Goal: Task Accomplishment & Management: Manage account settings

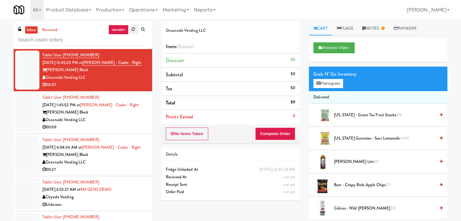
click at [133, 29] on icon at bounding box center [133, 29] width 3 height 4
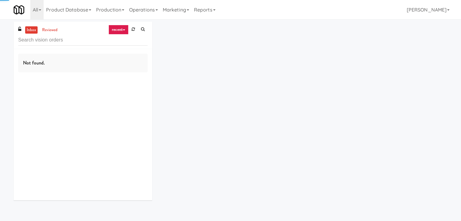
click at [124, 28] on link "recent" at bounding box center [119, 30] width 20 height 10
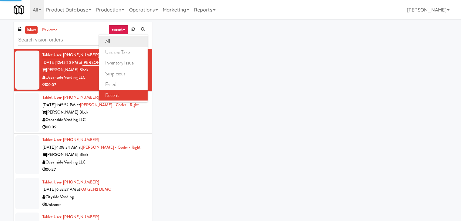
click at [124, 42] on link "all" at bounding box center [123, 41] width 49 height 11
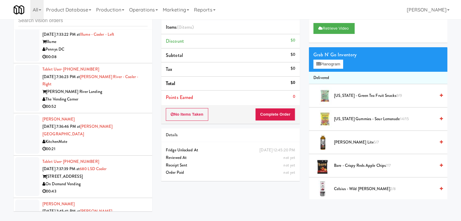
scroll to position [1965, 0]
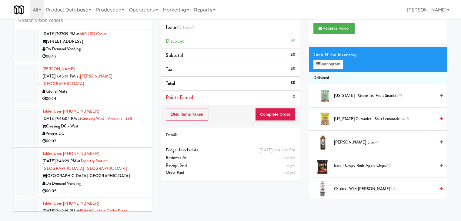
click at [112, 138] on div "00:07" at bounding box center [94, 142] width 105 height 8
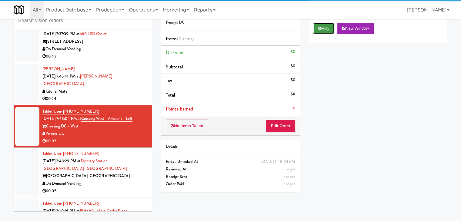
click at [323, 28] on button "Play" at bounding box center [323, 28] width 21 height 11
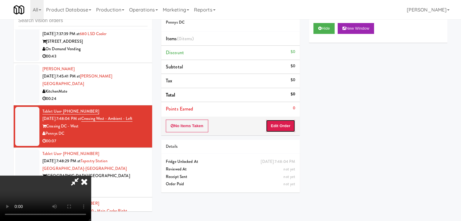
click at [279, 129] on button "Edit Order" at bounding box center [280, 126] width 29 height 13
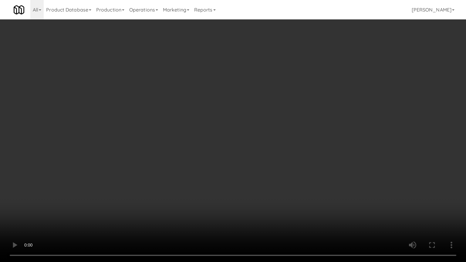
click at [279, 137] on video at bounding box center [233, 131] width 466 height 262
click at [293, 132] on video at bounding box center [233, 131] width 466 height 262
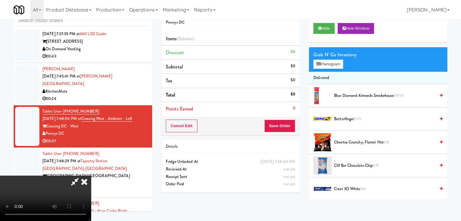
click at [334, 59] on div "Grab N' Go Inventory" at bounding box center [377, 54] width 129 height 9
click at [334, 62] on button "Planogram" at bounding box center [328, 64] width 30 height 9
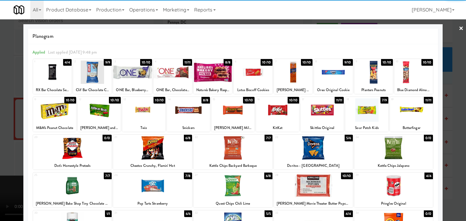
click at [327, 75] on div at bounding box center [333, 72] width 39 height 23
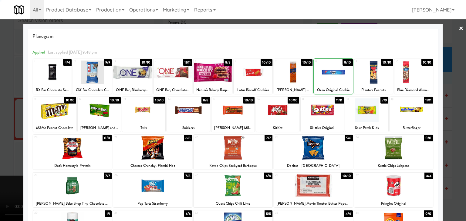
drag, startPoint x: 0, startPoint y: 119, endPoint x: 146, endPoint y: 124, distance: 145.6
click at [10, 119] on div at bounding box center [233, 110] width 466 height 221
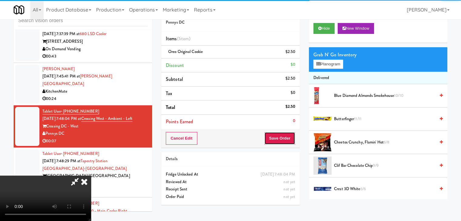
click at [292, 142] on button "Save Order" at bounding box center [279, 138] width 31 height 13
click at [292, 141] on button "Save Order" at bounding box center [279, 138] width 31 height 13
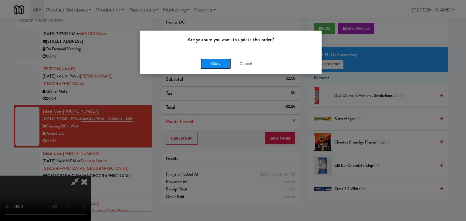
click at [210, 65] on button "Okay" at bounding box center [215, 64] width 30 height 11
click at [210, 65] on div "Okay Cancel" at bounding box center [230, 64] width 181 height 20
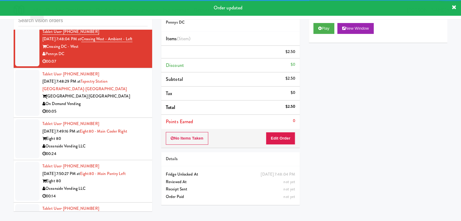
scroll to position [2056, 0]
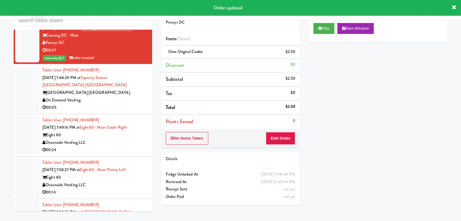
click at [118, 104] on div "00:05" at bounding box center [94, 108] width 105 height 8
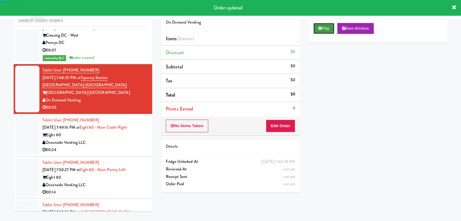
click at [334, 27] on button "Play" at bounding box center [323, 28] width 21 height 11
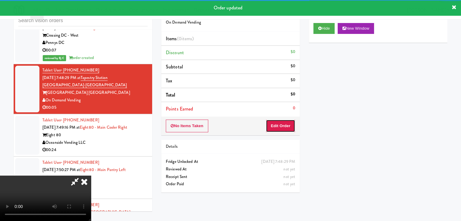
click at [284, 123] on button "Edit Order" at bounding box center [280, 126] width 29 height 13
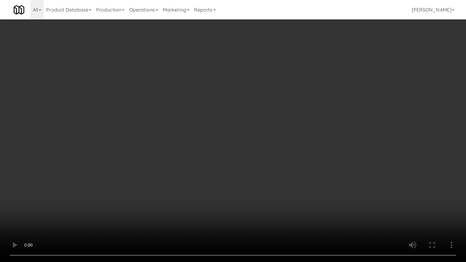
click at [258, 193] on video at bounding box center [233, 131] width 466 height 262
click at [260, 192] on video at bounding box center [233, 131] width 466 height 262
drag, startPoint x: 260, startPoint y: 192, endPoint x: 290, endPoint y: 124, distance: 74.2
click at [260, 192] on video at bounding box center [233, 131] width 466 height 262
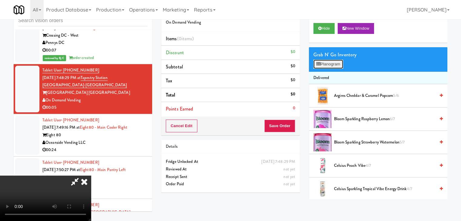
click at [337, 62] on button "Planogram" at bounding box center [328, 64] width 30 height 9
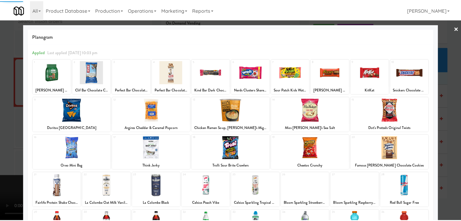
scroll to position [76, 0]
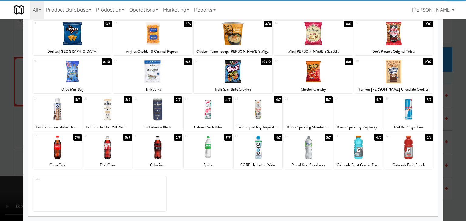
click at [266, 154] on div at bounding box center [257, 147] width 49 height 23
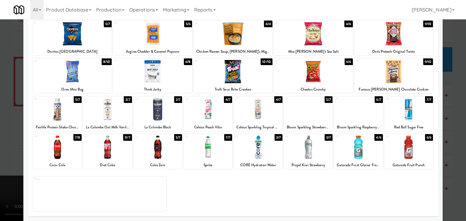
drag, startPoint x: 0, startPoint y: 146, endPoint x: 168, endPoint y: 147, distance: 167.7
click at [8, 146] on div at bounding box center [233, 110] width 466 height 221
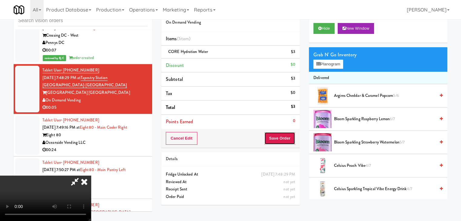
click at [281, 140] on button "Save Order" at bounding box center [279, 138] width 31 height 13
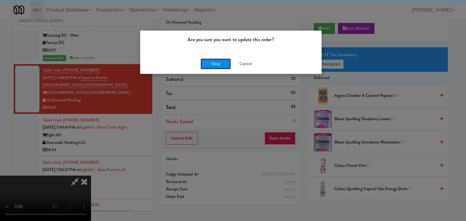
click at [221, 66] on button "Okay" at bounding box center [215, 64] width 30 height 11
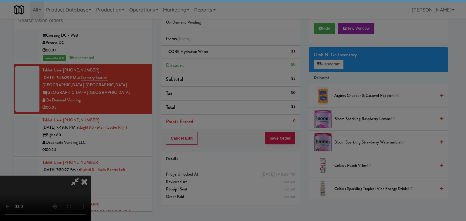
click at [221, 66] on body "Are you sure you want to update this order? Okay Cancel Okay Are you sure you w…" at bounding box center [233, 110] width 466 height 221
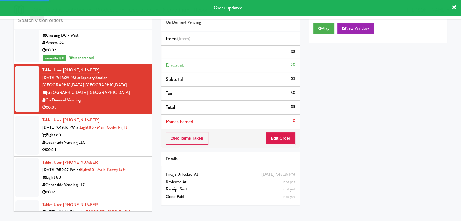
click at [125, 139] on div "Oceanside Vending LLC" at bounding box center [94, 143] width 105 height 8
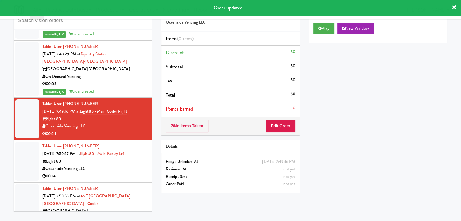
scroll to position [2086, 0]
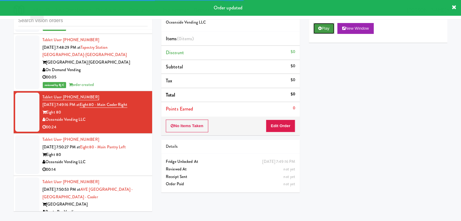
click at [323, 27] on button "Play" at bounding box center [323, 28] width 21 height 11
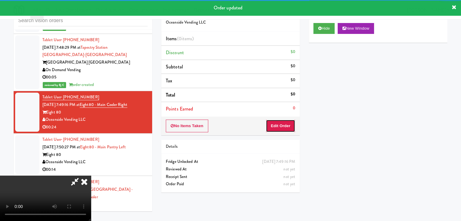
click at [290, 126] on button "Edit Order" at bounding box center [280, 126] width 29 height 13
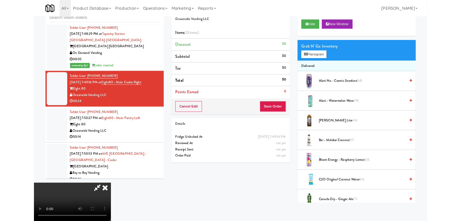
scroll to position [0, 0]
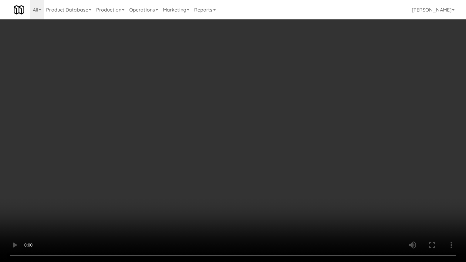
click at [296, 195] on video at bounding box center [233, 131] width 466 height 262
click at [295, 196] on video at bounding box center [233, 131] width 466 height 262
click at [296, 196] on video at bounding box center [233, 131] width 466 height 262
click at [294, 197] on video at bounding box center [233, 131] width 466 height 262
click at [303, 180] on video at bounding box center [233, 131] width 466 height 262
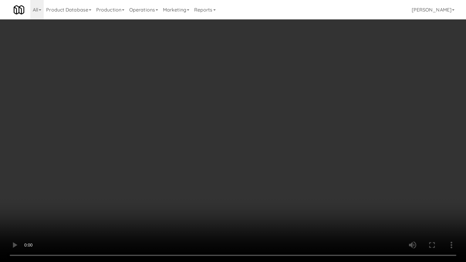
click at [302, 181] on video at bounding box center [233, 131] width 466 height 262
click at [308, 162] on video at bounding box center [233, 131] width 466 height 262
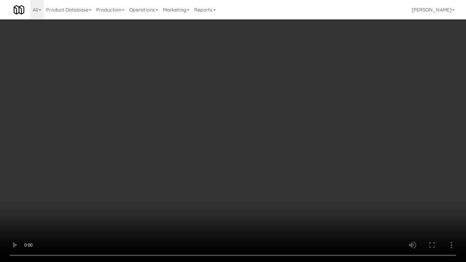
click at [308, 159] on video at bounding box center [233, 131] width 466 height 262
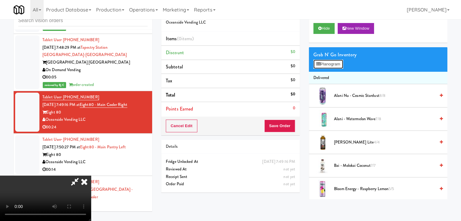
click at [321, 66] on button "Planogram" at bounding box center [328, 64] width 30 height 9
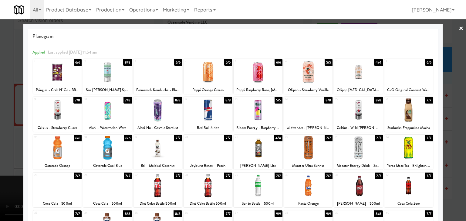
click at [256, 115] on div at bounding box center [257, 110] width 49 height 23
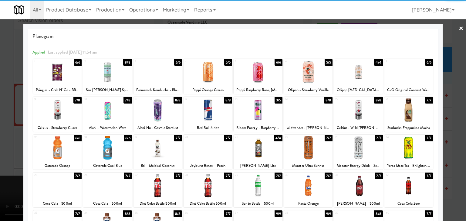
click at [206, 146] on div at bounding box center [207, 147] width 49 height 23
click at [103, 148] on div at bounding box center [107, 147] width 49 height 23
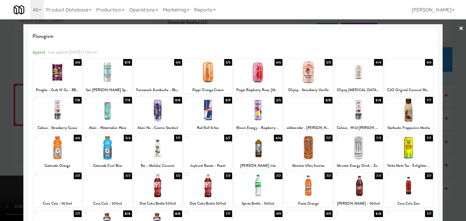
drag, startPoint x: 0, startPoint y: 148, endPoint x: 102, endPoint y: 146, distance: 102.5
click at [8, 147] on div at bounding box center [233, 110] width 466 height 221
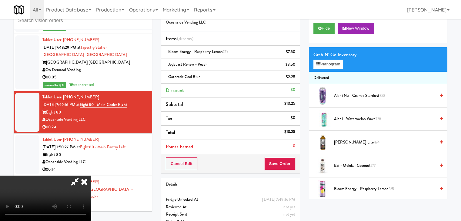
click at [298, 168] on div "Cancel Edit Save Order" at bounding box center [230, 164] width 139 height 19
click at [285, 165] on button "Save Order" at bounding box center [279, 164] width 31 height 13
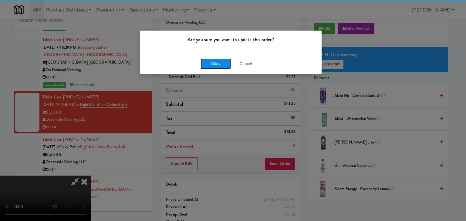
click at [216, 62] on button "Okay" at bounding box center [215, 64] width 30 height 11
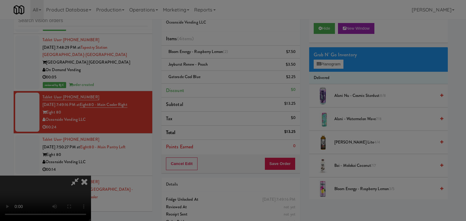
click at [216, 62] on body "Are you sure you want to update this order? Okay Cancel Okay Are you sure you w…" at bounding box center [233, 110] width 466 height 221
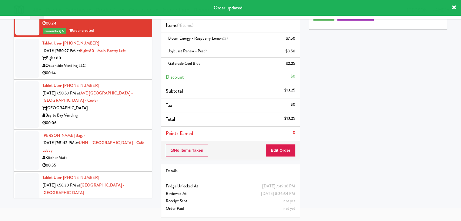
scroll to position [2177, 0]
click at [133, 62] on div "Oceanside Vending LLC" at bounding box center [94, 66] width 105 height 8
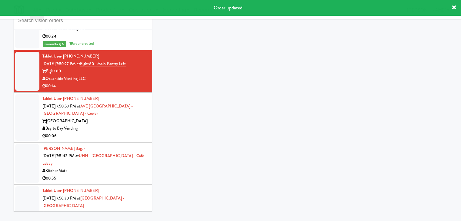
scroll to position [19, 0]
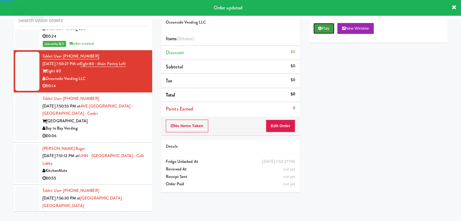
click at [327, 27] on button "Play" at bounding box center [323, 28] width 21 height 11
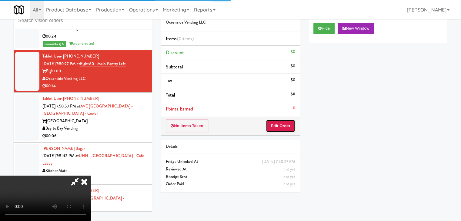
click at [283, 125] on button "Edit Order" at bounding box center [280, 126] width 29 height 13
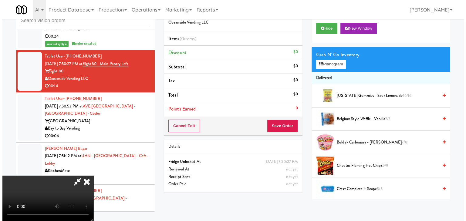
scroll to position [0, 0]
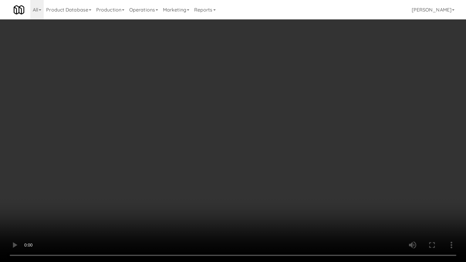
click at [259, 204] on video at bounding box center [233, 131] width 466 height 262
click at [260, 205] on video at bounding box center [233, 131] width 466 height 262
click at [261, 205] on video at bounding box center [233, 131] width 466 height 262
click at [261, 221] on video at bounding box center [233, 131] width 466 height 262
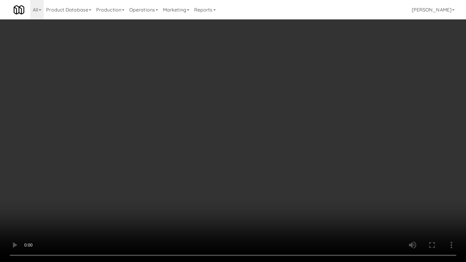
click at [262, 221] on video at bounding box center [233, 131] width 466 height 262
click at [293, 203] on video at bounding box center [233, 131] width 466 height 262
click at [292, 203] on video at bounding box center [233, 131] width 466 height 262
click at [282, 195] on video at bounding box center [233, 131] width 466 height 262
click at [282, 193] on video at bounding box center [233, 131] width 466 height 262
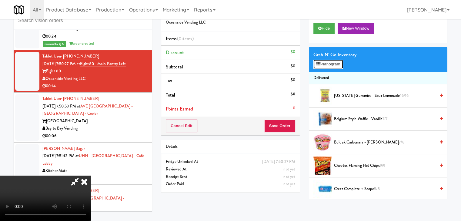
click at [336, 65] on button "Planogram" at bounding box center [328, 64] width 30 height 9
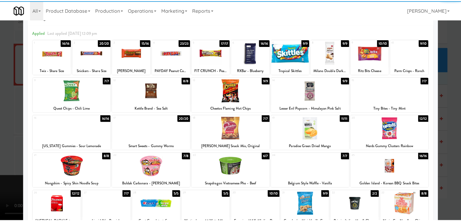
scroll to position [61, 0]
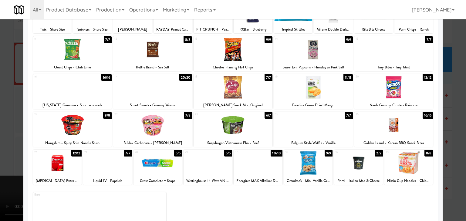
click at [227, 97] on div at bounding box center [232, 87] width 79 height 23
drag, startPoint x: 0, startPoint y: 100, endPoint x: 67, endPoint y: 99, distance: 67.3
click at [7, 100] on div at bounding box center [233, 110] width 466 height 221
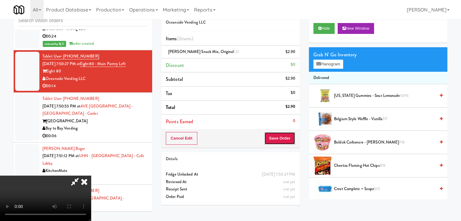
click at [285, 139] on button "Save Order" at bounding box center [279, 138] width 31 height 13
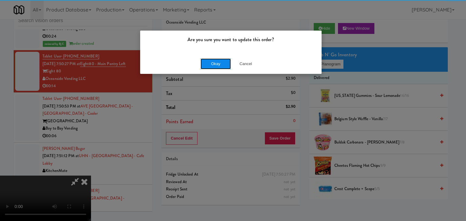
click at [218, 66] on button "Okay" at bounding box center [215, 64] width 30 height 11
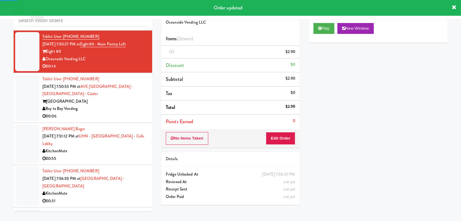
scroll to position [2207, 0]
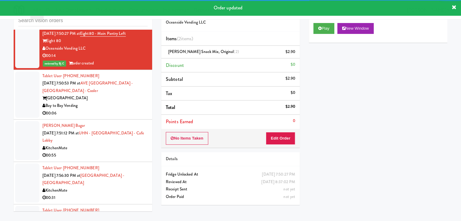
drag, startPoint x: 118, startPoint y: 85, endPoint x: 121, endPoint y: 86, distance: 3.8
click at [119, 85] on div "Tablet User · (813) 690-1896 [DATE] 7:50:53 PM at [GEOGRAPHIC_DATA] - [GEOGRAPH…" at bounding box center [94, 94] width 105 height 45
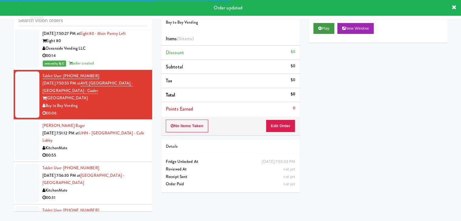
drag, startPoint x: 327, startPoint y: 36, endPoint x: 329, endPoint y: 32, distance: 3.8
click at [327, 35] on div "Play New Window" at bounding box center [378, 30] width 139 height 24
click at [329, 32] on button "Play" at bounding box center [323, 28] width 21 height 11
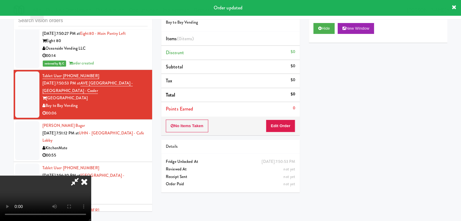
drag, startPoint x: 285, startPoint y: 133, endPoint x: 286, endPoint y: 130, distance: 3.7
click at [285, 131] on div "No Items Taken Edit Order" at bounding box center [230, 126] width 139 height 19
click at [287, 127] on button "Edit Order" at bounding box center [280, 126] width 29 height 13
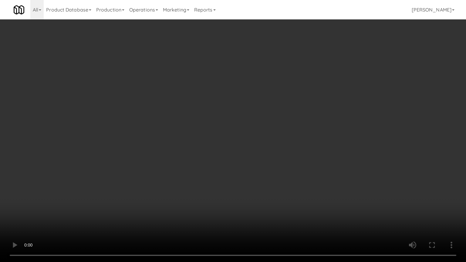
click at [261, 202] on video at bounding box center [233, 131] width 466 height 262
click at [260, 204] on video at bounding box center [233, 131] width 466 height 262
click at [267, 198] on video at bounding box center [233, 131] width 466 height 262
drag, startPoint x: 267, startPoint y: 198, endPoint x: 293, endPoint y: 125, distance: 77.8
click at [267, 196] on video at bounding box center [233, 131] width 466 height 262
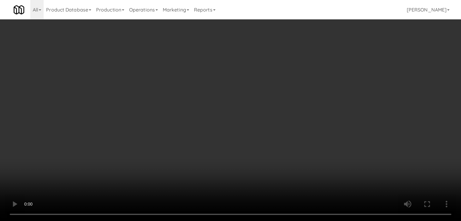
click at [329, 69] on div "Grab N' Go Inventory Planogram" at bounding box center [378, 59] width 139 height 25
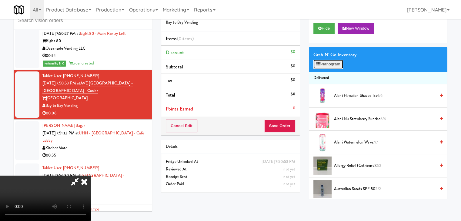
click at [333, 66] on button "Planogram" at bounding box center [328, 64] width 30 height 9
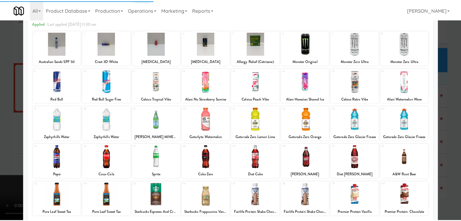
scroll to position [76, 0]
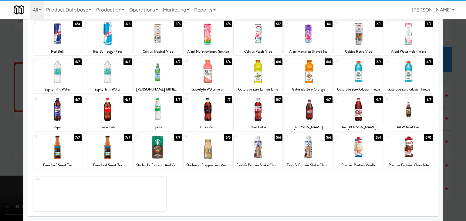
click at [305, 146] on div at bounding box center [308, 147] width 49 height 23
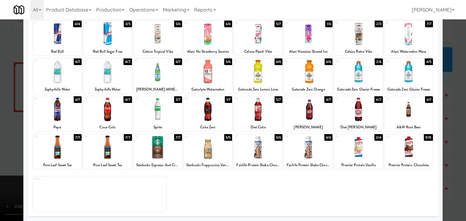
click at [0, 129] on div at bounding box center [233, 110] width 466 height 221
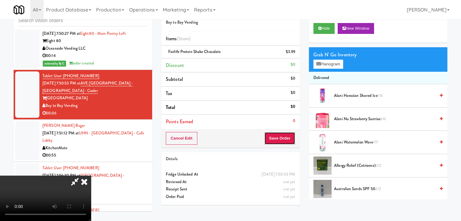
click at [285, 138] on button "Save Order" at bounding box center [279, 138] width 31 height 13
click at [285, 139] on button "Save Order" at bounding box center [279, 138] width 31 height 13
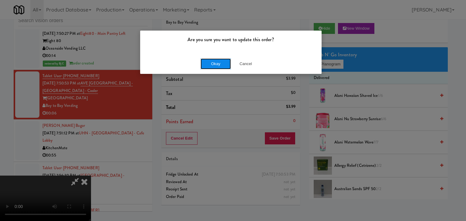
click at [221, 64] on button "Okay" at bounding box center [215, 64] width 30 height 11
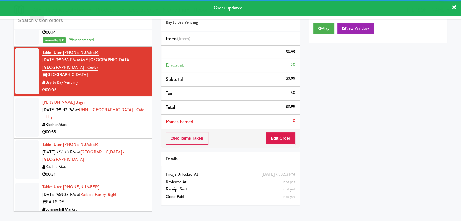
scroll to position [2268, 0]
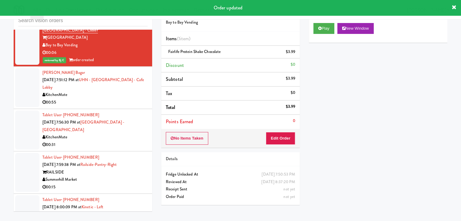
drag, startPoint x: 115, startPoint y: 70, endPoint x: 127, endPoint y: 87, distance: 21.4
click at [116, 70] on div "[PERSON_NAME] Bagar [DATE] 7:51:12 PM at [GEOGRAPHIC_DATA] - Cafe Lobby Kitchen…" at bounding box center [94, 87] width 105 height 37
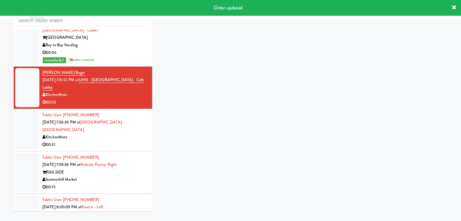
click at [138, 134] on div "KitchenMate" at bounding box center [94, 138] width 105 height 8
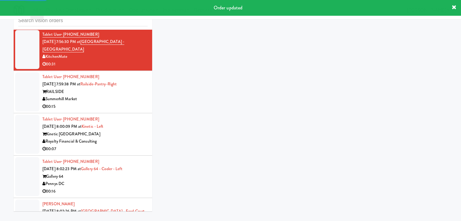
scroll to position [2359, 0]
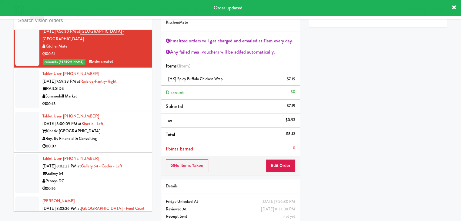
click at [129, 93] on div "Summerhill Market" at bounding box center [94, 97] width 105 height 8
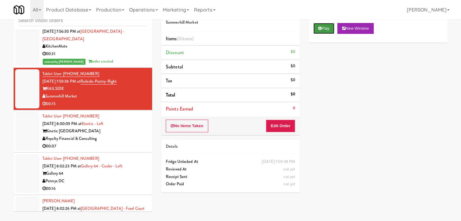
click at [317, 27] on button "Play" at bounding box center [323, 28] width 21 height 11
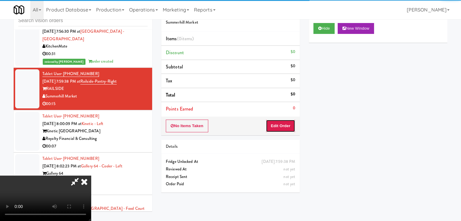
click at [288, 125] on button "Edit Order" at bounding box center [280, 126] width 29 height 13
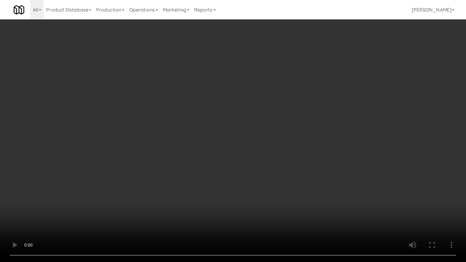
click at [278, 180] on video at bounding box center [233, 131] width 466 height 262
click at [273, 183] on video at bounding box center [233, 131] width 466 height 262
click at [275, 183] on video at bounding box center [233, 131] width 466 height 262
click at [275, 182] on video at bounding box center [233, 131] width 466 height 262
click at [275, 183] on video at bounding box center [233, 131] width 466 height 262
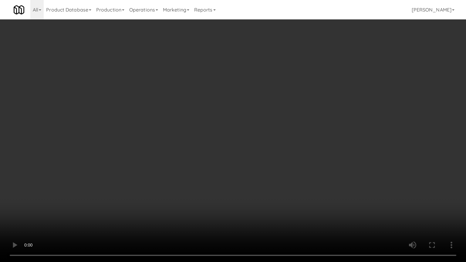
click at [275, 183] on video at bounding box center [233, 131] width 466 height 262
click at [277, 182] on video at bounding box center [233, 131] width 466 height 262
click at [281, 178] on video at bounding box center [233, 131] width 466 height 262
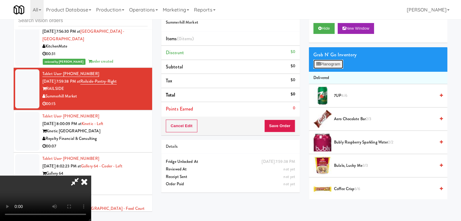
click at [331, 65] on button "Planogram" at bounding box center [328, 64] width 30 height 9
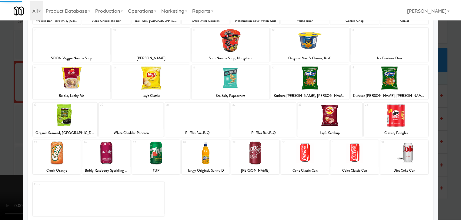
scroll to position [76, 0]
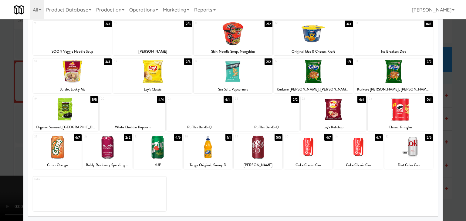
click at [248, 114] on div at bounding box center [265, 109] width 65 height 23
drag, startPoint x: 0, startPoint y: 124, endPoint x: 105, endPoint y: 123, distance: 104.9
click at [10, 124] on div at bounding box center [233, 110] width 466 height 221
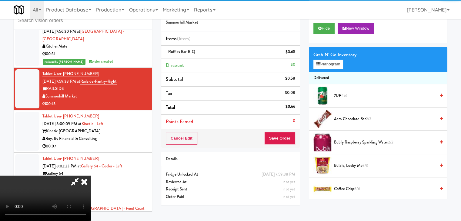
click at [285, 131] on div "Cancel Edit Save Order" at bounding box center [230, 138] width 139 height 19
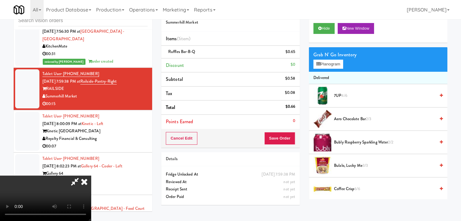
drag, startPoint x: 285, startPoint y: 131, endPoint x: 286, endPoint y: 135, distance: 4.0
click at [286, 131] on div "Cancel Edit Save Order" at bounding box center [230, 138] width 139 height 19
click at [286, 135] on button "Save Order" at bounding box center [279, 138] width 31 height 13
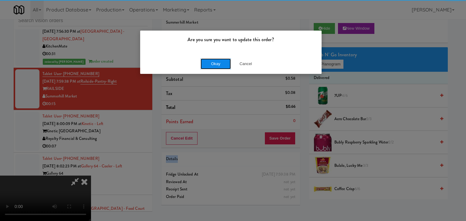
click at [222, 66] on button "Okay" at bounding box center [215, 64] width 30 height 11
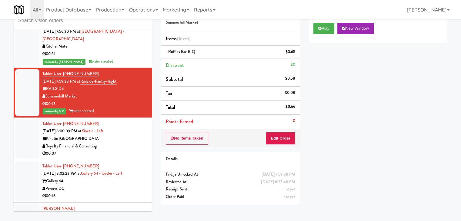
click at [121, 135] on div "Kinetic [GEOGRAPHIC_DATA]" at bounding box center [94, 139] width 105 height 8
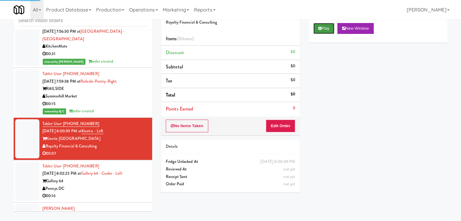
click at [319, 31] on button "Play" at bounding box center [323, 28] width 21 height 11
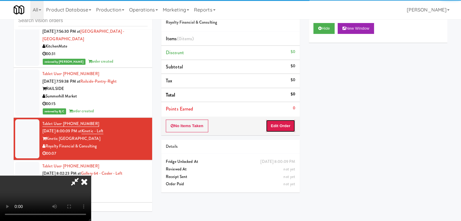
click at [280, 120] on button "Edit Order" at bounding box center [280, 126] width 29 height 13
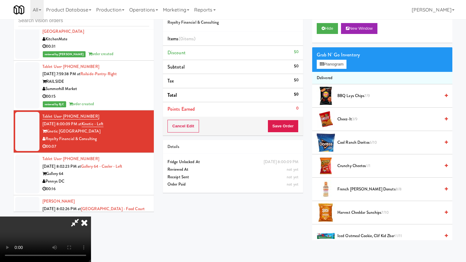
click at [91, 216] on video at bounding box center [45, 238] width 91 height 45
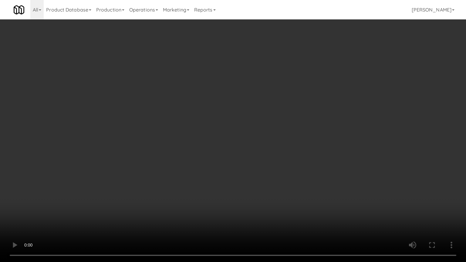
click at [300, 193] on video at bounding box center [233, 131] width 466 height 262
click at [301, 193] on video at bounding box center [233, 131] width 466 height 262
click at [301, 192] on video at bounding box center [233, 131] width 466 height 262
click at [302, 192] on video at bounding box center [233, 131] width 466 height 262
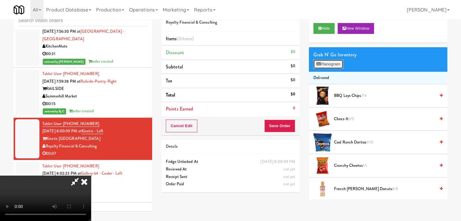
click at [338, 65] on button "Planogram" at bounding box center [328, 64] width 30 height 9
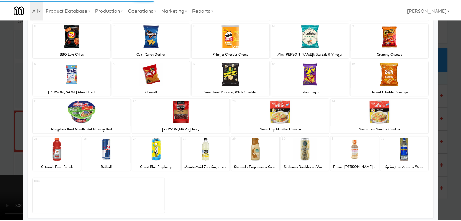
scroll to position [76, 0]
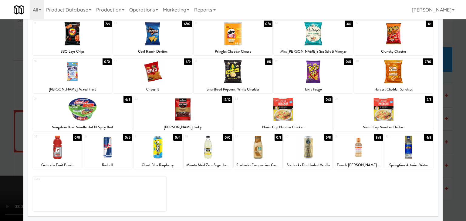
click at [112, 149] on div at bounding box center [107, 147] width 49 height 23
drag, startPoint x: 0, startPoint y: 156, endPoint x: 79, endPoint y: 156, distance: 78.5
click at [8, 156] on div at bounding box center [233, 110] width 466 height 221
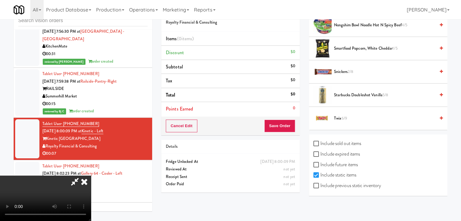
click at [360, 187] on label "Include previous static inventory" at bounding box center [347, 185] width 68 height 9
click at [320, 187] on input "Include previous static inventory" at bounding box center [316, 186] width 7 height 5
checkbox input "true"
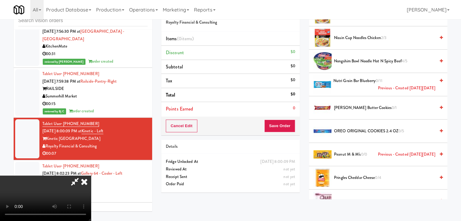
scroll to position [841, 0]
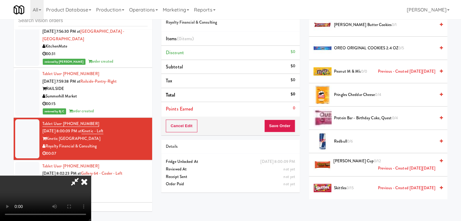
click at [356, 141] on span "Redbull 0/6" at bounding box center [384, 142] width 101 height 8
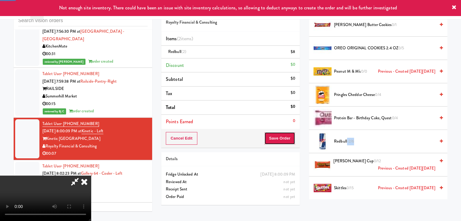
click at [286, 137] on button "Save Order" at bounding box center [279, 138] width 31 height 13
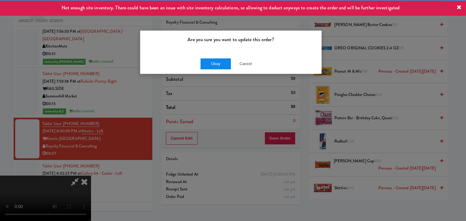
click at [205, 59] on div "Okay Cancel" at bounding box center [230, 64] width 181 height 20
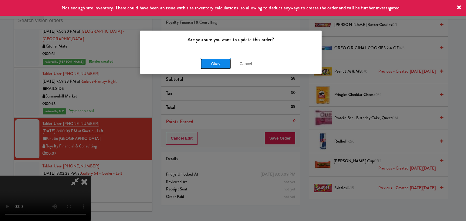
click at [208, 61] on button "Okay" at bounding box center [215, 64] width 30 height 11
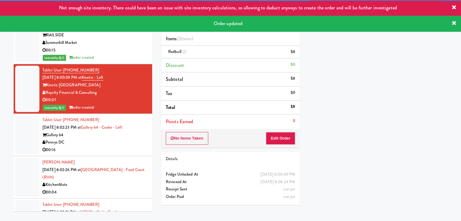
scroll to position [2450, 0]
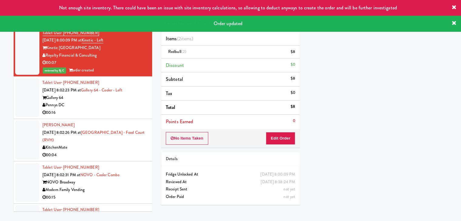
click at [109, 109] on div "00:16" at bounding box center [94, 113] width 105 height 8
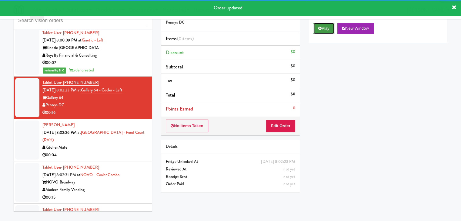
click at [320, 32] on button "Play" at bounding box center [323, 28] width 21 height 11
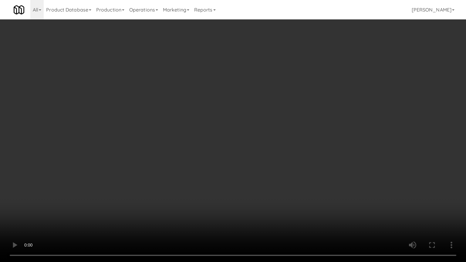
click at [299, 159] on video at bounding box center [233, 131] width 466 height 262
click at [299, 158] on video at bounding box center [233, 131] width 466 height 262
click at [299, 159] on video at bounding box center [233, 131] width 466 height 262
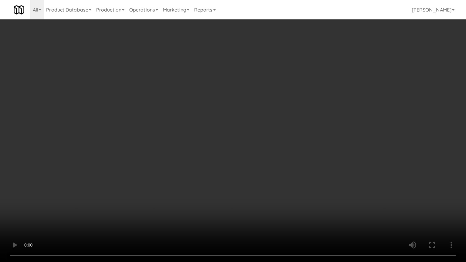
click at [299, 160] on video at bounding box center [233, 131] width 466 height 262
click at [296, 147] on video at bounding box center [233, 131] width 466 height 262
click at [297, 147] on video at bounding box center [233, 131] width 466 height 262
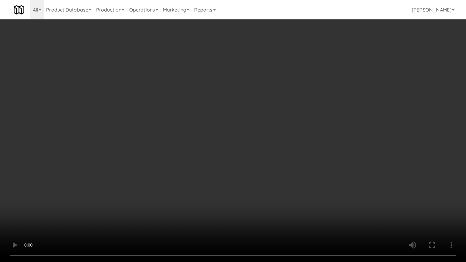
click at [295, 144] on video at bounding box center [233, 131] width 466 height 262
click at [286, 141] on video at bounding box center [233, 131] width 466 height 262
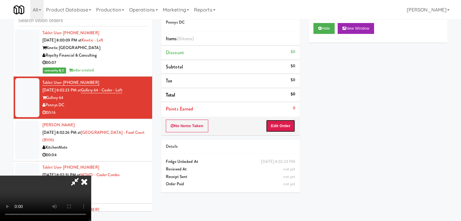
click at [289, 125] on button "Edit Order" at bounding box center [280, 126] width 29 height 13
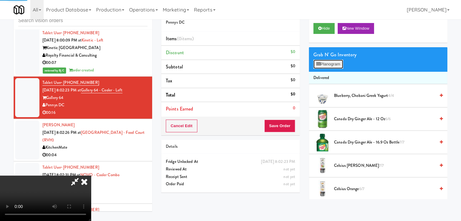
click at [338, 62] on button "Planogram" at bounding box center [328, 64] width 30 height 9
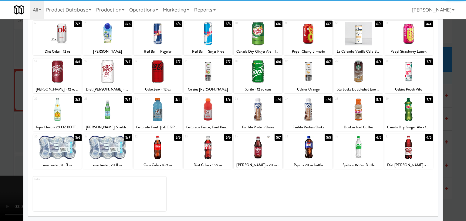
click at [408, 153] on div at bounding box center [408, 147] width 49 height 23
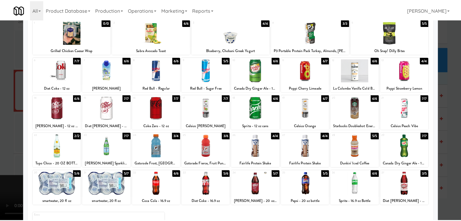
scroll to position [76, 0]
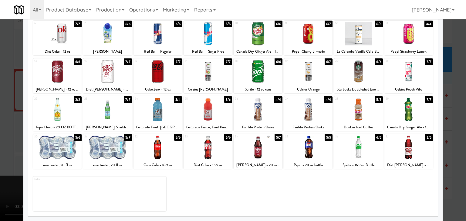
click at [4, 108] on div at bounding box center [233, 110] width 466 height 221
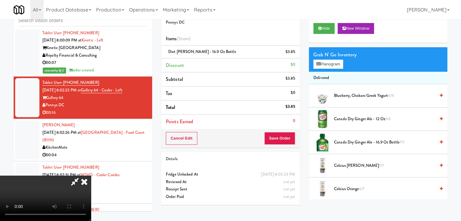
click at [91, 176] on video at bounding box center [45, 198] width 91 height 45
click at [330, 67] on button "Planogram" at bounding box center [328, 64] width 30 height 9
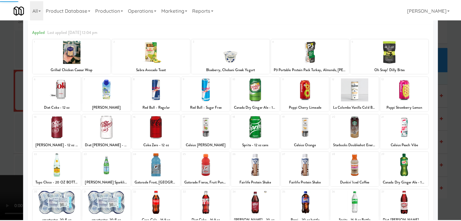
scroll to position [61, 0]
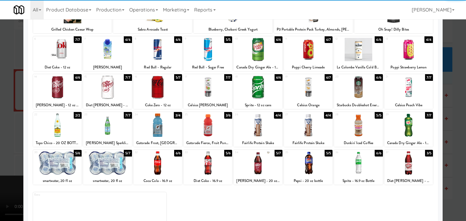
click at [158, 86] on div at bounding box center [157, 87] width 49 height 23
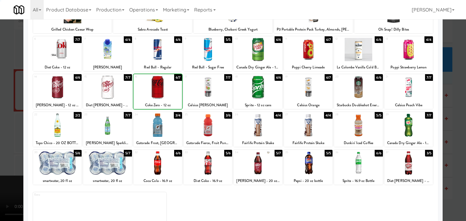
click at [158, 86] on div at bounding box center [157, 87] width 49 height 23
drag, startPoint x: 0, startPoint y: 101, endPoint x: 116, endPoint y: 102, distance: 115.8
click at [14, 101] on div at bounding box center [233, 110] width 466 height 221
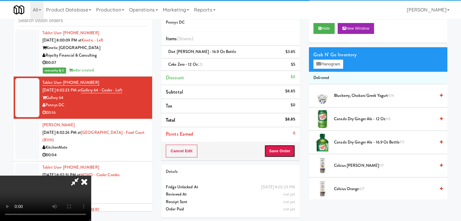
click at [287, 152] on button "Save Order" at bounding box center [279, 151] width 31 height 13
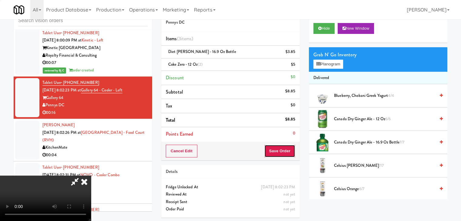
click at [287, 152] on button "Save Order" at bounding box center [279, 151] width 31 height 13
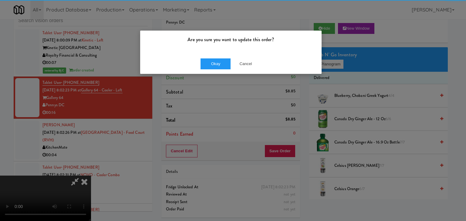
click at [209, 55] on div "Okay Cancel" at bounding box center [230, 64] width 181 height 20
click at [210, 59] on button "Okay" at bounding box center [215, 64] width 30 height 11
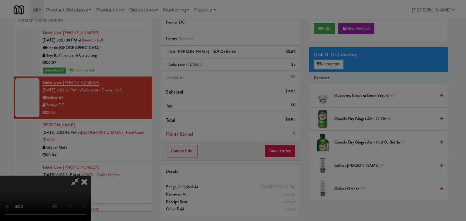
click at [210, 58] on button "Okay" at bounding box center [215, 52] width 30 height 11
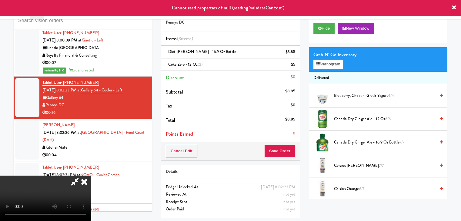
click at [91, 176] on icon at bounding box center [84, 182] width 13 height 12
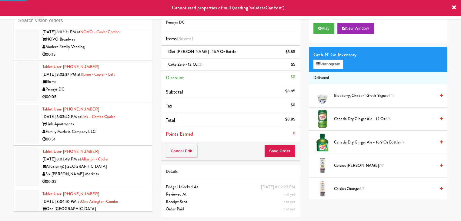
scroll to position [2571, 0]
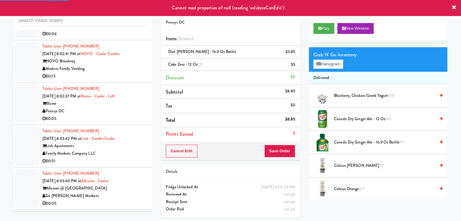
click at [111, 100] on div "Illume" at bounding box center [94, 104] width 105 height 8
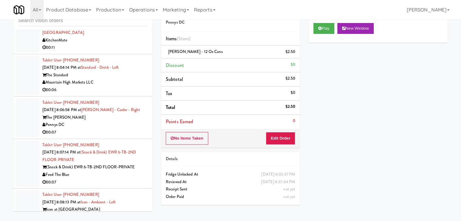
scroll to position [2844, 0]
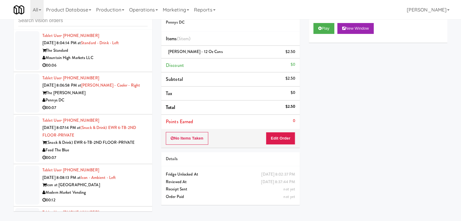
click at [118, 104] on div "00:07" at bounding box center [94, 108] width 105 height 8
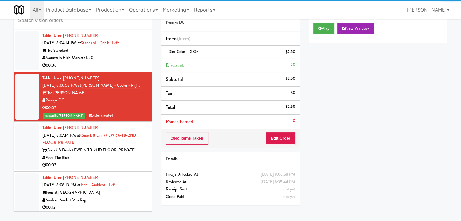
click at [101, 145] on li "Tablet User · (908) 906-4345 [DATE] 8:07:14 PM at (Snack & Drink) EWR 6-TB-2ND …" at bounding box center [83, 147] width 139 height 50
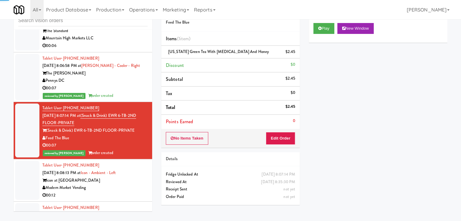
scroll to position [2874, 0]
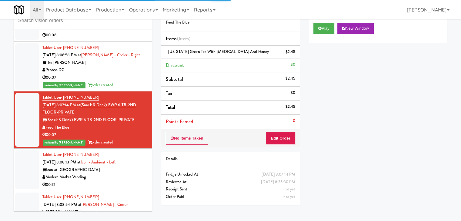
click at [125, 174] on div "Modern Market Vending" at bounding box center [94, 178] width 105 height 8
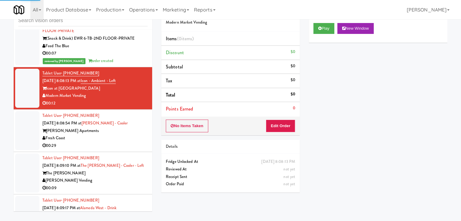
scroll to position [3056, 0]
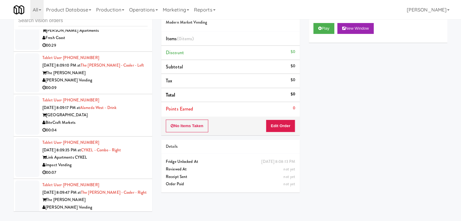
click at [136, 119] on div "BiteCraft Markets" at bounding box center [94, 123] width 105 height 8
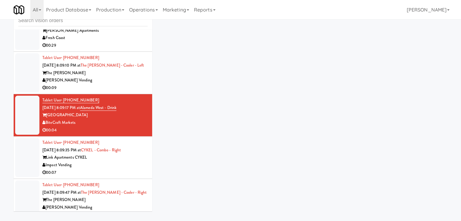
click at [125, 84] on div "00:09" at bounding box center [94, 88] width 105 height 8
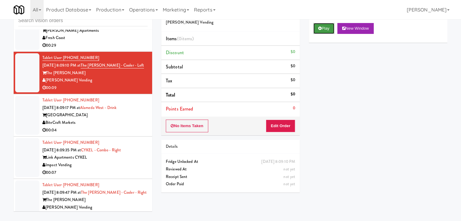
click at [316, 25] on button "Play" at bounding box center [323, 28] width 21 height 11
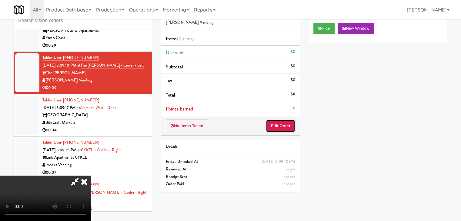
click at [285, 122] on button "Edit Order" at bounding box center [280, 126] width 29 height 13
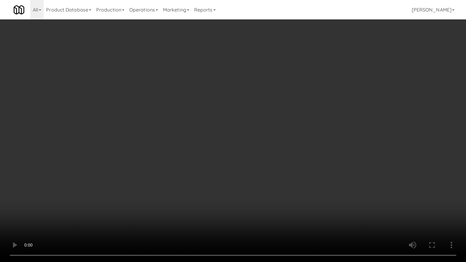
click at [269, 183] on video at bounding box center [233, 131] width 466 height 262
click at [268, 183] on video at bounding box center [233, 131] width 466 height 262
click at [271, 183] on video at bounding box center [233, 131] width 466 height 262
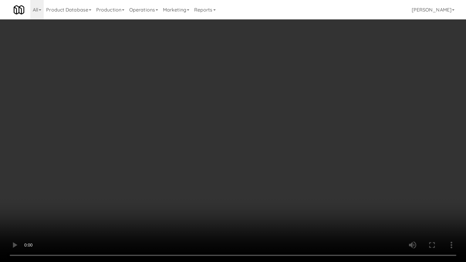
click at [271, 183] on video at bounding box center [233, 131] width 466 height 262
click at [270, 184] on video at bounding box center [233, 131] width 466 height 262
click at [272, 181] on video at bounding box center [233, 131] width 466 height 262
click at [272, 176] on video at bounding box center [233, 131] width 466 height 262
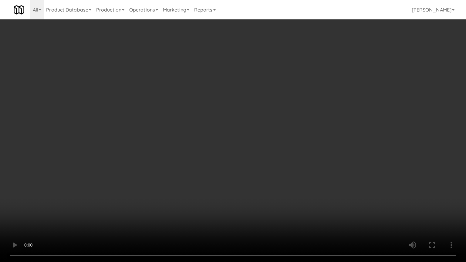
click at [272, 176] on video at bounding box center [233, 131] width 466 height 262
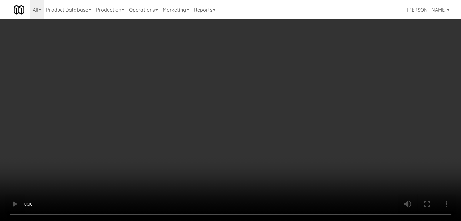
drag, startPoint x: 330, startPoint y: 27, endPoint x: 330, endPoint y: 32, distance: 4.5
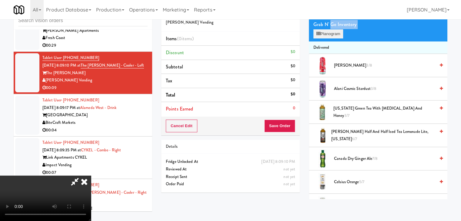
click at [330, 32] on div "Grab N' Go Inventory Planogram" at bounding box center [378, 29] width 139 height 25
click at [330, 32] on button "Planogram" at bounding box center [328, 33] width 30 height 9
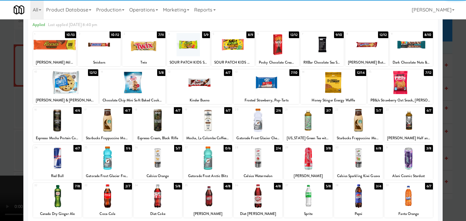
scroll to position [61, 0]
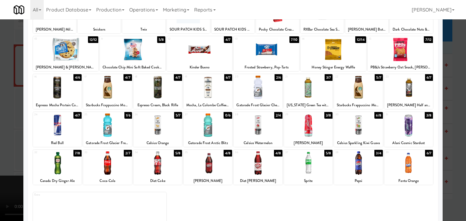
click at [204, 124] on div at bounding box center [207, 125] width 49 height 23
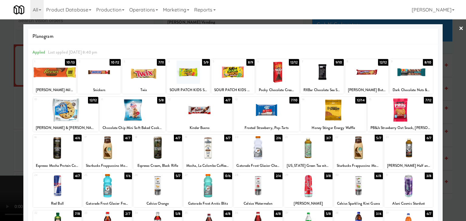
click at [138, 113] on div at bounding box center [132, 110] width 65 height 23
click at [228, 80] on div at bounding box center [232, 72] width 43 height 23
drag, startPoint x: 0, startPoint y: 109, endPoint x: 36, endPoint y: 110, distance: 36.4
click at [1, 109] on div at bounding box center [233, 110] width 466 height 221
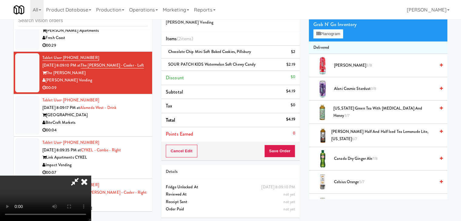
click at [91, 176] on video at bounding box center [45, 198] width 91 height 45
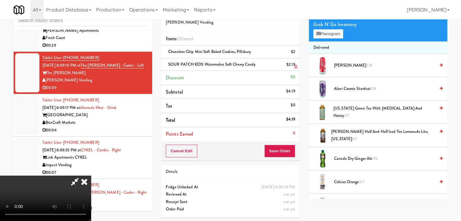
click at [292, 54] on link at bounding box center [294, 55] width 5 height 8
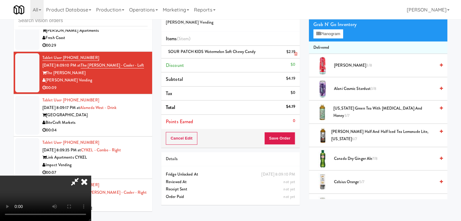
click at [297, 54] on icon at bounding box center [295, 54] width 3 height 4
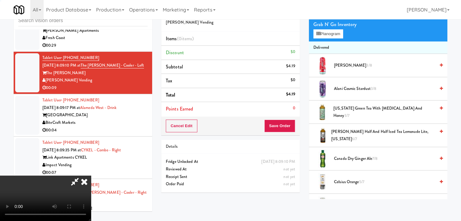
click at [297, 54] on li "Discount $0" at bounding box center [230, 53] width 139 height 14
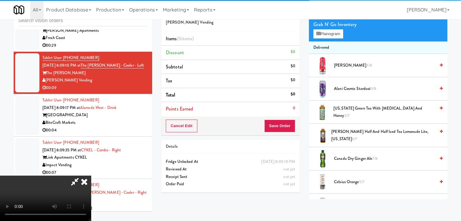
click at [91, 176] on video at bounding box center [45, 198] width 91 height 45
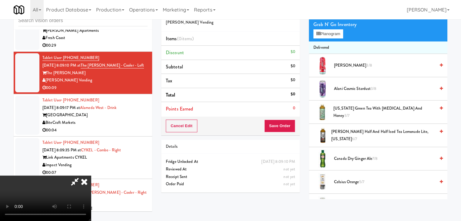
click at [91, 176] on video at bounding box center [45, 198] width 91 height 45
click at [332, 28] on div "Grab N' Go Inventory" at bounding box center [377, 24] width 129 height 9
click at [331, 30] on button "Planogram" at bounding box center [328, 33] width 30 height 9
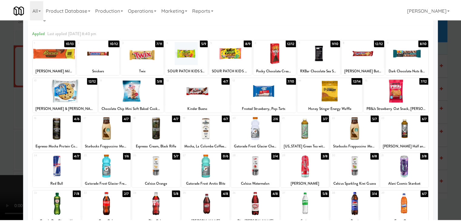
scroll to position [30, 0]
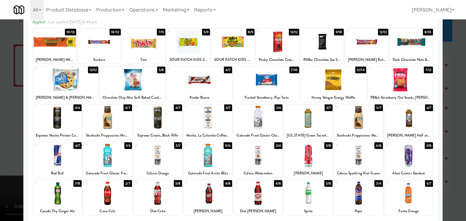
click at [104, 154] on div at bounding box center [107, 155] width 49 height 23
click at [142, 83] on div at bounding box center [132, 79] width 65 height 23
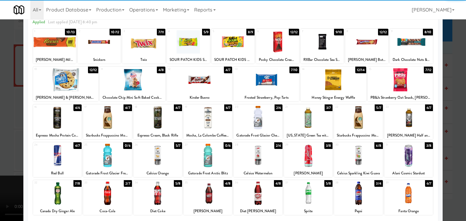
click at [225, 46] on div at bounding box center [232, 41] width 43 height 23
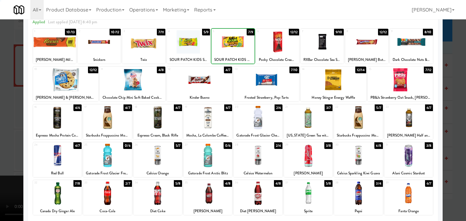
click at [13, 124] on div at bounding box center [233, 110] width 466 height 221
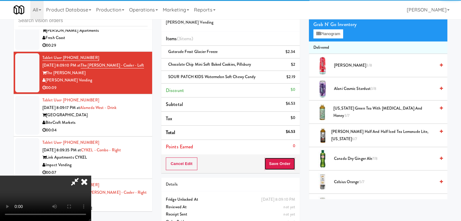
click at [288, 166] on button "Save Order" at bounding box center [279, 164] width 31 height 13
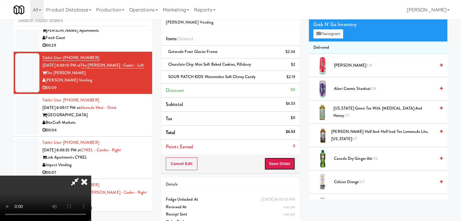
click at [289, 165] on button "Save Order" at bounding box center [279, 164] width 31 height 13
drag, startPoint x: 288, startPoint y: 165, endPoint x: 262, endPoint y: 142, distance: 34.8
click at [288, 165] on button "Save Order" at bounding box center [279, 164] width 31 height 13
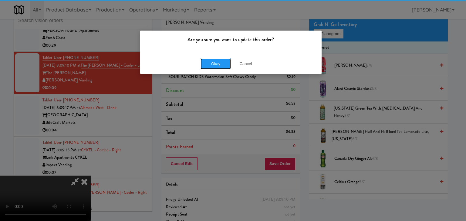
click at [213, 56] on div "Okay Cancel" at bounding box center [230, 64] width 181 height 20
click at [213, 59] on div "Okay Cancel" at bounding box center [230, 64] width 181 height 20
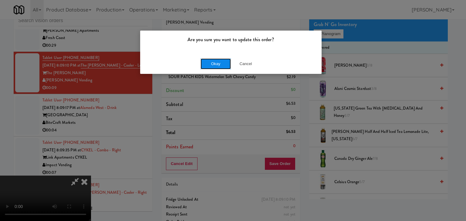
click at [212, 60] on button "Okay" at bounding box center [215, 64] width 30 height 11
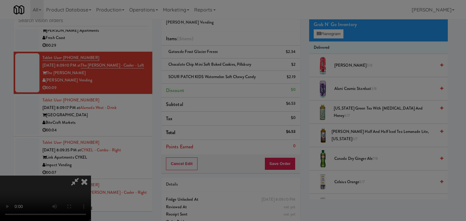
click at [212, 58] on button "Okay" at bounding box center [215, 52] width 30 height 11
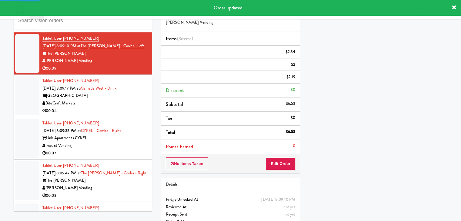
scroll to position [3086, 0]
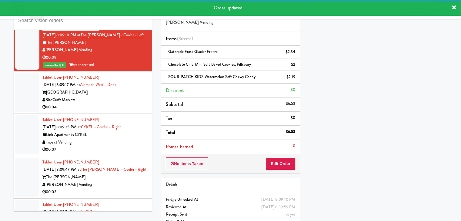
drag, startPoint x: 129, startPoint y: 73, endPoint x: 132, endPoint y: 75, distance: 3.4
click at [130, 96] on div "BiteCraft Markets" at bounding box center [94, 100] width 105 height 8
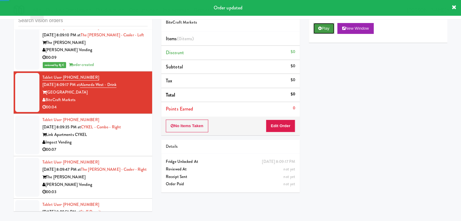
click at [326, 26] on button "Play" at bounding box center [323, 28] width 21 height 11
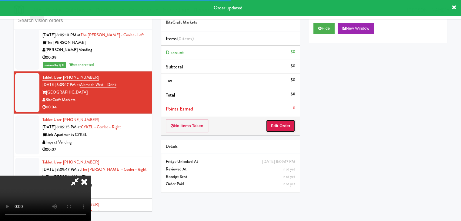
click at [284, 123] on button "Edit Order" at bounding box center [280, 126] width 29 height 13
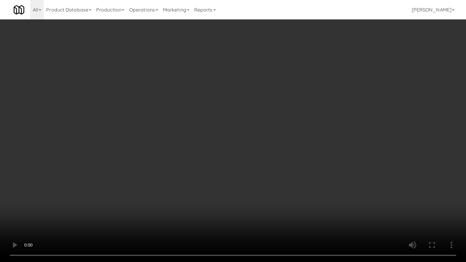
click at [276, 200] on video at bounding box center [233, 131] width 466 height 262
click at [275, 201] on video at bounding box center [233, 131] width 466 height 262
click at [277, 193] on video at bounding box center [233, 131] width 466 height 262
drag, startPoint x: 276, startPoint y: 193, endPoint x: 319, endPoint y: 92, distance: 109.6
click at [276, 191] on video at bounding box center [233, 131] width 466 height 262
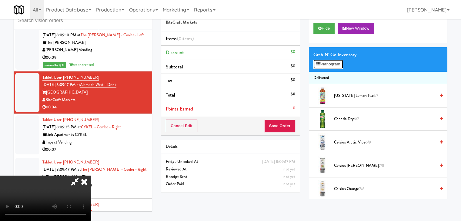
drag, startPoint x: 335, startPoint y: 66, endPoint x: 332, endPoint y: 72, distance: 6.6
click at [335, 66] on button "Planogram" at bounding box center [328, 64] width 30 height 9
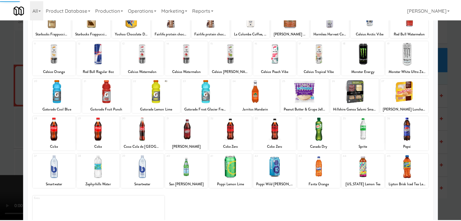
scroll to position [61, 0]
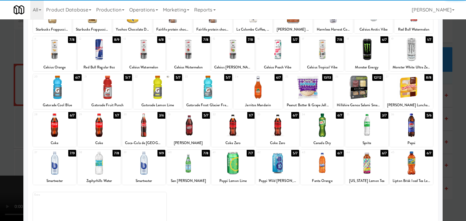
click at [99, 123] on div at bounding box center [99, 125] width 43 height 23
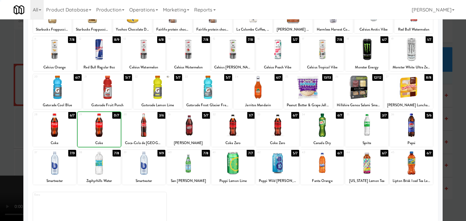
drag, startPoint x: 0, startPoint y: 123, endPoint x: 148, endPoint y: 130, distance: 148.1
click at [14, 123] on div at bounding box center [233, 110] width 466 height 221
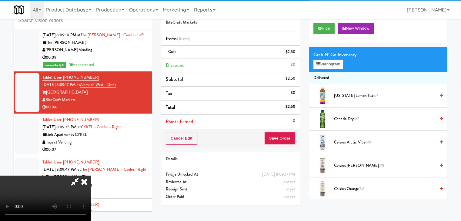
scroll to position [85, 0]
click at [283, 141] on button "Save Order" at bounding box center [279, 138] width 31 height 13
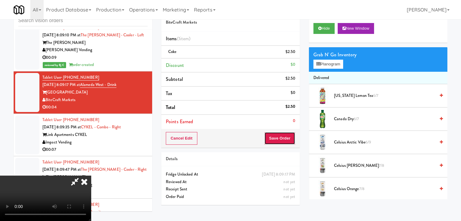
click at [283, 139] on button "Save Order" at bounding box center [279, 138] width 31 height 13
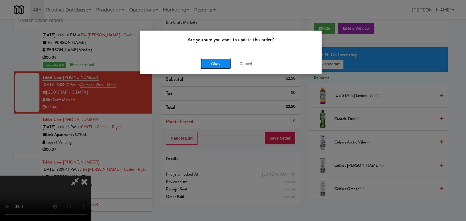
click at [212, 65] on button "Okay" at bounding box center [215, 64] width 30 height 11
click at [212, 65] on div "Okay Cancel" at bounding box center [230, 64] width 181 height 20
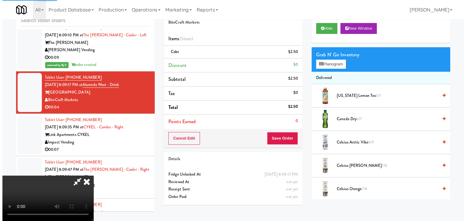
scroll to position [0, 0]
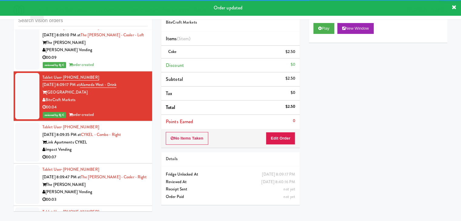
click at [131, 146] on div "Impact Vending" at bounding box center [94, 150] width 105 height 8
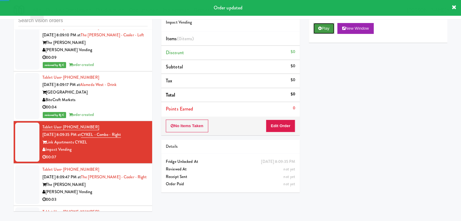
click at [319, 28] on icon at bounding box center [319, 28] width 3 height 4
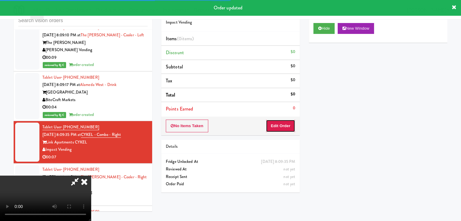
click at [280, 122] on button "Edit Order" at bounding box center [280, 126] width 29 height 13
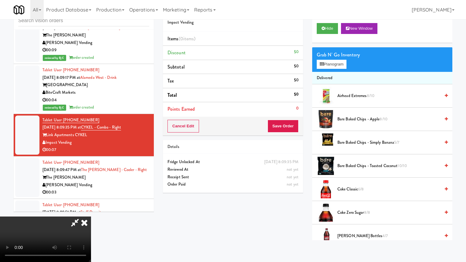
click at [91, 216] on video at bounding box center [45, 238] width 91 height 45
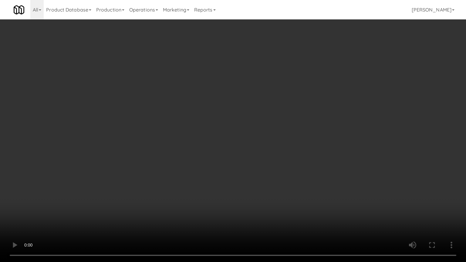
click at [260, 183] on video at bounding box center [233, 131] width 466 height 262
click at [261, 183] on video at bounding box center [233, 131] width 466 height 262
click at [261, 184] on video at bounding box center [233, 131] width 466 height 262
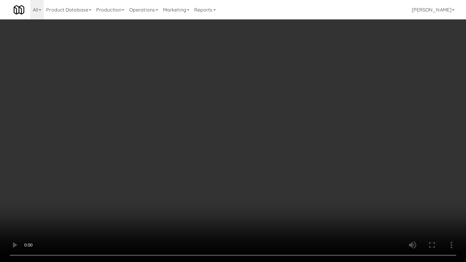
click at [260, 186] on video at bounding box center [233, 131] width 466 height 262
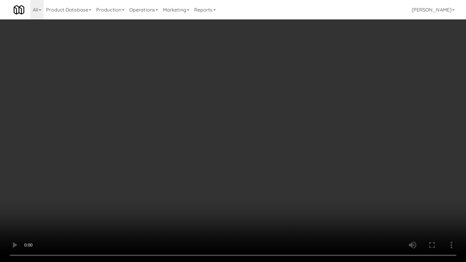
click at [260, 186] on video at bounding box center [233, 131] width 466 height 262
click at [289, 189] on video at bounding box center [233, 131] width 466 height 262
click at [290, 189] on video at bounding box center [233, 131] width 466 height 262
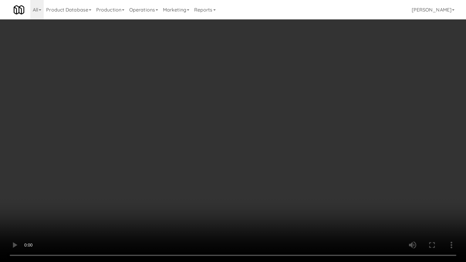
click at [290, 190] on video at bounding box center [233, 131] width 466 height 262
click at [290, 189] on video at bounding box center [233, 131] width 466 height 262
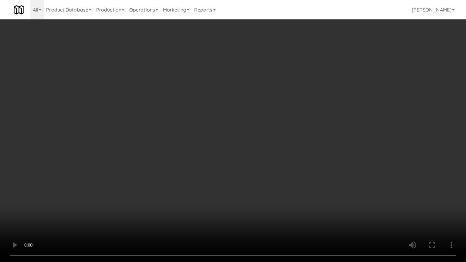
click at [290, 189] on video at bounding box center [233, 131] width 466 height 262
click at [290, 190] on video at bounding box center [233, 131] width 466 height 262
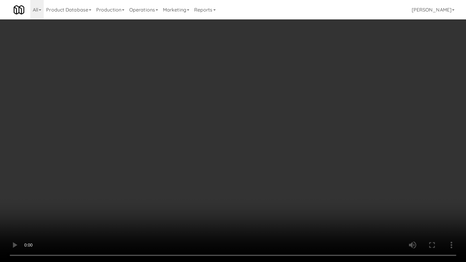
click at [290, 190] on video at bounding box center [233, 131] width 466 height 262
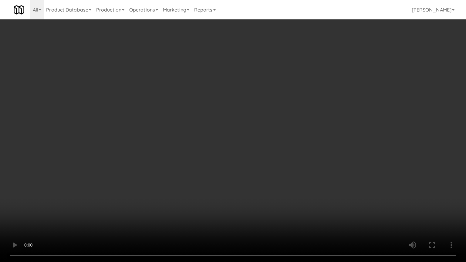
click at [285, 190] on video at bounding box center [233, 131] width 466 height 262
click at [284, 189] on video at bounding box center [233, 131] width 466 height 262
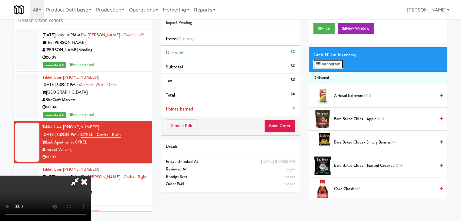
drag, startPoint x: 322, startPoint y: 65, endPoint x: 339, endPoint y: 85, distance: 26.7
click at [322, 65] on button "Planogram" at bounding box center [328, 64] width 30 height 9
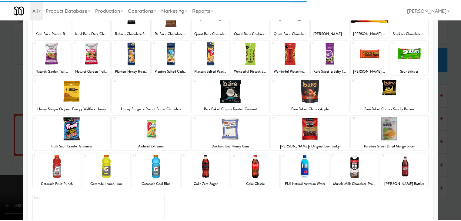
scroll to position [61, 0]
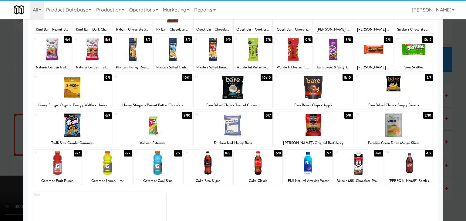
click at [385, 123] on div at bounding box center [393, 125] width 79 height 23
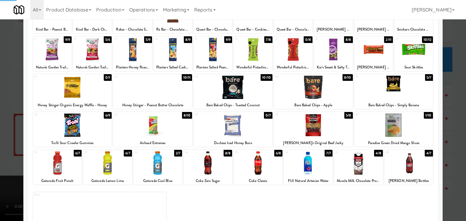
drag, startPoint x: 389, startPoint y: 88, endPoint x: 392, endPoint y: 87, distance: 3.1
click at [389, 87] on div at bounding box center [393, 87] width 79 height 23
click at [455, 102] on div at bounding box center [233, 110] width 466 height 221
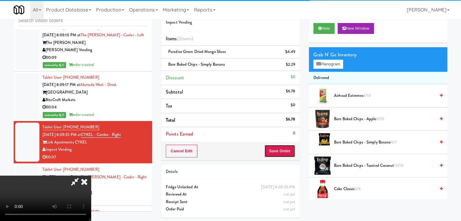
click at [293, 152] on button "Save Order" at bounding box center [279, 151] width 31 height 13
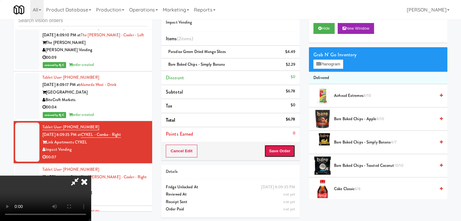
click at [290, 154] on button "Save Order" at bounding box center [279, 151] width 31 height 13
drag, startPoint x: 290, startPoint y: 154, endPoint x: 278, endPoint y: 149, distance: 13.1
click at [290, 154] on button "Save Order" at bounding box center [279, 151] width 31 height 13
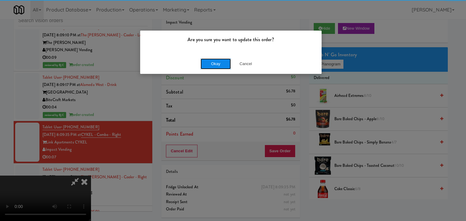
click at [213, 65] on button "Okay" at bounding box center [215, 64] width 30 height 11
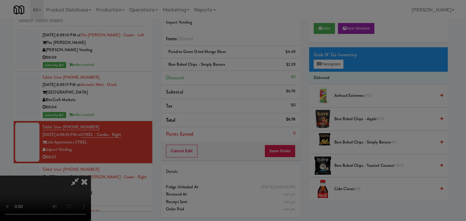
click at [213, 63] on div "Okay Cancel" at bounding box center [230, 52] width 181 height 20
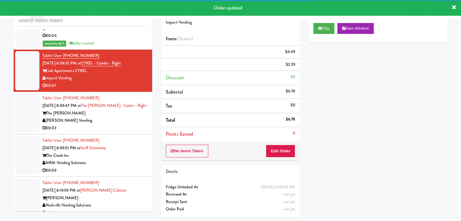
scroll to position [3177, 0]
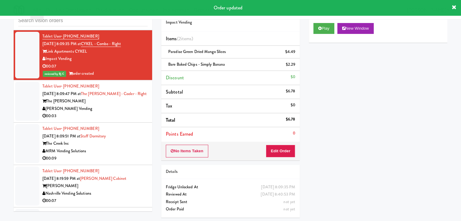
click at [113, 112] on div "00:03" at bounding box center [94, 116] width 105 height 8
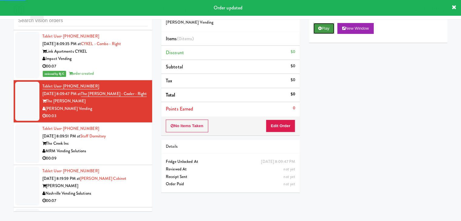
click at [323, 25] on button "Play" at bounding box center [323, 28] width 21 height 11
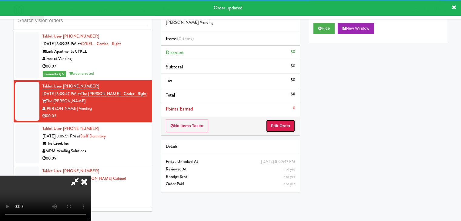
click at [279, 126] on button "Edit Order" at bounding box center [280, 126] width 29 height 13
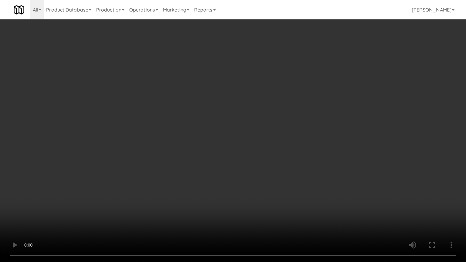
click at [266, 177] on video at bounding box center [233, 131] width 466 height 262
click at [265, 177] on video at bounding box center [233, 131] width 466 height 262
click at [280, 163] on video at bounding box center [233, 131] width 466 height 262
drag, startPoint x: 280, startPoint y: 163, endPoint x: 301, endPoint y: 91, distance: 75.0
click at [280, 163] on video at bounding box center [233, 131] width 466 height 262
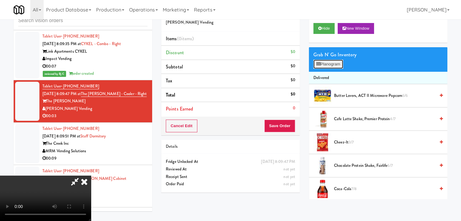
click at [325, 65] on button "Planogram" at bounding box center [328, 64] width 30 height 9
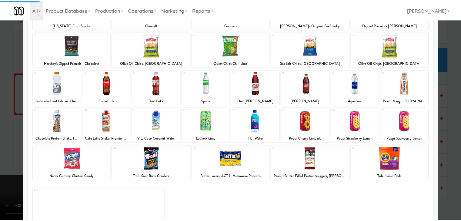
scroll to position [76, 0]
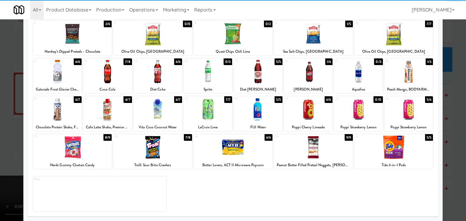
click at [74, 146] on div at bounding box center [72, 147] width 79 height 23
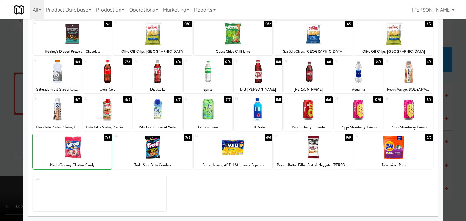
drag, startPoint x: 0, startPoint y: 147, endPoint x: 129, endPoint y: 143, distance: 129.5
click at [13, 145] on div at bounding box center [233, 110] width 466 height 221
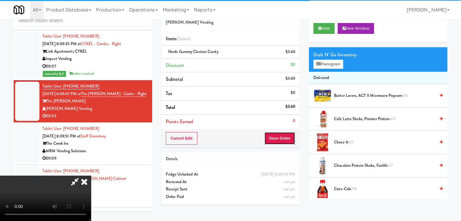
click at [288, 134] on button "Save Order" at bounding box center [279, 138] width 31 height 13
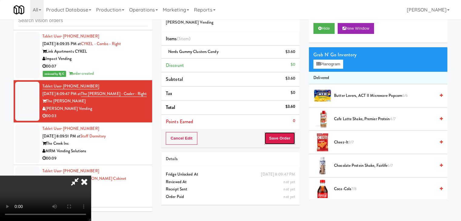
click at [288, 134] on button "Save Order" at bounding box center [279, 138] width 31 height 13
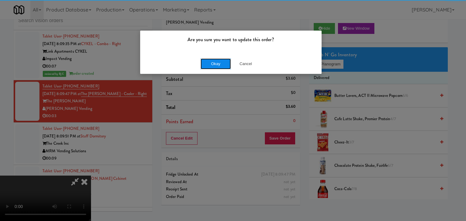
click at [217, 65] on button "Okay" at bounding box center [215, 64] width 30 height 11
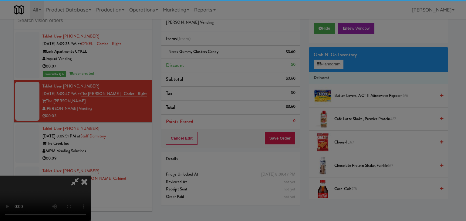
click at [217, 63] on div "Okay Cancel" at bounding box center [230, 52] width 181 height 20
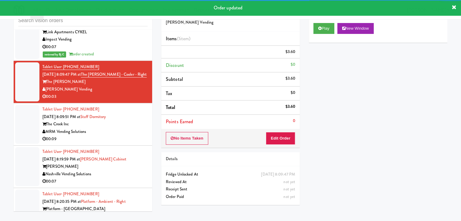
scroll to position [3208, 0]
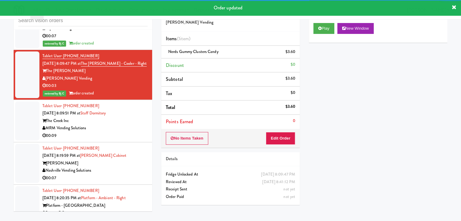
drag, startPoint x: 128, startPoint y: 97, endPoint x: 130, endPoint y: 99, distance: 3.4
click at [130, 117] on div "The Creek Inc" at bounding box center [94, 121] width 105 height 8
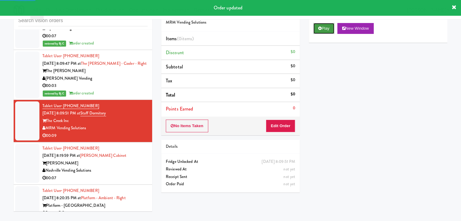
click at [324, 30] on button "Play" at bounding box center [323, 28] width 21 height 11
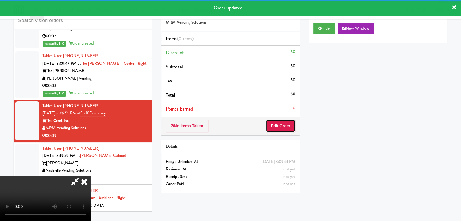
click at [277, 126] on button "Edit Order" at bounding box center [280, 126] width 29 height 13
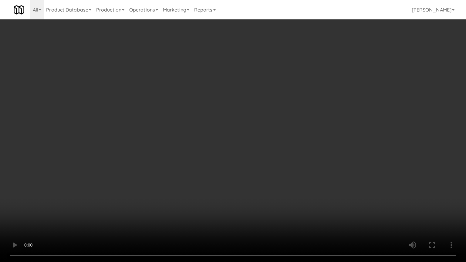
click at [261, 189] on video at bounding box center [233, 131] width 466 height 262
click at [261, 190] on video at bounding box center [233, 131] width 466 height 262
click at [265, 189] on video at bounding box center [233, 131] width 466 height 262
click at [268, 189] on video at bounding box center [233, 131] width 466 height 262
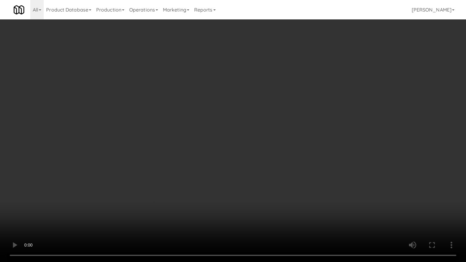
click at [268, 189] on video at bounding box center [233, 131] width 466 height 262
click at [270, 184] on video at bounding box center [233, 131] width 466 height 262
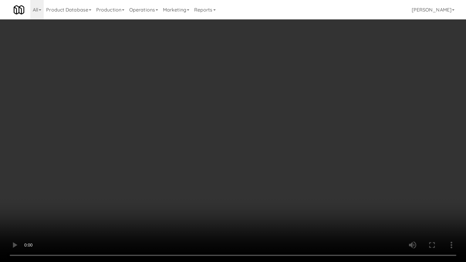
click at [279, 184] on video at bounding box center [233, 131] width 466 height 262
click at [279, 177] on video at bounding box center [233, 131] width 466 height 262
drag, startPoint x: 279, startPoint y: 177, endPoint x: 280, endPoint y: 141, distance: 35.8
click at [279, 176] on video at bounding box center [233, 131] width 466 height 262
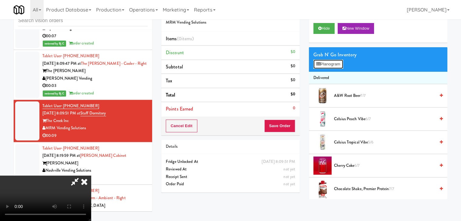
drag, startPoint x: 325, startPoint y: 68, endPoint x: 329, endPoint y: 66, distance: 4.6
click at [325, 68] on button "Planogram" at bounding box center [328, 64] width 30 height 9
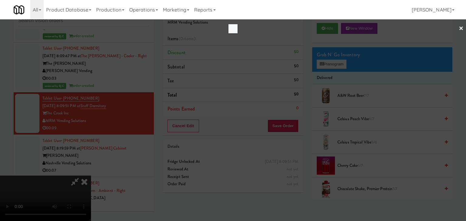
click at [329, 65] on div at bounding box center [233, 110] width 466 height 221
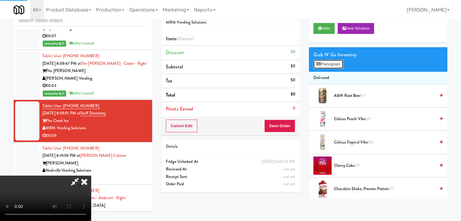
click at [329, 65] on button "Planogram" at bounding box center [328, 64] width 30 height 9
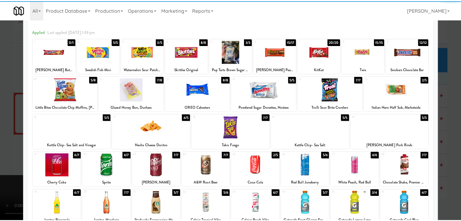
scroll to position [30, 0]
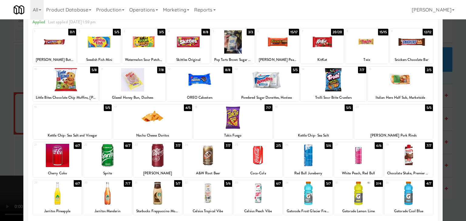
click at [246, 157] on div at bounding box center [257, 155] width 49 height 23
click at [130, 125] on div at bounding box center [152, 117] width 79 height 23
drag, startPoint x: 0, startPoint y: 142, endPoint x: 48, endPoint y: 141, distance: 47.6
click at [0, 142] on div at bounding box center [233, 110] width 466 height 221
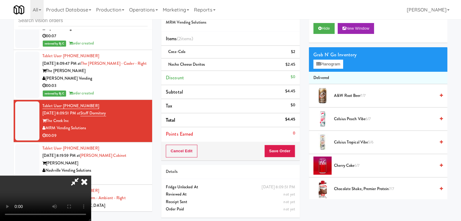
click at [91, 176] on video at bounding box center [45, 198] width 91 height 45
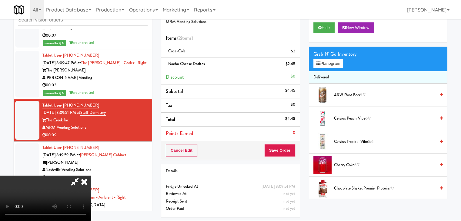
click at [91, 216] on video at bounding box center [45, 198] width 91 height 45
click at [91, 176] on video at bounding box center [45, 198] width 91 height 45
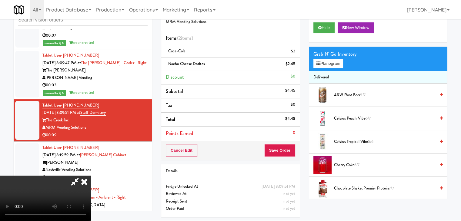
click at [91, 176] on icon at bounding box center [84, 182] width 13 height 12
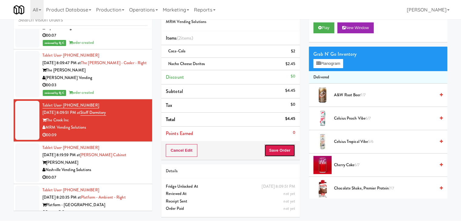
click at [293, 155] on button "Save Order" at bounding box center [279, 150] width 31 height 13
click at [292, 154] on button "Save Order" at bounding box center [279, 150] width 31 height 13
drag, startPoint x: 292, startPoint y: 154, endPoint x: 285, endPoint y: 147, distance: 9.9
click at [291, 154] on button "Save Order" at bounding box center [279, 150] width 31 height 13
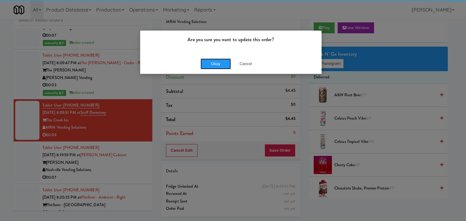
click at [222, 67] on button "Okay" at bounding box center [215, 64] width 30 height 11
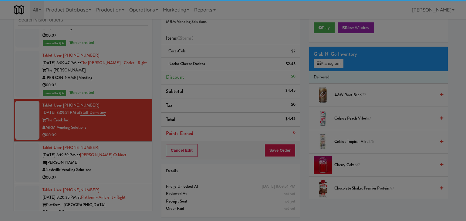
click at [222, 63] on div "Okay Cancel" at bounding box center [230, 52] width 181 height 20
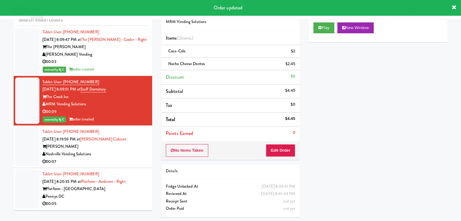
scroll to position [3238, 0]
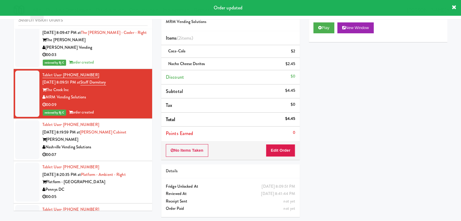
click at [134, 144] on div "Nashville Vending Solutions" at bounding box center [94, 148] width 105 height 8
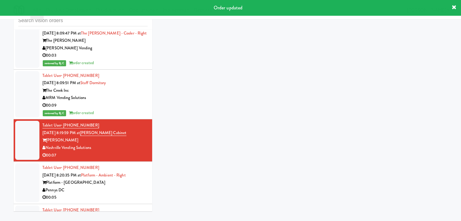
scroll to position [19, 0]
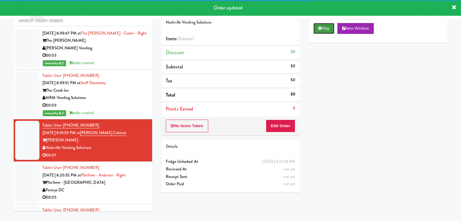
click at [329, 28] on button "Play" at bounding box center [323, 28] width 21 height 11
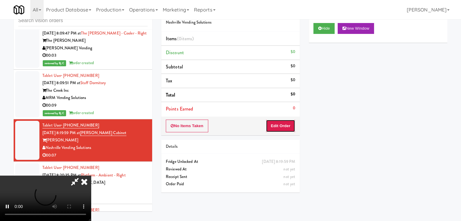
click at [286, 122] on button "Edit Order" at bounding box center [280, 126] width 29 height 13
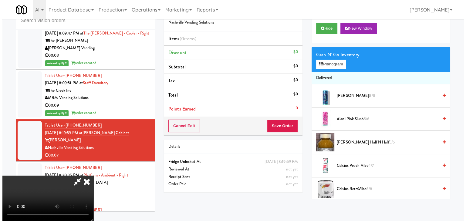
scroll to position [0, 0]
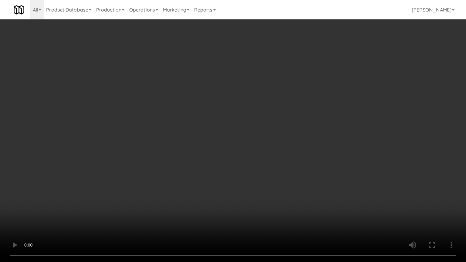
click at [269, 189] on video at bounding box center [233, 131] width 466 height 262
click at [269, 190] on video at bounding box center [233, 131] width 466 height 262
click at [269, 192] on video at bounding box center [233, 131] width 466 height 262
click at [270, 187] on video at bounding box center [233, 131] width 466 height 262
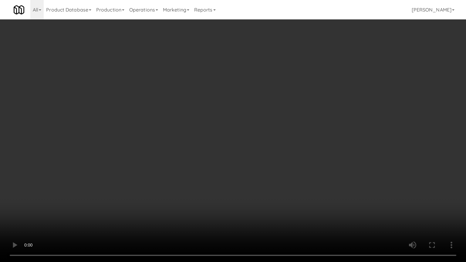
drag, startPoint x: 270, startPoint y: 187, endPoint x: 291, endPoint y: 123, distance: 67.1
click at [270, 187] on video at bounding box center [233, 131] width 466 height 262
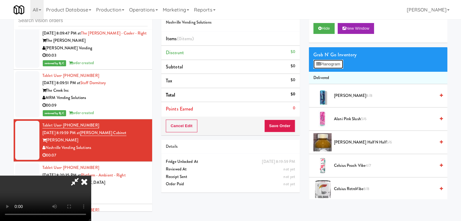
click at [334, 66] on button "Planogram" at bounding box center [328, 64] width 30 height 9
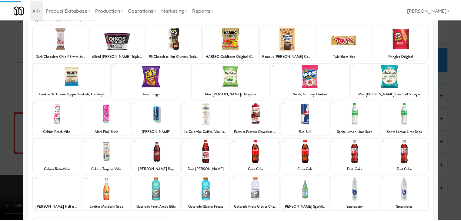
scroll to position [76, 0]
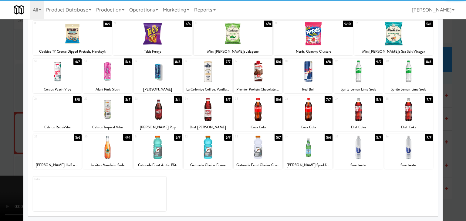
click at [411, 146] on div at bounding box center [408, 147] width 49 height 23
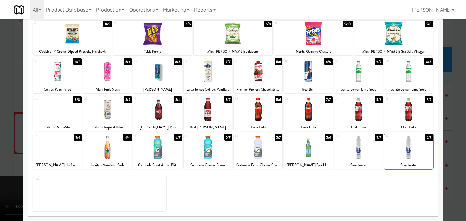
drag, startPoint x: 411, startPoint y: 146, endPoint x: 443, endPoint y: 146, distance: 31.5
click at [412, 146] on div at bounding box center [408, 147] width 49 height 23
drag, startPoint x: 455, startPoint y: 146, endPoint x: 418, endPoint y: 146, distance: 37.0
click at [454, 147] on div at bounding box center [233, 110] width 466 height 221
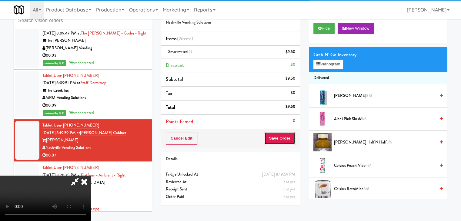
click at [286, 139] on button "Save Order" at bounding box center [279, 138] width 31 height 13
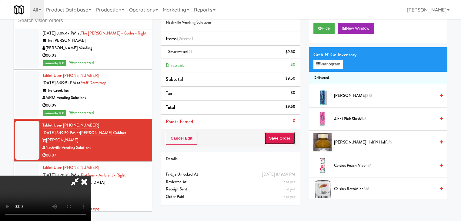
click at [286, 139] on button "Save Order" at bounding box center [279, 138] width 31 height 13
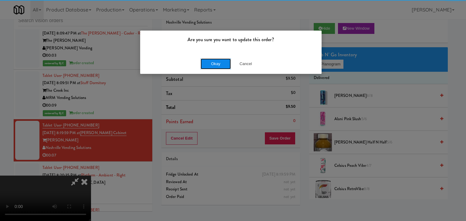
click at [217, 65] on button "Okay" at bounding box center [215, 64] width 30 height 11
click at [217, 64] on div "Okay Cancel" at bounding box center [230, 64] width 181 height 20
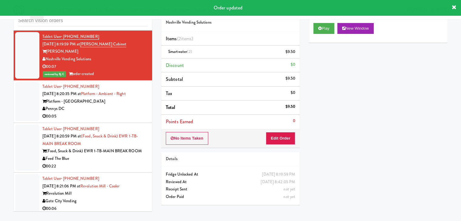
scroll to position [3329, 0]
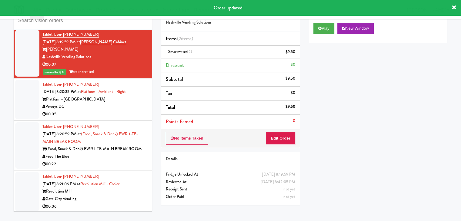
click at [122, 103] on div "Pennys DC" at bounding box center [94, 107] width 105 height 8
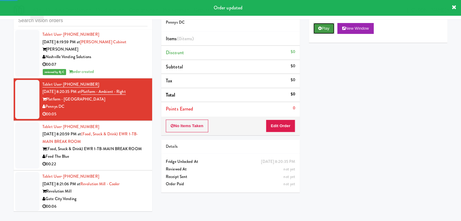
click at [329, 29] on button "Play" at bounding box center [323, 28] width 21 height 11
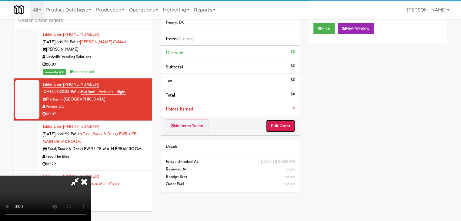
click at [284, 123] on button "Edit Order" at bounding box center [280, 126] width 29 height 13
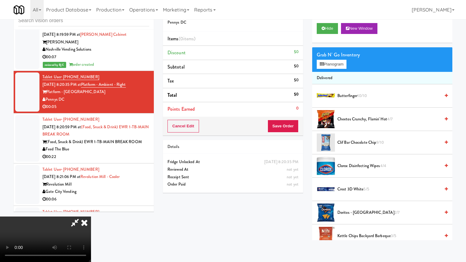
click at [91, 216] on video at bounding box center [45, 238] width 91 height 45
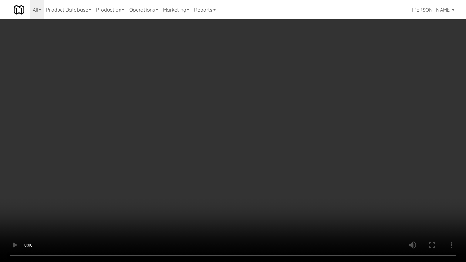
click at [275, 189] on video at bounding box center [233, 131] width 466 height 262
click at [275, 190] on video at bounding box center [233, 131] width 466 height 262
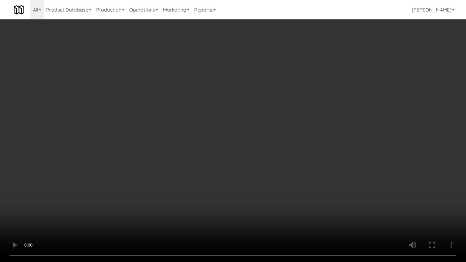
click at [275, 190] on video at bounding box center [233, 131] width 466 height 262
click at [280, 185] on video at bounding box center [233, 131] width 466 height 262
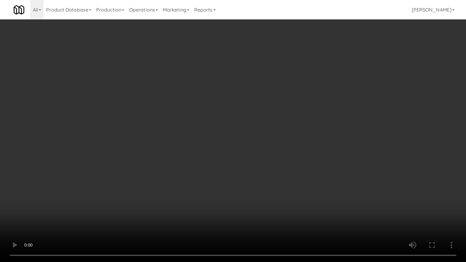
click at [279, 185] on video at bounding box center [233, 131] width 466 height 262
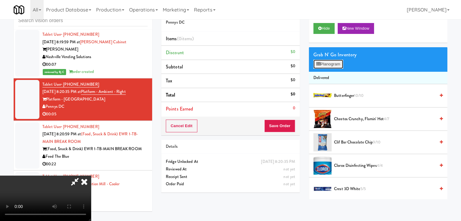
click at [329, 60] on button "Planogram" at bounding box center [328, 64] width 30 height 9
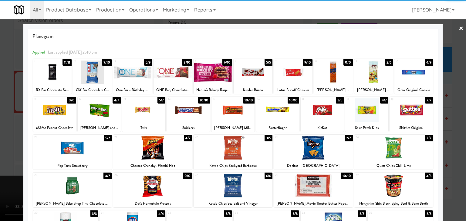
click at [271, 108] on div at bounding box center [277, 110] width 43 height 23
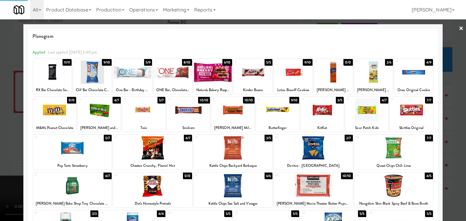
drag, startPoint x: 0, startPoint y: 125, endPoint x: 73, endPoint y: 124, distance: 72.8
click at [11, 125] on div at bounding box center [233, 110] width 466 height 221
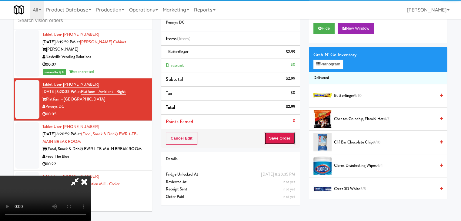
click at [282, 140] on button "Save Order" at bounding box center [279, 138] width 31 height 13
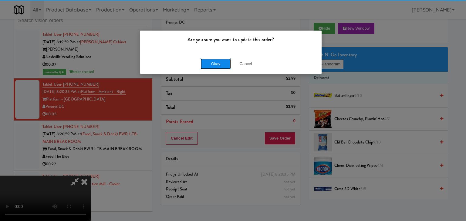
click at [210, 60] on button "Okay" at bounding box center [215, 64] width 30 height 11
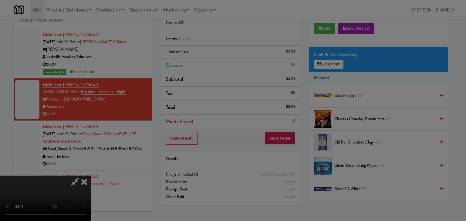
click at [210, 58] on button "Okay" at bounding box center [215, 52] width 30 height 11
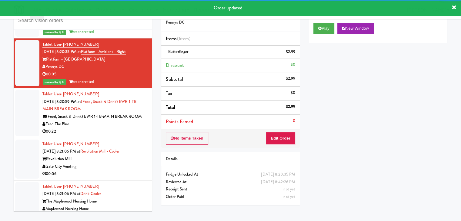
scroll to position [3390, 0]
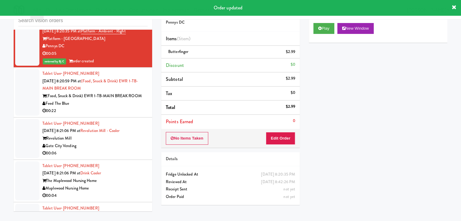
click at [129, 107] on div "00:22" at bounding box center [94, 111] width 105 height 8
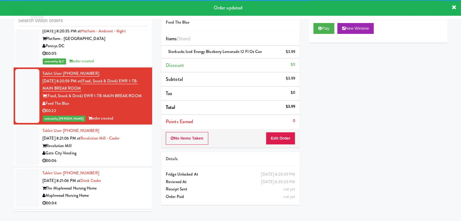
click at [129, 150] on div "Gate City Vending" at bounding box center [94, 154] width 105 height 8
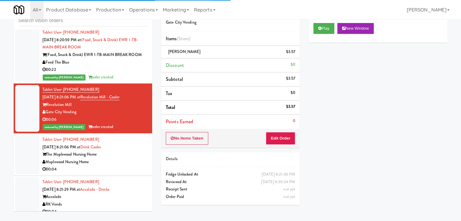
scroll to position [3450, 0]
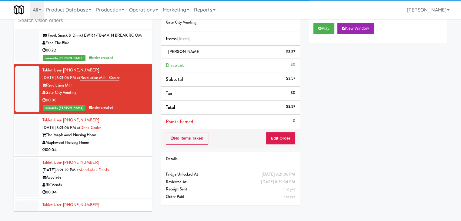
click at [130, 139] on div "Maplewood Nursing Home" at bounding box center [94, 143] width 105 height 8
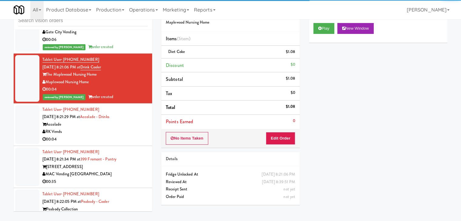
scroll to position [3541, 0]
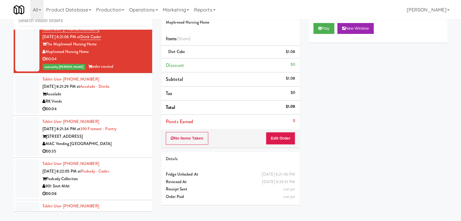
click at [129, 98] on div "RK Vends" at bounding box center [94, 102] width 105 height 8
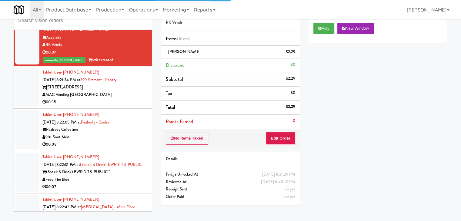
scroll to position [3602, 0]
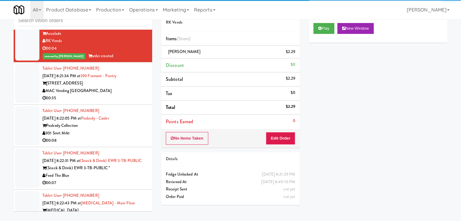
click at [136, 87] on div "MAC Vending [GEOGRAPHIC_DATA]" at bounding box center [94, 91] width 105 height 8
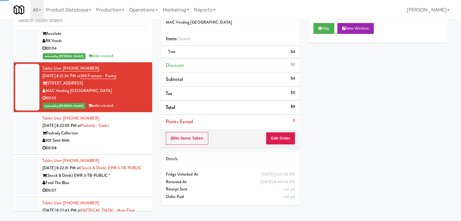
click at [135, 130] on div "Peabody Collection" at bounding box center [94, 134] width 105 height 8
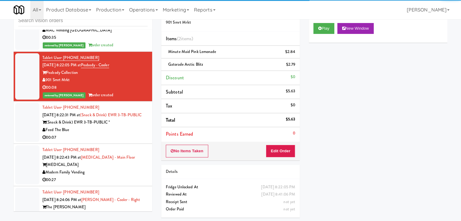
click at [129, 126] on div "Feed The Blue" at bounding box center [94, 130] width 105 height 8
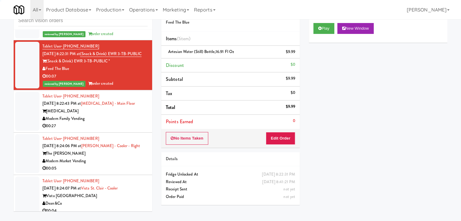
scroll to position [3753, 0]
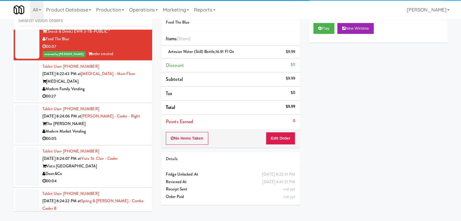
click at [133, 93] on div "00:27" at bounding box center [94, 97] width 105 height 8
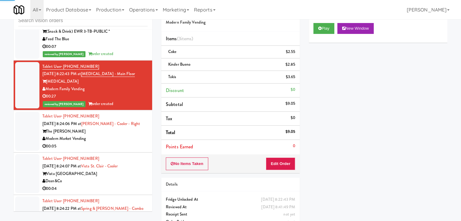
click at [130, 135] on div "Modern Market Vending" at bounding box center [94, 139] width 105 height 8
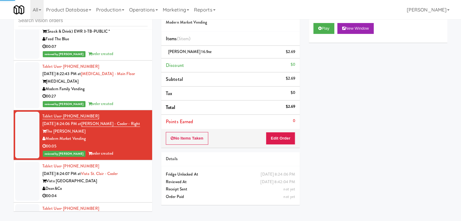
click at [121, 163] on div "Tablet User · (541) 248-9862 [DATE] 8:24:07 PM at [GEOGRAPHIC_DATA] Dean&Co 00:…" at bounding box center [94, 181] width 105 height 37
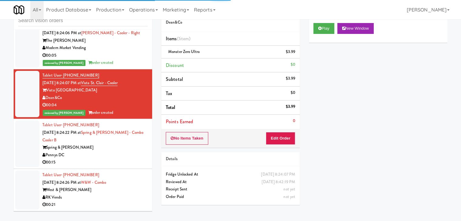
click at [118, 159] on div "00:15" at bounding box center [94, 163] width 105 height 8
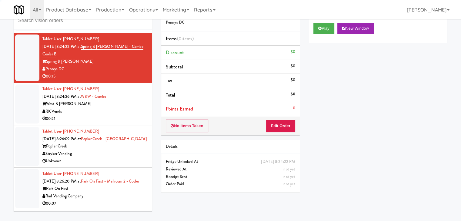
scroll to position [3935, 0]
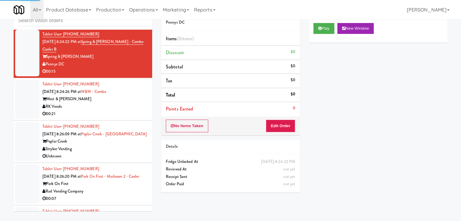
click at [124, 103] on div "RK Vends" at bounding box center [94, 107] width 105 height 8
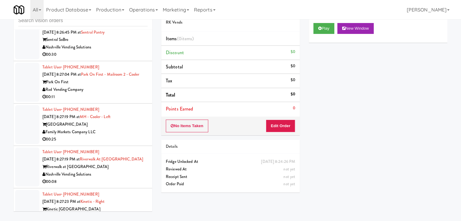
scroll to position [4178, 0]
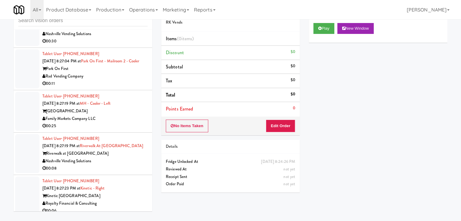
click at [122, 73] on div "Rad Vending Company" at bounding box center [94, 77] width 105 height 8
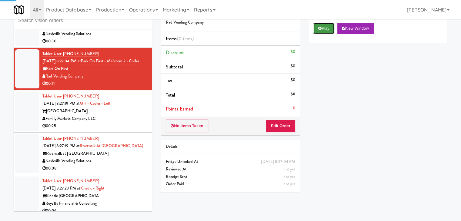
click at [321, 26] on icon at bounding box center [319, 28] width 3 height 4
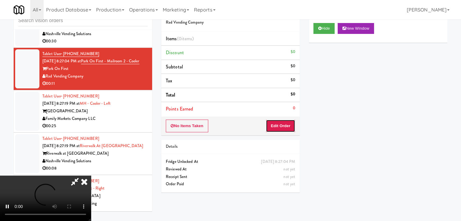
click at [284, 127] on button "Edit Order" at bounding box center [280, 126] width 29 height 13
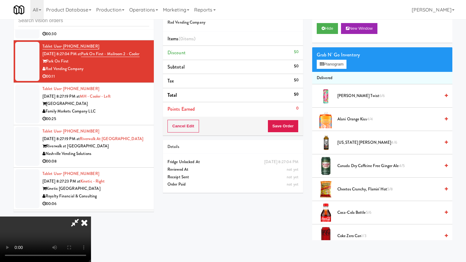
click at [91, 216] on video at bounding box center [45, 238] width 91 height 45
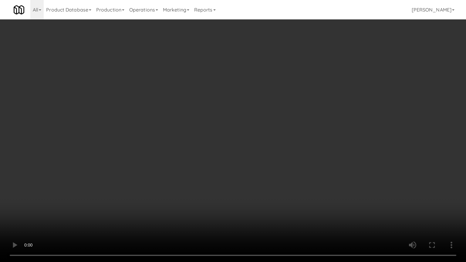
click at [272, 180] on video at bounding box center [233, 131] width 466 height 262
click at [274, 178] on video at bounding box center [233, 131] width 466 height 262
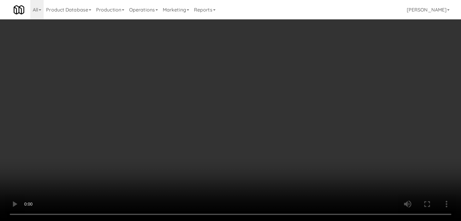
click at [331, 63] on button "Planogram" at bounding box center [328, 64] width 30 height 9
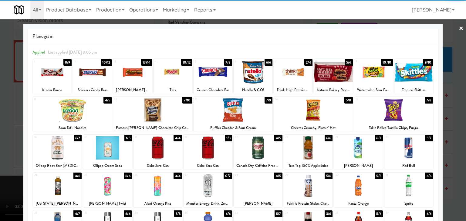
click at [154, 146] on div at bounding box center [157, 147] width 49 height 23
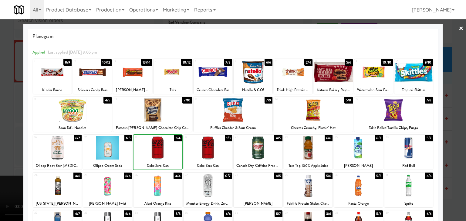
click at [13, 142] on div at bounding box center [233, 110] width 466 height 221
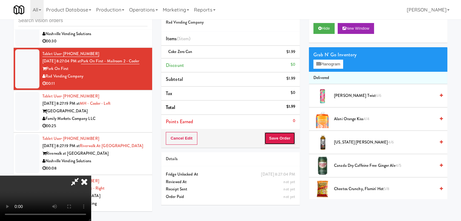
click at [287, 141] on button "Save Order" at bounding box center [279, 138] width 31 height 13
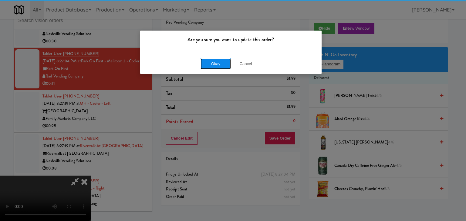
click at [214, 62] on button "Okay" at bounding box center [215, 64] width 30 height 11
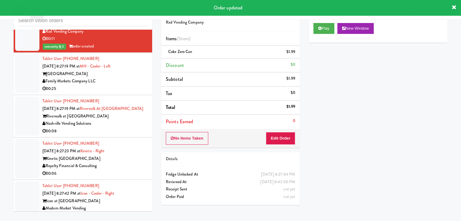
scroll to position [4239, 0]
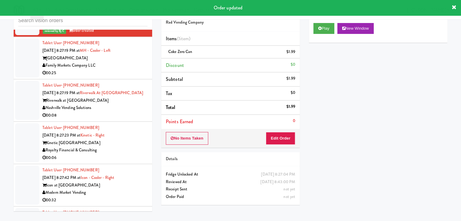
click at [133, 66] on div "Family Markets Company LLC" at bounding box center [94, 66] width 105 height 8
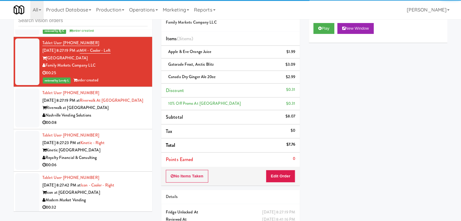
click at [124, 119] on div "Nashville Vending Solutions" at bounding box center [94, 116] width 105 height 8
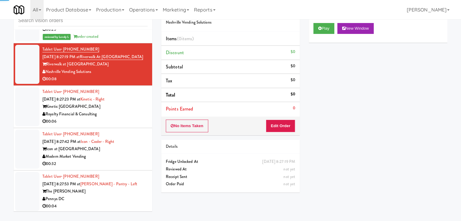
scroll to position [4299, 0]
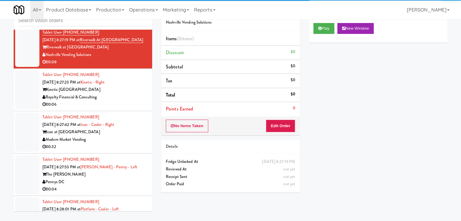
click at [136, 92] on div "Kinetic [GEOGRAPHIC_DATA]" at bounding box center [94, 90] width 105 height 8
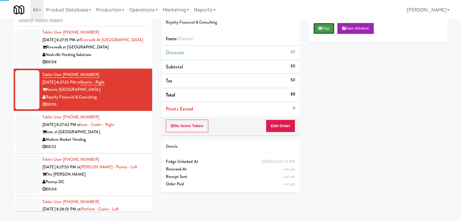
click at [323, 31] on button "Play" at bounding box center [323, 28] width 21 height 11
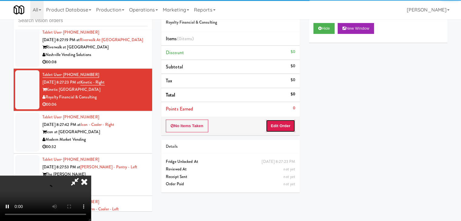
click at [285, 122] on button "Edit Order" at bounding box center [280, 126] width 29 height 13
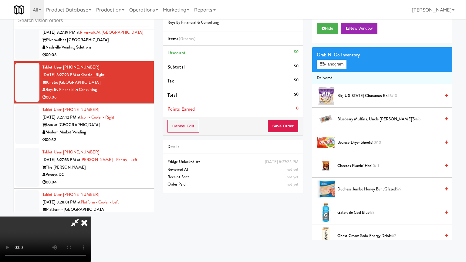
click at [91, 216] on video at bounding box center [45, 238] width 91 height 45
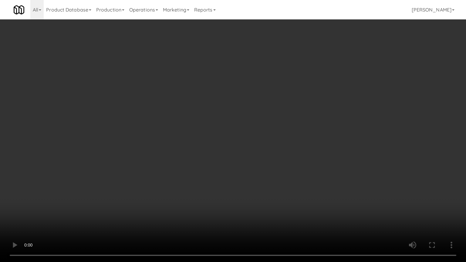
click at [277, 189] on video at bounding box center [233, 131] width 466 height 262
click at [281, 187] on video at bounding box center [233, 131] width 466 height 262
click at [280, 187] on video at bounding box center [233, 131] width 466 height 262
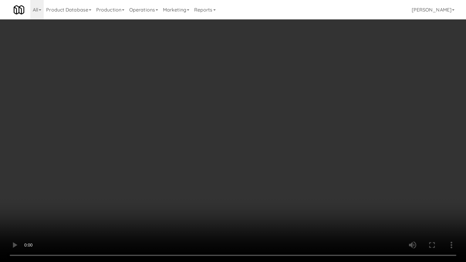
click at [281, 186] on video at bounding box center [233, 131] width 466 height 262
click at [282, 187] on video at bounding box center [233, 131] width 466 height 262
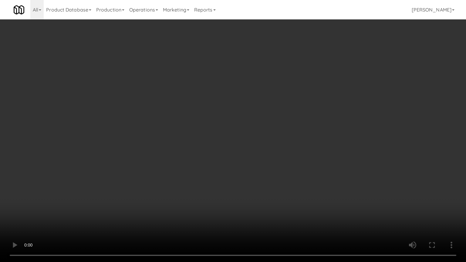
click at [287, 184] on video at bounding box center [233, 131] width 466 height 262
click at [285, 221] on video at bounding box center [233, 131] width 466 height 262
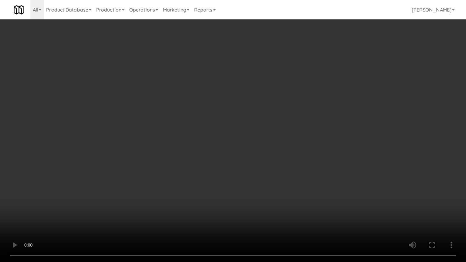
click at [285, 221] on video at bounding box center [233, 131] width 466 height 262
click at [289, 212] on video at bounding box center [233, 131] width 466 height 262
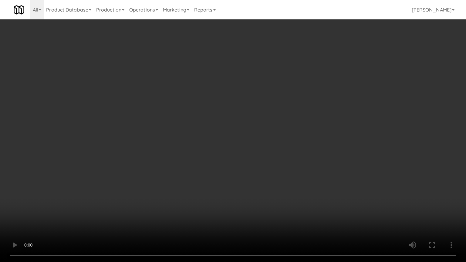
click at [289, 212] on video at bounding box center [233, 131] width 466 height 262
click at [283, 211] on video at bounding box center [233, 131] width 466 height 262
click at [269, 189] on video at bounding box center [233, 131] width 466 height 262
click at [261, 149] on video at bounding box center [233, 131] width 466 height 262
drag, startPoint x: 260, startPoint y: 149, endPoint x: 275, endPoint y: 89, distance: 61.7
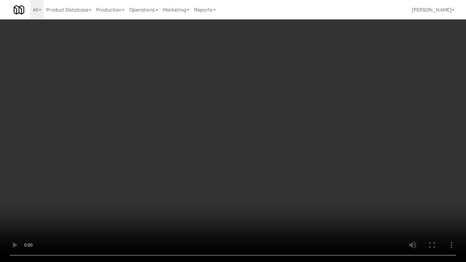
click at [260, 143] on video at bounding box center [233, 131] width 466 height 262
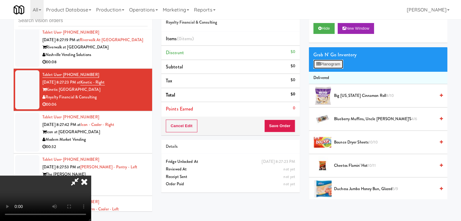
click at [325, 61] on button "Planogram" at bounding box center [328, 64] width 30 height 9
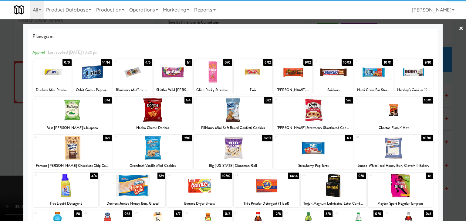
click at [335, 73] on div at bounding box center [333, 72] width 39 height 23
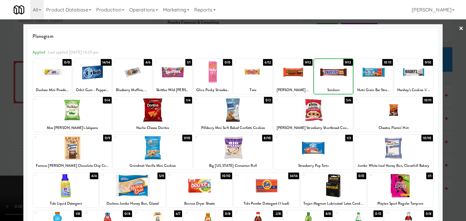
click at [336, 73] on div at bounding box center [333, 72] width 39 height 23
click at [450, 96] on div at bounding box center [233, 110] width 466 height 221
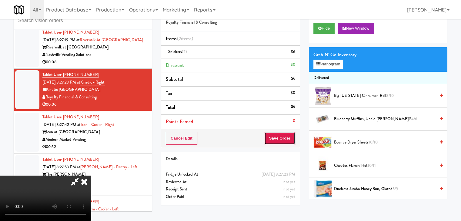
click at [288, 134] on button "Save Order" at bounding box center [279, 138] width 31 height 13
click at [288, 135] on button "Save Order" at bounding box center [279, 138] width 31 height 13
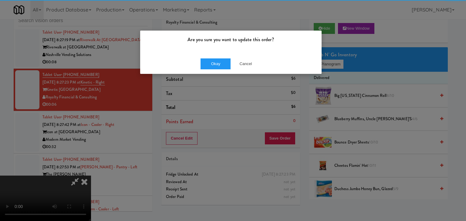
click at [224, 57] on div "Okay Cancel" at bounding box center [230, 64] width 181 height 20
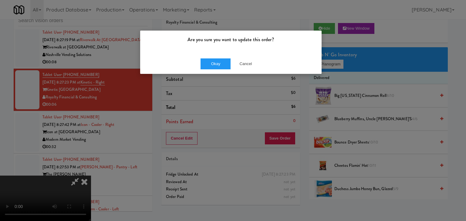
click at [223, 57] on div "Okay Cancel" at bounding box center [230, 64] width 181 height 20
drag, startPoint x: 223, startPoint y: 57, endPoint x: 222, endPoint y: 61, distance: 3.9
click at [223, 59] on div "Okay Cancel" at bounding box center [230, 64] width 181 height 20
click at [222, 61] on button "Okay" at bounding box center [215, 64] width 30 height 11
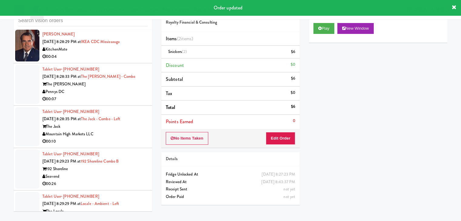
scroll to position [4549, 0]
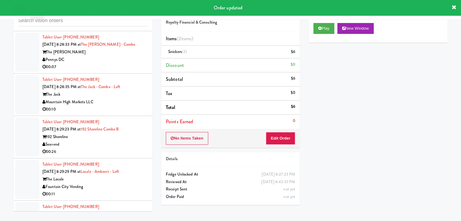
click at [109, 69] on div "00:07" at bounding box center [94, 67] width 105 height 8
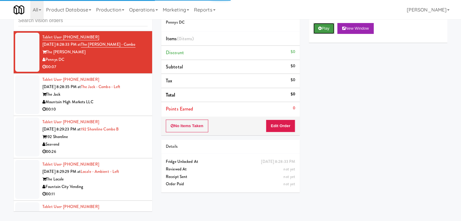
click at [318, 25] on button "Play" at bounding box center [323, 28] width 21 height 11
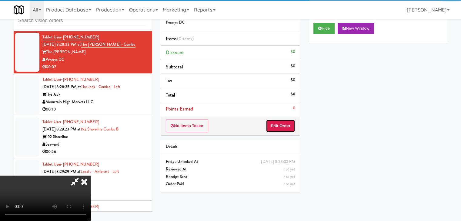
click at [280, 123] on button "Edit Order" at bounding box center [280, 126] width 29 height 13
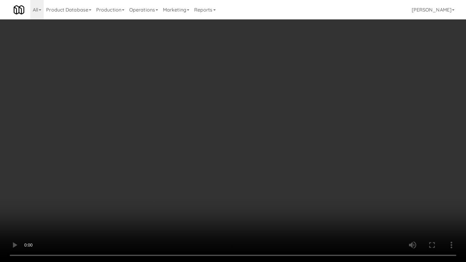
click at [274, 181] on video at bounding box center [233, 131] width 466 height 262
click at [273, 181] on video at bounding box center [233, 131] width 466 height 262
click at [272, 181] on video at bounding box center [233, 131] width 466 height 262
click at [280, 171] on video at bounding box center [233, 131] width 466 height 262
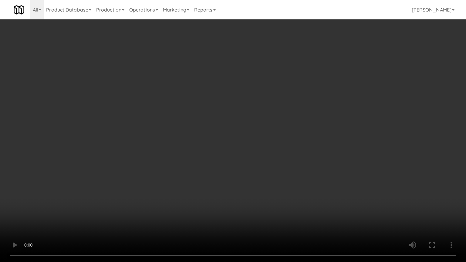
click at [280, 171] on video at bounding box center [233, 131] width 466 height 262
click at [279, 173] on video at bounding box center [233, 131] width 466 height 262
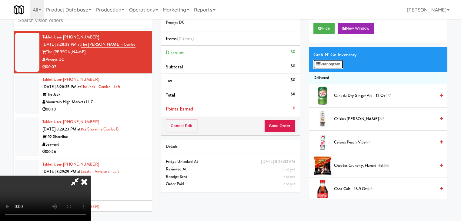
click at [332, 63] on button "Planogram" at bounding box center [328, 64] width 30 height 9
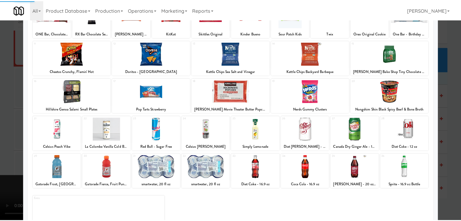
scroll to position [61, 0]
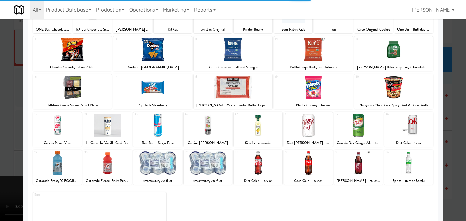
click at [155, 122] on div at bounding box center [157, 125] width 49 height 23
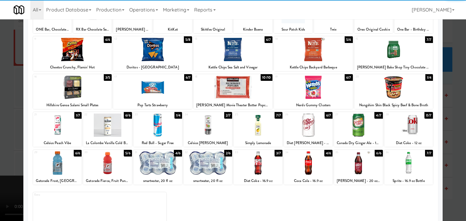
click at [0, 109] on div at bounding box center [233, 110] width 466 height 221
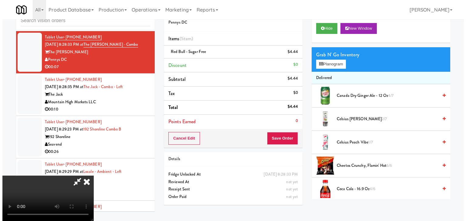
scroll to position [85, 0]
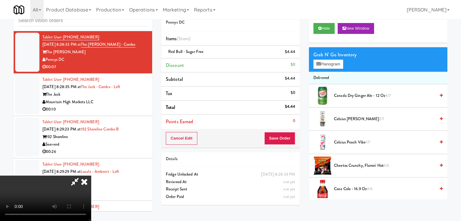
click at [91, 176] on video at bounding box center [45, 198] width 91 height 45
click at [339, 63] on button "Planogram" at bounding box center [328, 64] width 30 height 9
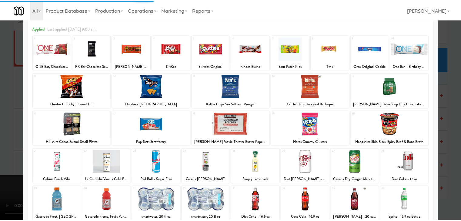
scroll to position [61, 0]
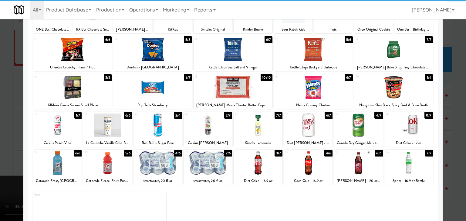
click at [317, 126] on div at bounding box center [308, 125] width 49 height 23
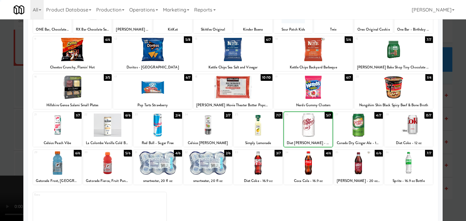
drag, startPoint x: 0, startPoint y: 123, endPoint x: 56, endPoint y: 122, distance: 55.8
click at [6, 123] on div at bounding box center [233, 110] width 466 height 221
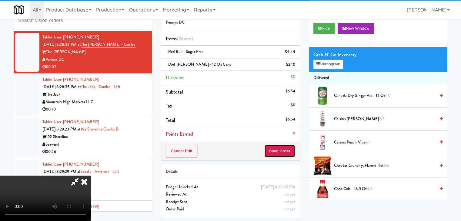
click at [291, 148] on button "Save Order" at bounding box center [279, 151] width 31 height 13
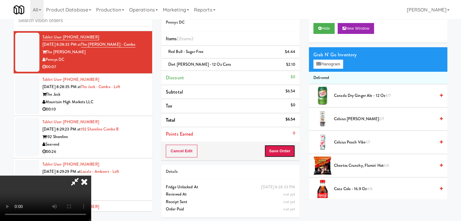
click at [291, 148] on button "Save Order" at bounding box center [279, 151] width 31 height 13
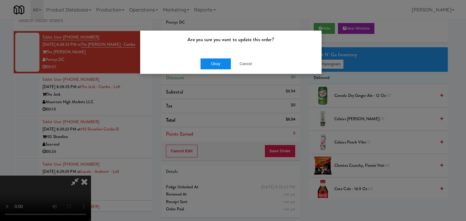
drag, startPoint x: 224, startPoint y: 69, endPoint x: 225, endPoint y: 66, distance: 3.5
click at [224, 68] on div "Okay Cancel" at bounding box center [230, 64] width 181 height 20
click at [225, 65] on button "Okay" at bounding box center [215, 64] width 30 height 11
click at [225, 65] on div "Okay Cancel" at bounding box center [230, 64] width 181 height 20
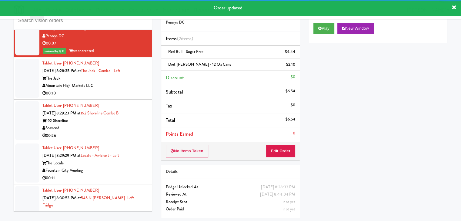
scroll to position [4579, 0]
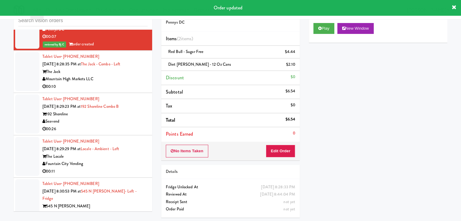
click at [126, 83] on div "Mountain High Markets LLC" at bounding box center [94, 79] width 105 height 8
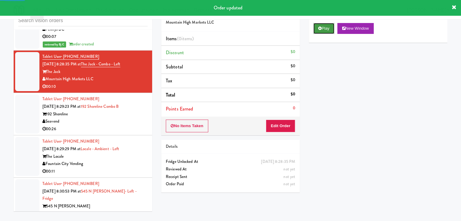
click at [329, 30] on button "Play" at bounding box center [323, 28] width 21 height 11
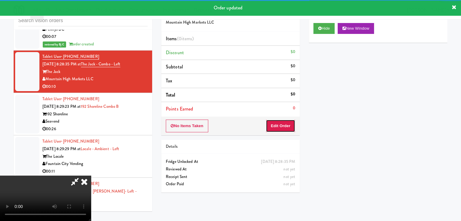
click at [283, 125] on button "Edit Order" at bounding box center [280, 126] width 29 height 13
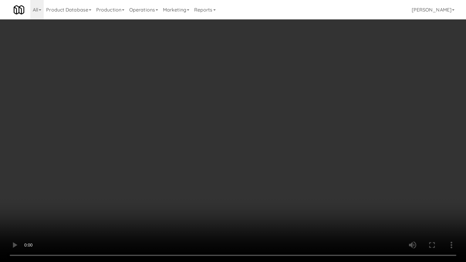
click at [268, 192] on video at bounding box center [233, 131] width 466 height 262
click at [272, 188] on video at bounding box center [233, 131] width 466 height 262
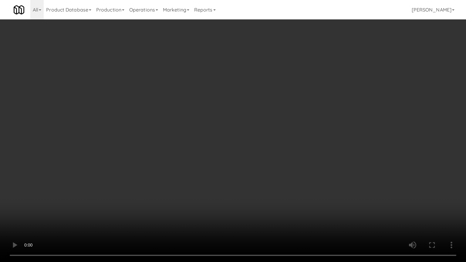
click at [272, 188] on video at bounding box center [233, 131] width 466 height 262
click at [273, 187] on video at bounding box center [233, 131] width 466 height 262
click at [276, 179] on video at bounding box center [233, 131] width 466 height 262
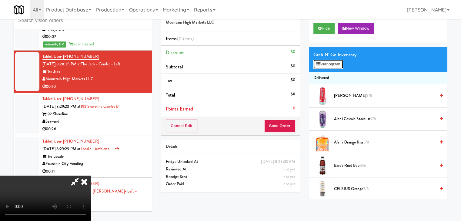
click at [339, 66] on button "Planogram" at bounding box center [328, 64] width 30 height 9
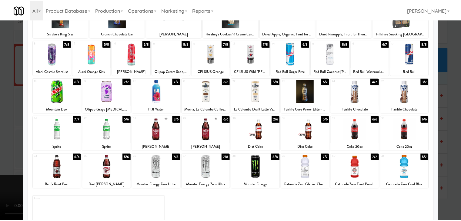
scroll to position [16, 0]
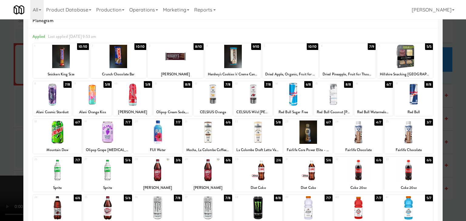
click at [399, 129] on div at bounding box center [408, 132] width 49 height 23
drag, startPoint x: 0, startPoint y: 128, endPoint x: 50, endPoint y: 128, distance: 50.3
click at [2, 128] on div at bounding box center [233, 110] width 466 height 221
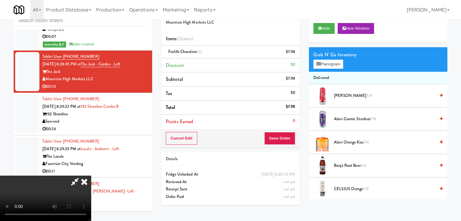
scroll to position [25, 0]
click at [91, 176] on video at bounding box center [45, 198] width 91 height 45
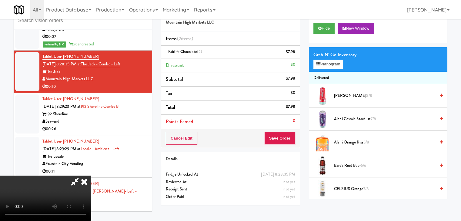
click at [91, 176] on video at bounding box center [45, 198] width 91 height 45
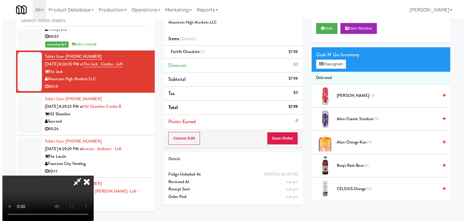
scroll to position [85, 0]
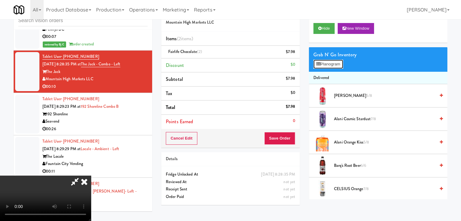
click at [336, 64] on button "Planogram" at bounding box center [328, 64] width 30 height 9
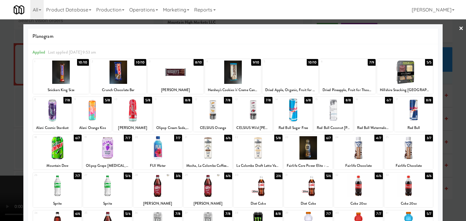
click at [297, 79] on div at bounding box center [290, 72] width 56 height 23
drag, startPoint x: 0, startPoint y: 118, endPoint x: 65, endPoint y: 117, distance: 65.5
click at [5, 118] on div at bounding box center [233, 110] width 466 height 221
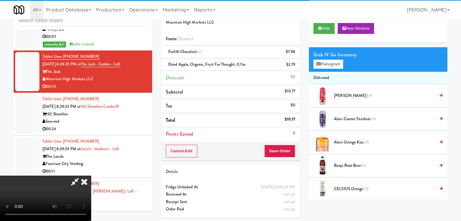
click at [91, 176] on video at bounding box center [45, 198] width 91 height 45
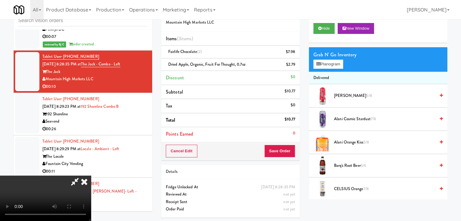
click at [91, 176] on video at bounding box center [45, 198] width 91 height 45
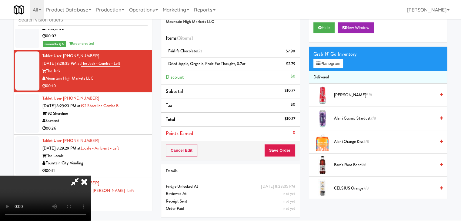
click at [91, 176] on video at bounding box center [45, 198] width 91 height 45
click at [334, 65] on button "Planogram" at bounding box center [328, 63] width 30 height 9
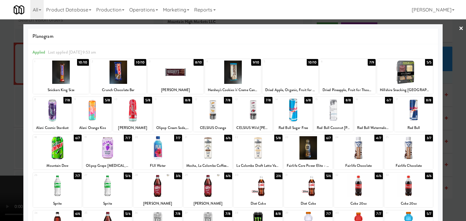
click at [286, 76] on div at bounding box center [290, 72] width 56 height 23
drag, startPoint x: 0, startPoint y: 156, endPoint x: 62, endPoint y: 156, distance: 61.9
click at [4, 156] on div at bounding box center [233, 110] width 466 height 221
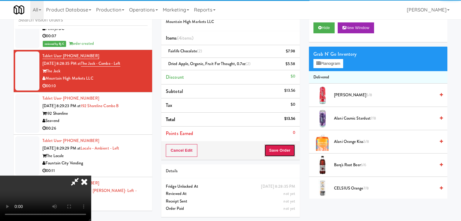
click at [288, 153] on button "Save Order" at bounding box center [279, 150] width 31 height 13
click at [289, 152] on button "Save Order" at bounding box center [279, 150] width 31 height 13
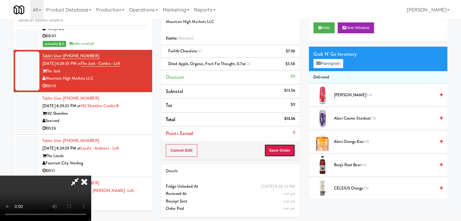
click at [289, 152] on button "Save Order" at bounding box center [279, 150] width 31 height 13
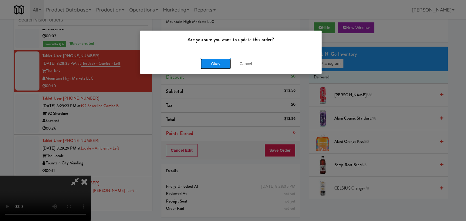
click at [217, 63] on button "Okay" at bounding box center [215, 64] width 30 height 11
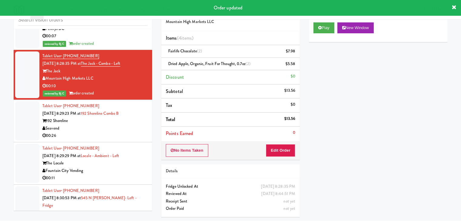
scroll to position [4610, 0]
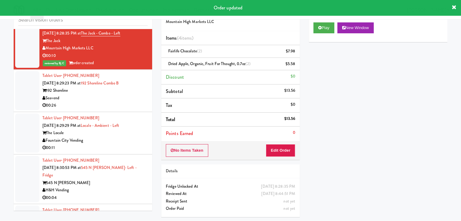
click at [103, 107] on div "00:26" at bounding box center [94, 106] width 105 height 8
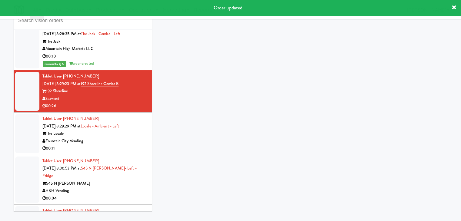
scroll to position [19, 0]
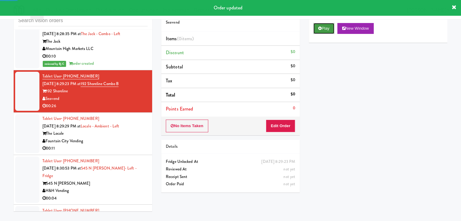
click at [314, 33] on button "Play" at bounding box center [323, 28] width 21 height 11
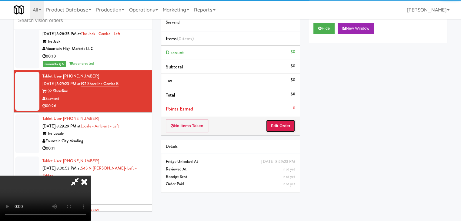
click at [282, 125] on button "Edit Order" at bounding box center [280, 126] width 29 height 13
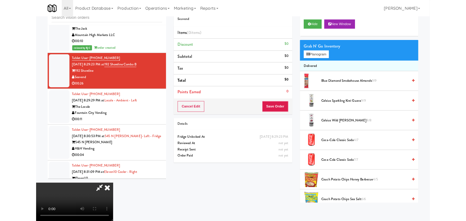
scroll to position [0, 0]
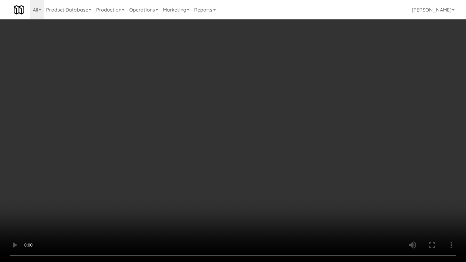
click at [274, 189] on video at bounding box center [233, 131] width 466 height 262
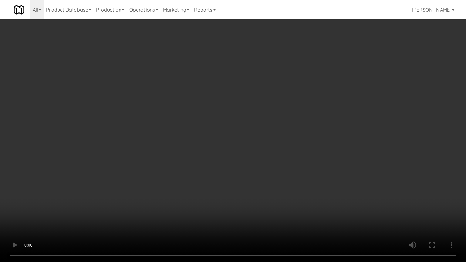
click at [274, 189] on video at bounding box center [233, 131] width 466 height 262
click at [277, 187] on video at bounding box center [233, 131] width 466 height 262
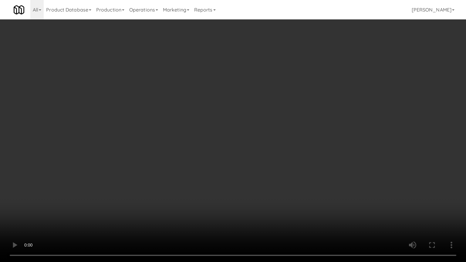
click at [278, 186] on video at bounding box center [233, 131] width 466 height 262
click at [278, 185] on video at bounding box center [233, 131] width 466 height 262
click at [278, 186] on video at bounding box center [233, 131] width 466 height 262
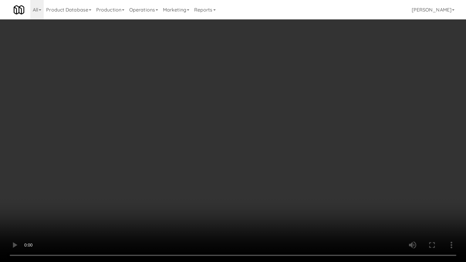
click at [279, 186] on video at bounding box center [233, 131] width 466 height 262
click at [280, 186] on video at bounding box center [233, 131] width 466 height 262
click at [280, 188] on video at bounding box center [233, 131] width 466 height 262
click at [279, 189] on video at bounding box center [233, 131] width 466 height 262
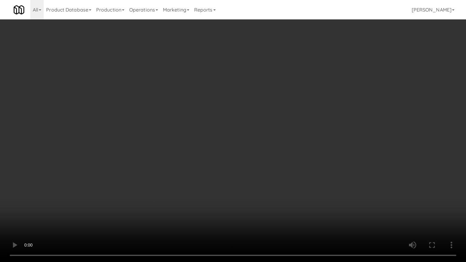
click at [279, 189] on video at bounding box center [233, 131] width 466 height 262
click at [280, 189] on video at bounding box center [233, 131] width 466 height 262
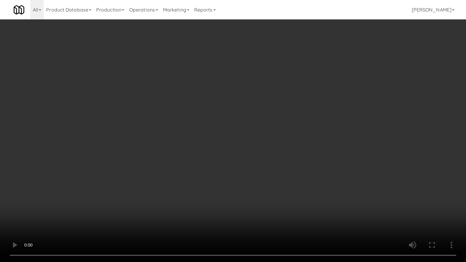
click at [280, 189] on video at bounding box center [233, 131] width 466 height 262
click at [286, 189] on video at bounding box center [233, 131] width 466 height 262
click at [306, 141] on video at bounding box center [233, 131] width 466 height 262
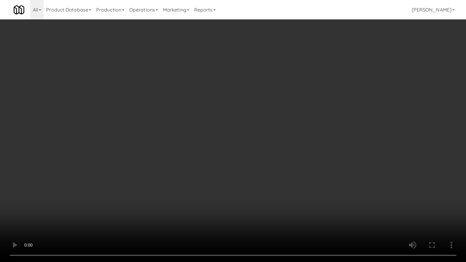
click at [306, 141] on video at bounding box center [233, 131] width 466 height 262
click at [316, 180] on video at bounding box center [233, 131] width 466 height 262
click at [308, 163] on video at bounding box center [233, 131] width 466 height 262
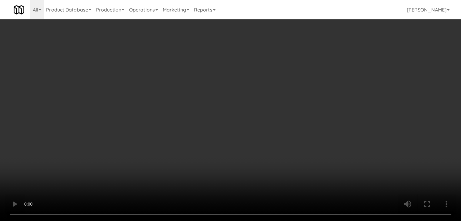
click at [228, 86] on video at bounding box center [230, 110] width 461 height 221
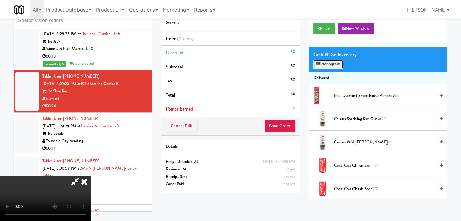
click at [336, 61] on button "Planogram" at bounding box center [328, 64] width 30 height 9
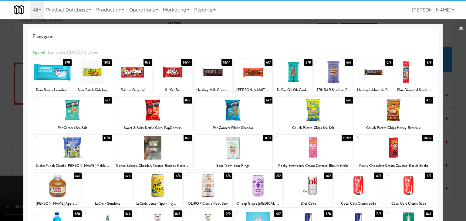
click at [365, 142] on div at bounding box center [393, 147] width 79 height 23
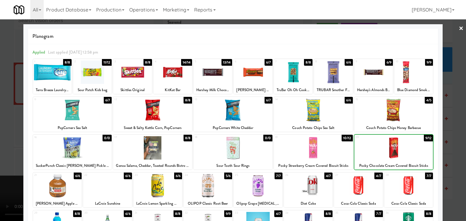
click at [299, 148] on div at bounding box center [313, 147] width 79 height 23
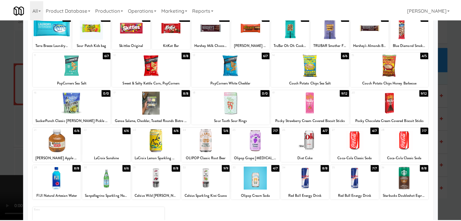
scroll to position [76, 0]
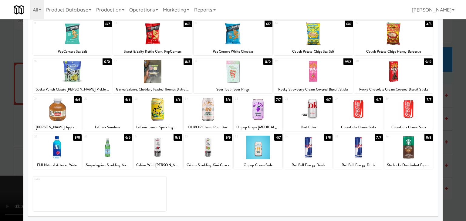
click at [356, 146] on div at bounding box center [358, 147] width 49 height 23
drag, startPoint x: 0, startPoint y: 136, endPoint x: 57, endPoint y: 133, distance: 57.1
click at [1, 136] on div at bounding box center [233, 110] width 466 height 221
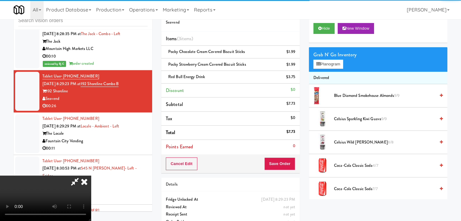
click at [296, 165] on div "Cancel Edit Save Order" at bounding box center [230, 164] width 139 height 19
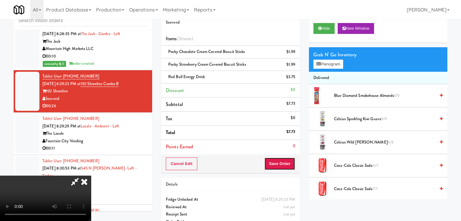
click at [293, 164] on button "Save Order" at bounding box center [279, 164] width 31 height 13
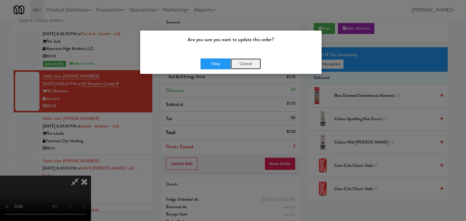
click at [247, 66] on button "Cancel" at bounding box center [245, 64] width 30 height 11
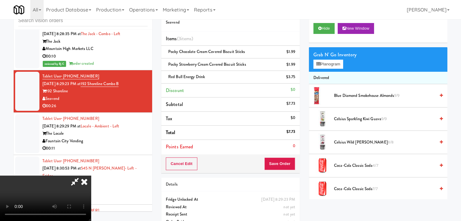
click at [91, 176] on video at bounding box center [45, 198] width 91 height 45
click at [283, 163] on button "Save Order" at bounding box center [279, 164] width 31 height 13
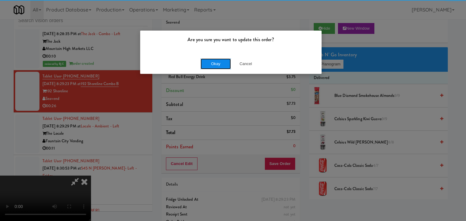
click at [219, 64] on button "Okay" at bounding box center [215, 64] width 30 height 11
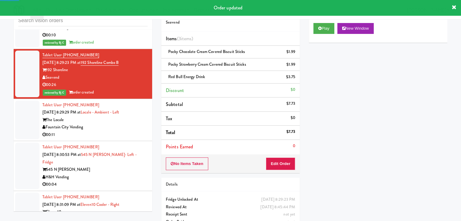
scroll to position [4670, 0]
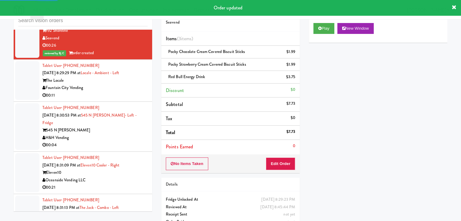
click at [110, 99] on div "00:11" at bounding box center [94, 96] width 105 height 8
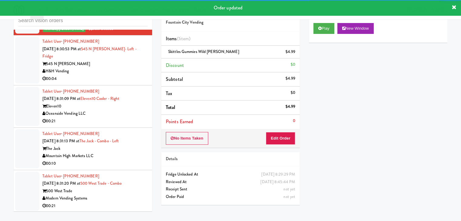
scroll to position [4761, 0]
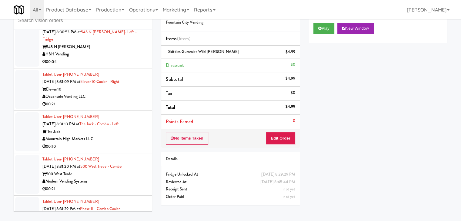
drag, startPoint x: 119, startPoint y: 56, endPoint x: 131, endPoint y: 58, distance: 12.3
click at [119, 58] on div "00:04" at bounding box center [94, 62] width 105 height 8
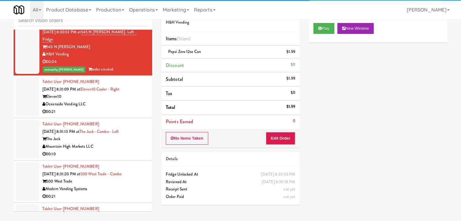
click at [106, 108] on div "00:21" at bounding box center [94, 112] width 105 height 8
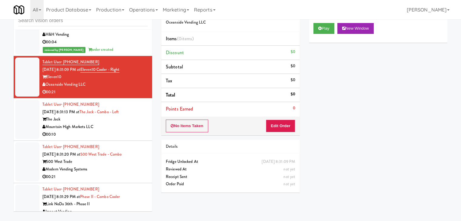
scroll to position [4822, 0]
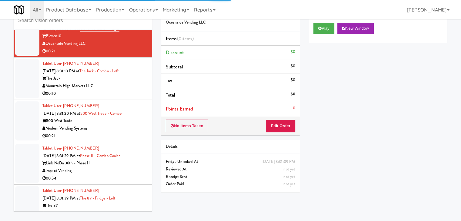
click at [116, 84] on div "Mountain High Markets LLC" at bounding box center [94, 86] width 105 height 8
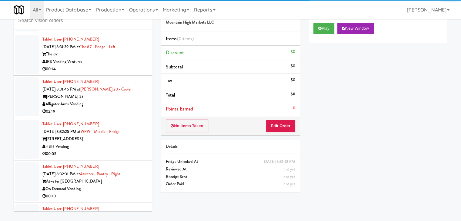
scroll to position [5003, 0]
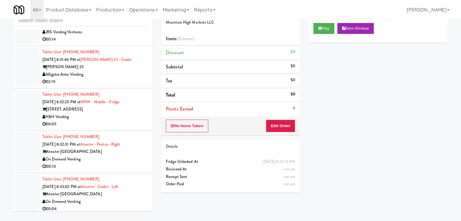
drag, startPoint x: 108, startPoint y: 74, endPoint x: 113, endPoint y: 76, distance: 4.9
click at [109, 78] on div "02:19" at bounding box center [94, 82] width 105 height 8
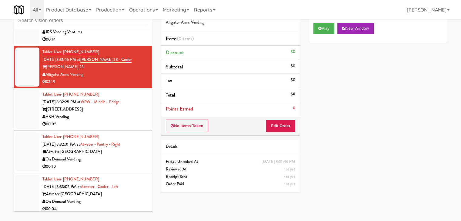
drag, startPoint x: 119, startPoint y: 117, endPoint x: 122, endPoint y: 117, distance: 3.0
click at [120, 121] on div "00:05" at bounding box center [94, 125] width 105 height 8
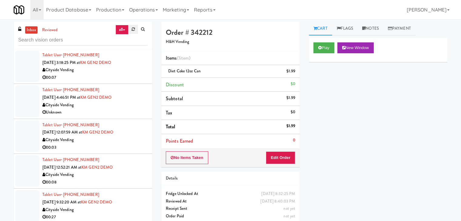
click at [133, 27] on icon at bounding box center [133, 29] width 3 height 4
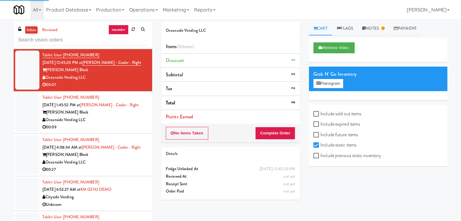
click at [126, 30] on link "recent" at bounding box center [119, 30] width 20 height 10
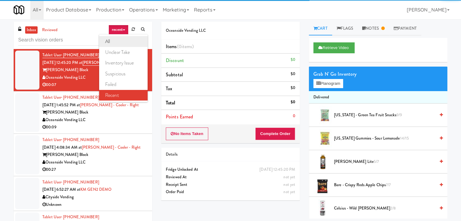
click at [121, 43] on link "all" at bounding box center [123, 41] width 49 height 11
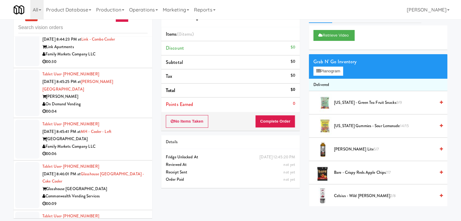
scroll to position [19, 0]
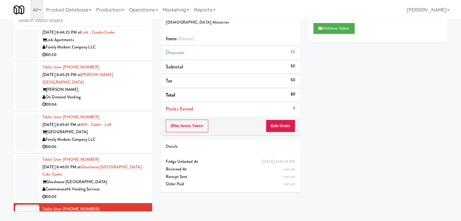
click at [115, 179] on div "Glasshouse [GEOGRAPHIC_DATA]" at bounding box center [94, 183] width 105 height 8
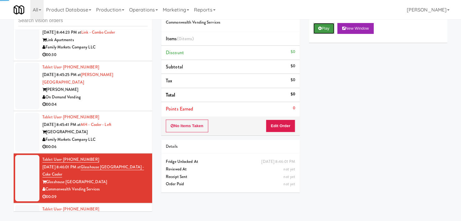
click at [327, 26] on button "Play" at bounding box center [323, 28] width 21 height 11
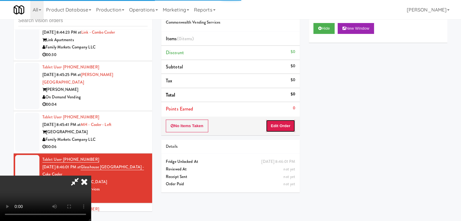
click at [282, 125] on button "Edit Order" at bounding box center [280, 126] width 29 height 13
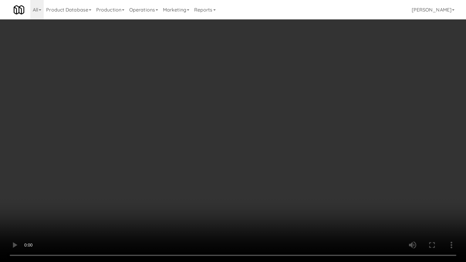
click at [277, 178] on video at bounding box center [233, 131] width 466 height 262
click at [276, 177] on video at bounding box center [233, 131] width 466 height 262
click at [276, 176] on video at bounding box center [233, 131] width 466 height 262
click at [290, 166] on video at bounding box center [233, 131] width 466 height 262
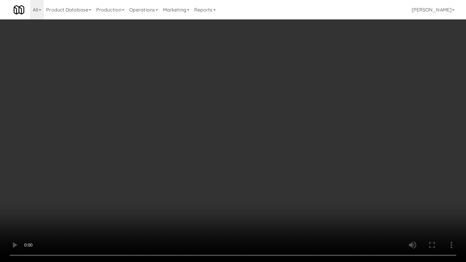
drag, startPoint x: 290, startPoint y: 166, endPoint x: 314, endPoint y: 89, distance: 81.1
click at [290, 164] on video at bounding box center [233, 131] width 466 height 262
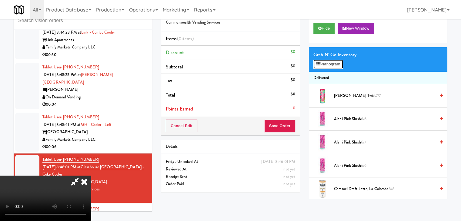
click at [329, 66] on button "Planogram" at bounding box center [328, 64] width 30 height 9
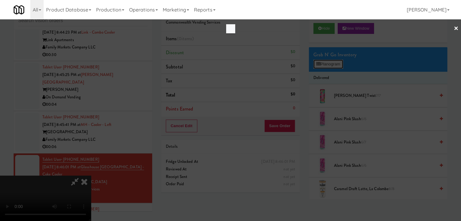
scroll to position [4598, 0]
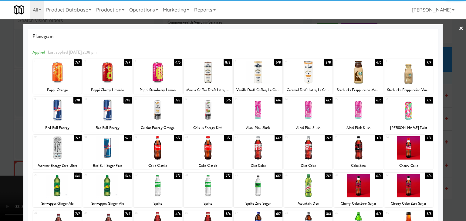
click at [158, 79] on div at bounding box center [157, 72] width 49 height 23
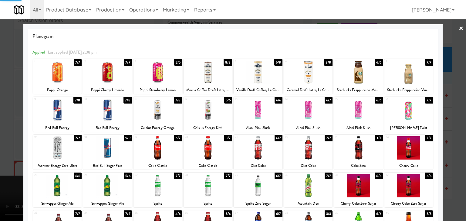
drag, startPoint x: 5, startPoint y: 111, endPoint x: 166, endPoint y: 120, distance: 161.6
click at [16, 111] on div at bounding box center [233, 110] width 466 height 221
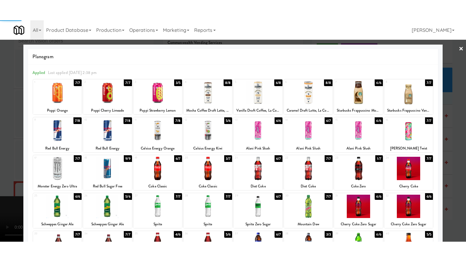
scroll to position [4605, 0]
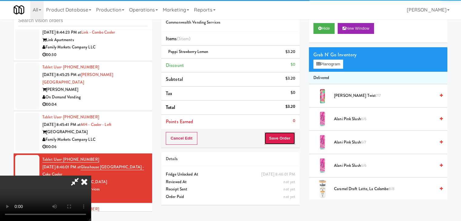
click at [286, 141] on button "Save Order" at bounding box center [279, 138] width 31 height 13
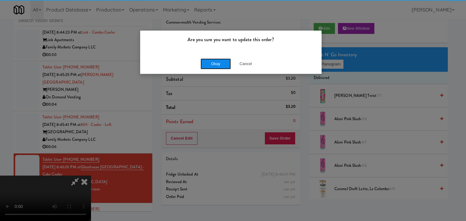
click at [212, 59] on button "Okay" at bounding box center [215, 64] width 30 height 11
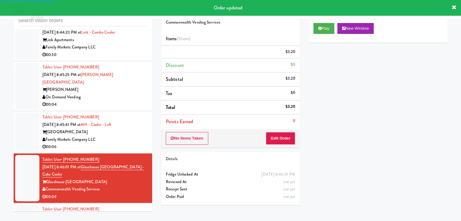
drag, startPoint x: 122, startPoint y: 115, endPoint x: 126, endPoint y: 116, distance: 3.8
click at [124, 143] on div "00:06" at bounding box center [94, 147] width 105 height 8
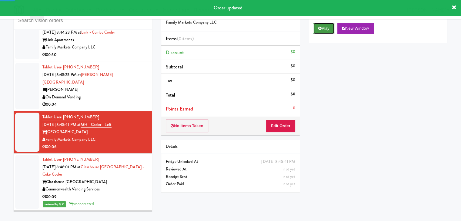
click at [320, 27] on icon at bounding box center [319, 28] width 3 height 4
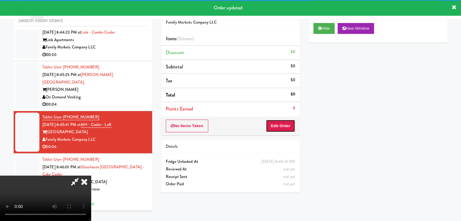
click at [287, 124] on button "Edit Order" at bounding box center [280, 126] width 29 height 13
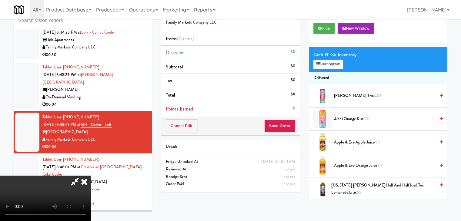
scroll to position [4598, 0]
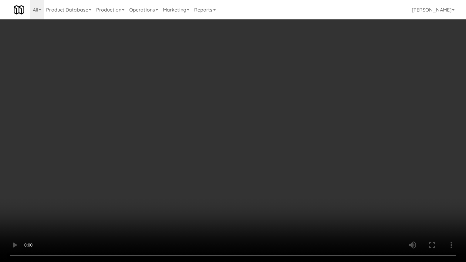
click at [273, 195] on video at bounding box center [233, 131] width 466 height 262
click at [273, 196] on video at bounding box center [233, 131] width 466 height 262
click at [258, 205] on video at bounding box center [233, 131] width 466 height 262
click at [259, 205] on video at bounding box center [233, 131] width 466 height 262
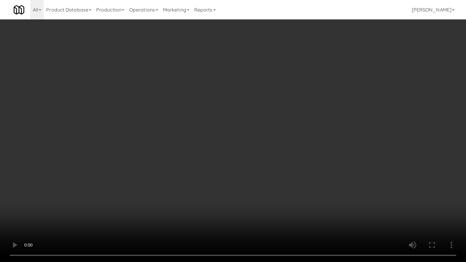
click at [259, 205] on video at bounding box center [233, 131] width 466 height 262
click at [260, 205] on video at bounding box center [233, 131] width 466 height 262
click at [260, 206] on video at bounding box center [233, 131] width 466 height 262
click at [273, 194] on video at bounding box center [233, 131] width 466 height 262
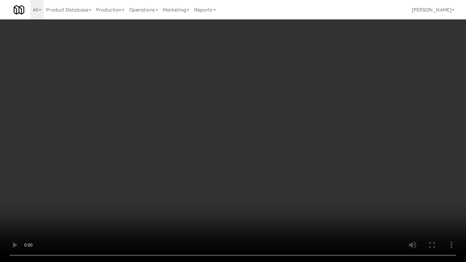
click at [274, 193] on video at bounding box center [233, 131] width 466 height 262
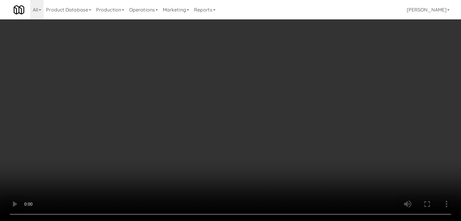
click at [222, 164] on video at bounding box center [230, 110] width 461 height 221
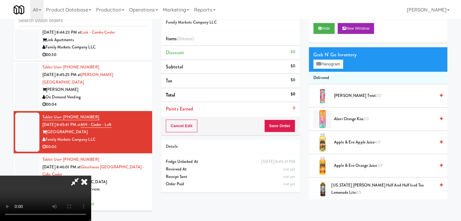
click at [91, 176] on video at bounding box center [45, 198] width 91 height 45
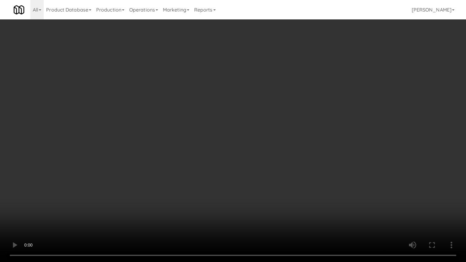
click at [246, 176] on video at bounding box center [233, 131] width 466 height 262
click at [251, 174] on video at bounding box center [233, 131] width 466 height 262
click at [250, 174] on video at bounding box center [233, 131] width 466 height 262
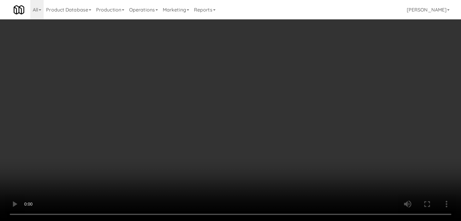
click at [250, 148] on video at bounding box center [230, 110] width 461 height 221
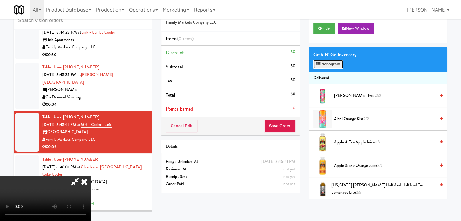
click at [333, 60] on button "Planogram" at bounding box center [328, 64] width 30 height 9
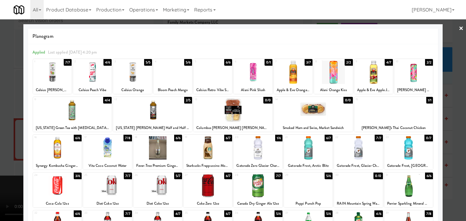
click at [84, 79] on div at bounding box center [92, 72] width 39 height 23
click at [2, 100] on div at bounding box center [233, 110] width 466 height 221
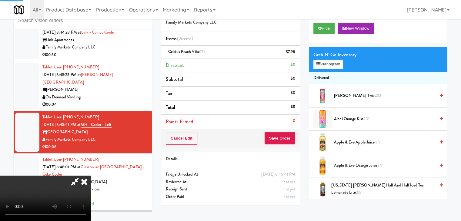
click at [91, 176] on video at bounding box center [45, 198] width 91 height 45
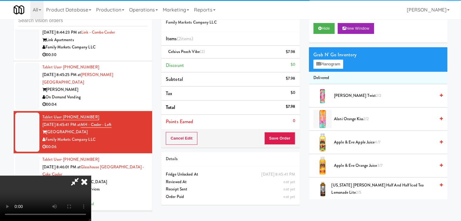
click at [91, 176] on video at bounding box center [45, 198] width 91 height 45
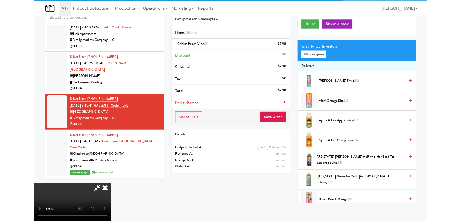
scroll to position [4598, 0]
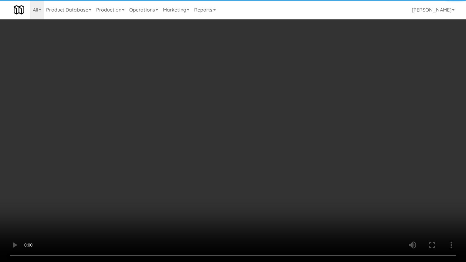
click at [215, 142] on video at bounding box center [233, 131] width 466 height 262
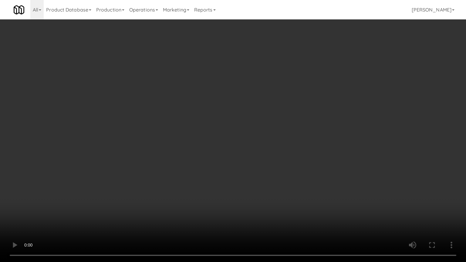
click at [257, 158] on video at bounding box center [233, 131] width 466 height 262
click at [258, 158] on video at bounding box center [233, 131] width 466 height 262
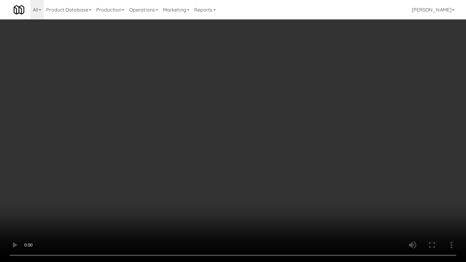
click at [258, 158] on video at bounding box center [233, 131] width 466 height 262
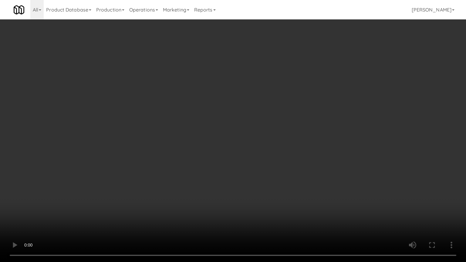
click at [258, 158] on video at bounding box center [233, 131] width 466 height 262
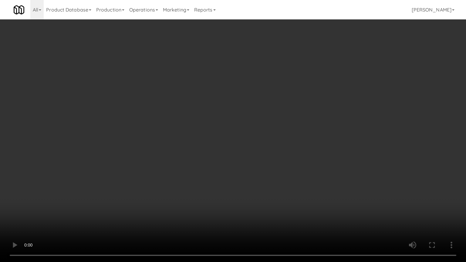
click at [258, 158] on video at bounding box center [233, 131] width 466 height 262
click at [250, 159] on video at bounding box center [233, 131] width 466 height 262
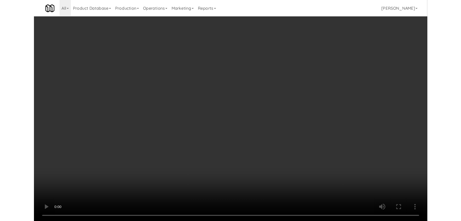
scroll to position [4605, 0]
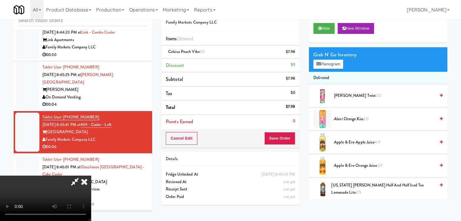
click at [296, 141] on div "Cancel Edit Save Order" at bounding box center [230, 138] width 139 height 19
click at [290, 139] on button "Save Order" at bounding box center [279, 138] width 31 height 13
click at [290, 138] on button "Save Order" at bounding box center [279, 138] width 31 height 13
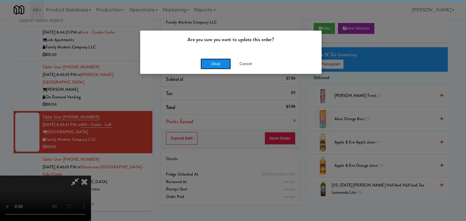
click at [217, 59] on button "Okay" at bounding box center [215, 64] width 30 height 11
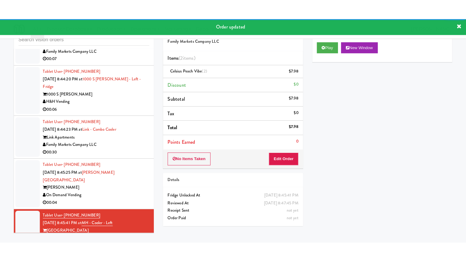
scroll to position [4514, 0]
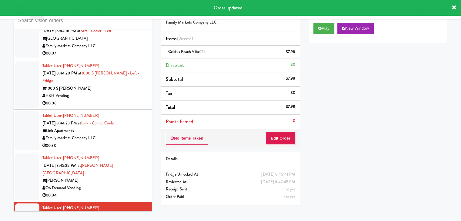
click at [137, 155] on div "Tablet User · (203) 858-6105 [DATE] 8:45:25 PM at [PERSON_NAME][GEOGRAPHIC_DATA…" at bounding box center [94, 177] width 105 height 45
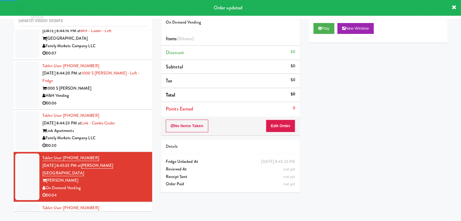
click at [313, 28] on div "Play New Window" at bounding box center [378, 30] width 139 height 24
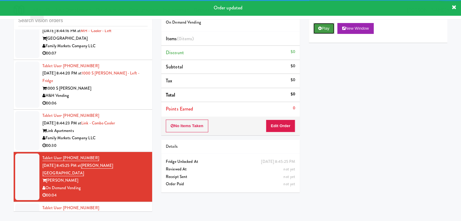
click at [324, 26] on button "Play" at bounding box center [323, 28] width 21 height 11
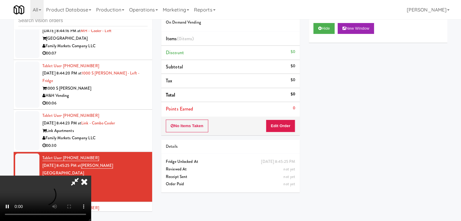
click at [281, 130] on div "No Items Taken Edit Order" at bounding box center [230, 126] width 139 height 19
click at [283, 126] on button "Edit Order" at bounding box center [280, 126] width 29 height 13
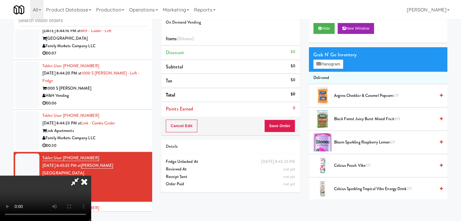
scroll to position [4507, 0]
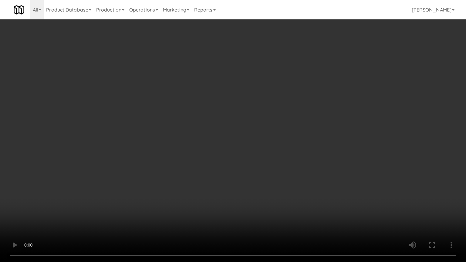
click at [264, 192] on video at bounding box center [233, 131] width 466 height 262
click at [266, 192] on video at bounding box center [233, 131] width 466 height 262
click at [267, 192] on video at bounding box center [233, 131] width 466 height 262
click at [268, 191] on video at bounding box center [233, 131] width 466 height 262
click at [278, 190] on video at bounding box center [233, 131] width 466 height 262
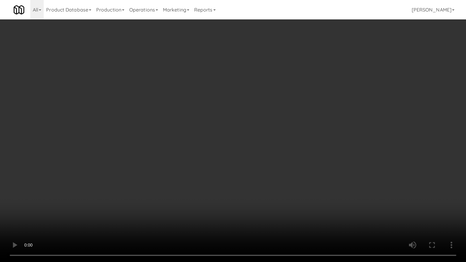
click at [277, 190] on video at bounding box center [233, 131] width 466 height 262
click at [276, 190] on video at bounding box center [233, 131] width 466 height 262
click at [276, 191] on video at bounding box center [233, 131] width 466 height 262
click at [275, 191] on video at bounding box center [233, 131] width 466 height 262
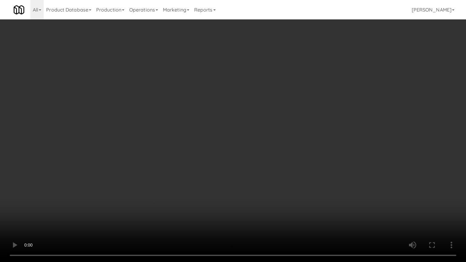
click at [273, 186] on video at bounding box center [233, 131] width 466 height 262
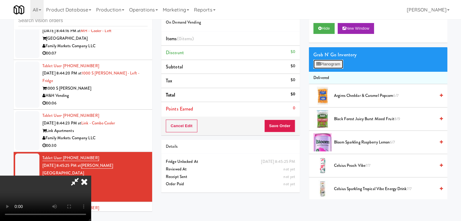
click at [333, 67] on button "Planogram" at bounding box center [328, 64] width 30 height 9
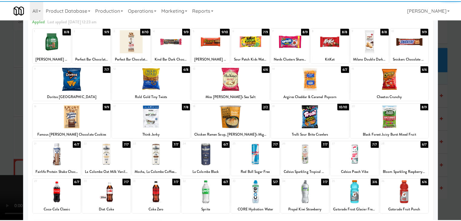
scroll to position [61, 0]
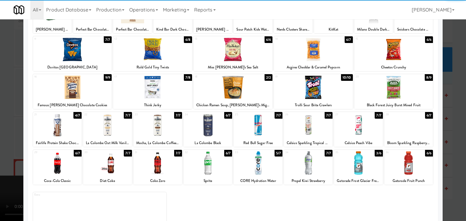
click at [211, 126] on div at bounding box center [207, 125] width 49 height 23
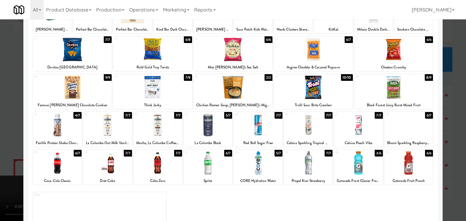
drag, startPoint x: 0, startPoint y: 131, endPoint x: 84, endPoint y: 122, distance: 84.7
click at [3, 129] on div at bounding box center [233, 110] width 466 height 221
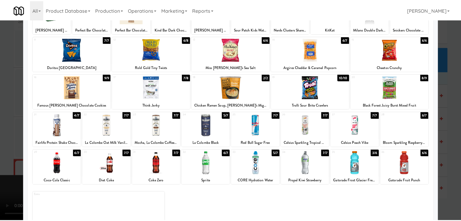
scroll to position [4514, 0]
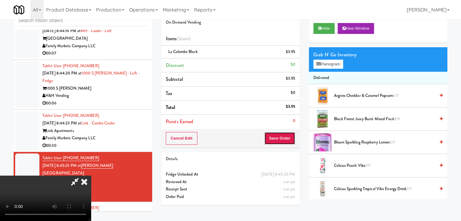
click at [285, 140] on button "Save Order" at bounding box center [279, 138] width 31 height 13
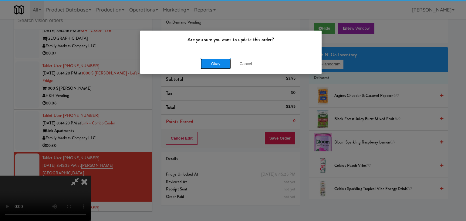
click at [217, 65] on button "Okay" at bounding box center [215, 64] width 30 height 11
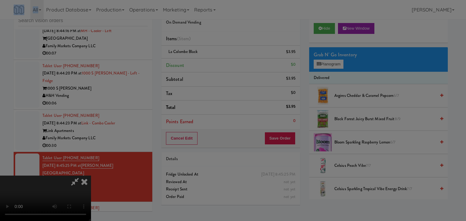
click at [217, 63] on div "Okay Cancel" at bounding box center [230, 52] width 181 height 20
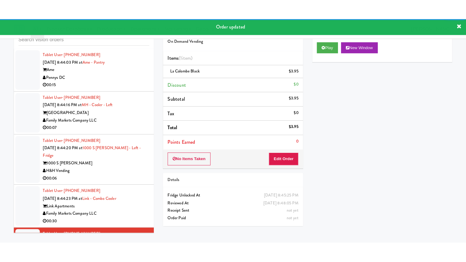
scroll to position [4453, 0]
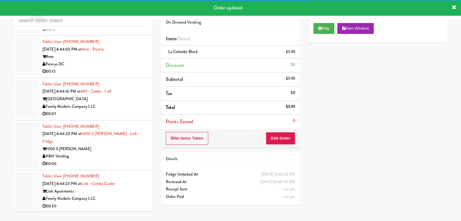
click at [135, 188] on div "Link Apartments" at bounding box center [94, 192] width 105 height 8
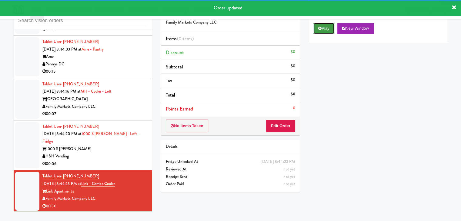
click at [325, 27] on button "Play" at bounding box center [323, 28] width 21 height 11
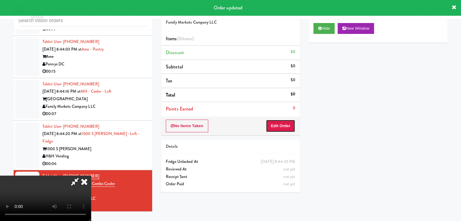
click at [279, 124] on button "Edit Order" at bounding box center [280, 126] width 29 height 13
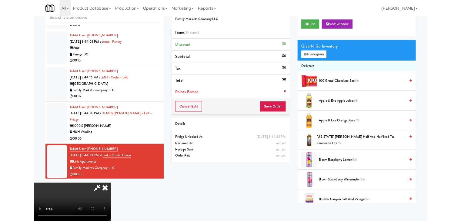
scroll to position [4446, 0]
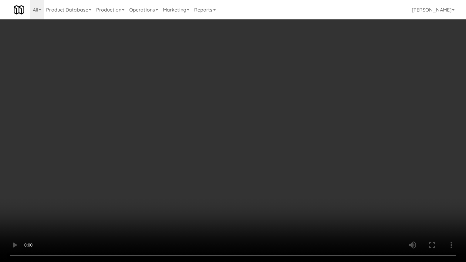
click at [271, 184] on video at bounding box center [233, 131] width 466 height 262
click at [300, 181] on video at bounding box center [233, 131] width 466 height 262
drag, startPoint x: 300, startPoint y: 181, endPoint x: 315, endPoint y: 103, distance: 79.7
click at [300, 181] on video at bounding box center [233, 131] width 466 height 262
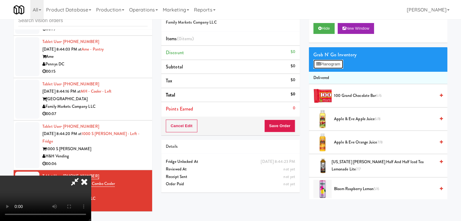
click at [328, 63] on button "Planogram" at bounding box center [328, 64] width 30 height 9
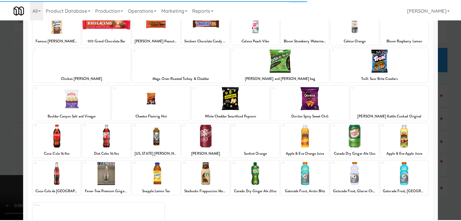
scroll to position [61, 0]
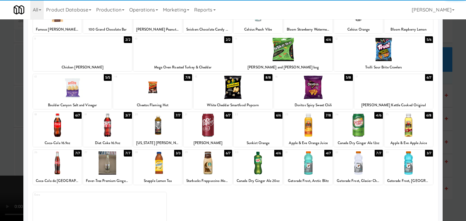
click at [59, 117] on div at bounding box center [57, 125] width 49 height 23
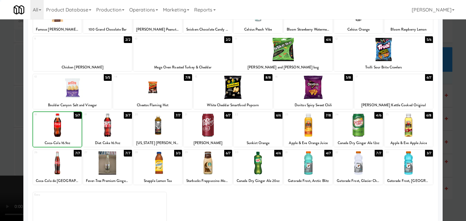
drag, startPoint x: 2, startPoint y: 119, endPoint x: 92, endPoint y: 118, distance: 90.1
click at [11, 119] on div at bounding box center [233, 110] width 466 height 221
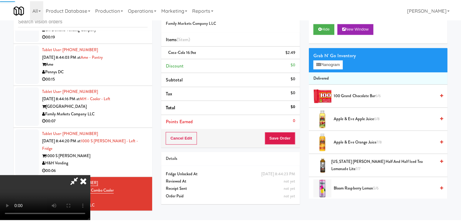
scroll to position [4453, 0]
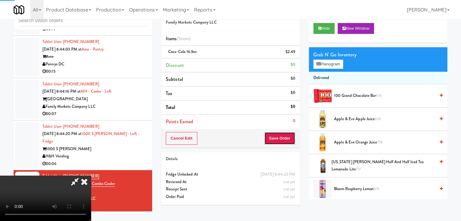
click at [292, 136] on button "Save Order" at bounding box center [279, 138] width 31 height 13
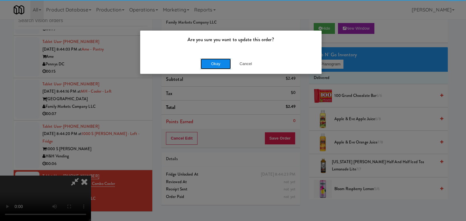
click at [219, 65] on button "Okay" at bounding box center [215, 64] width 30 height 11
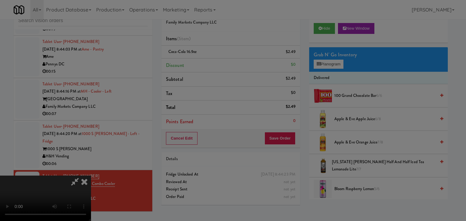
click at [219, 63] on div "Okay Cancel" at bounding box center [230, 52] width 181 height 20
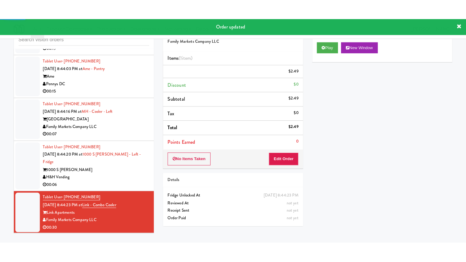
scroll to position [4423, 0]
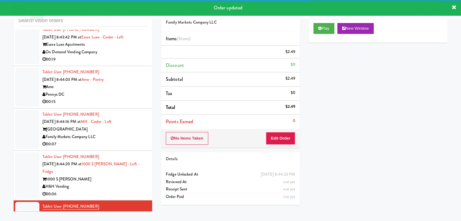
click at [113, 191] on div "00:06" at bounding box center [94, 195] width 105 height 8
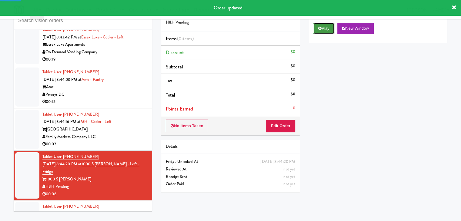
click at [327, 28] on button "Play" at bounding box center [323, 28] width 21 height 11
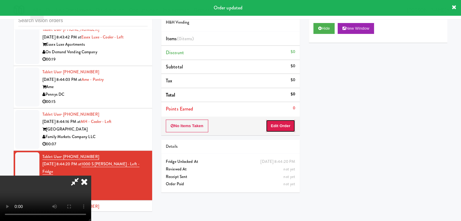
click at [284, 125] on button "Edit Order" at bounding box center [280, 126] width 29 height 13
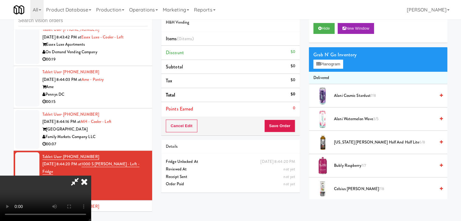
scroll to position [4416, 0]
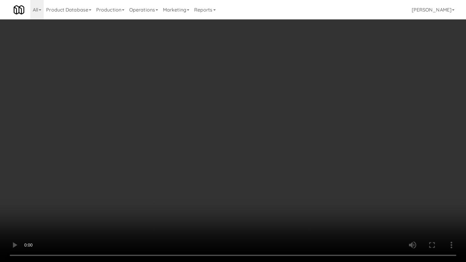
click at [288, 186] on video at bounding box center [233, 131] width 466 height 262
click at [295, 182] on video at bounding box center [233, 131] width 466 height 262
drag, startPoint x: 295, startPoint y: 182, endPoint x: 310, endPoint y: 139, distance: 45.4
click at [295, 181] on video at bounding box center [233, 131] width 466 height 262
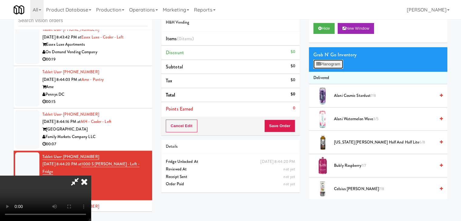
click at [331, 67] on button "Planogram" at bounding box center [328, 64] width 30 height 9
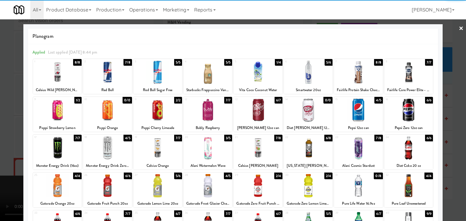
click at [149, 188] on div at bounding box center [157, 185] width 49 height 23
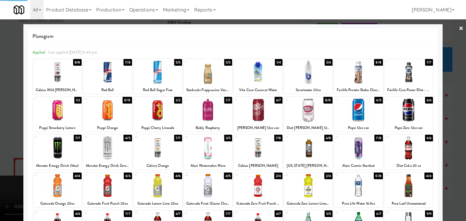
drag, startPoint x: 0, startPoint y: 168, endPoint x: 67, endPoint y: 163, distance: 66.9
click at [7, 165] on div at bounding box center [233, 110] width 466 height 221
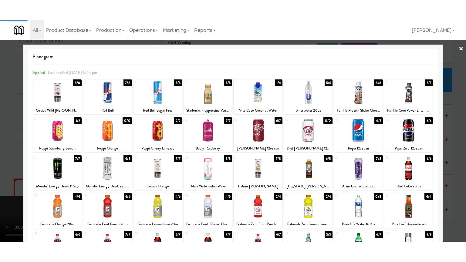
scroll to position [4423, 0]
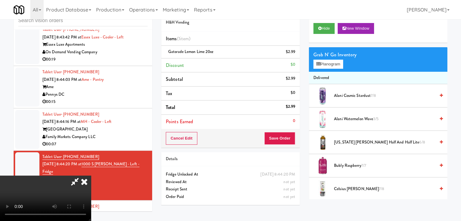
click at [91, 176] on video at bounding box center [45, 198] width 91 height 45
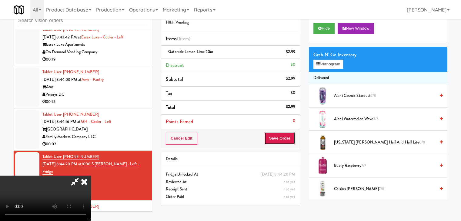
click at [289, 140] on button "Save Order" at bounding box center [279, 138] width 31 height 13
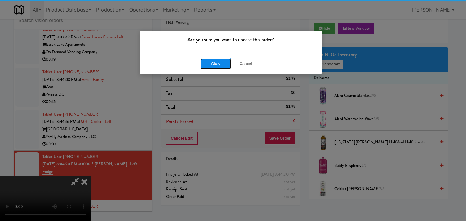
click at [211, 62] on button "Okay" at bounding box center [215, 64] width 30 height 11
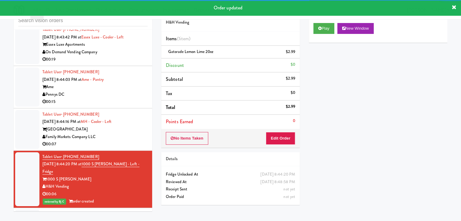
click at [130, 133] on div "Family Markets Company LLC" at bounding box center [94, 137] width 105 height 8
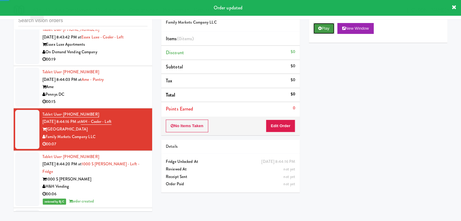
click at [321, 29] on icon at bounding box center [319, 28] width 3 height 4
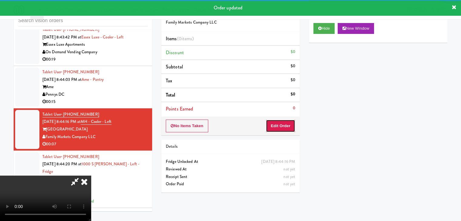
click at [287, 120] on button "Edit Order" at bounding box center [280, 126] width 29 height 13
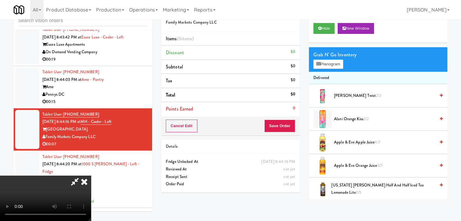
scroll to position [4416, 0]
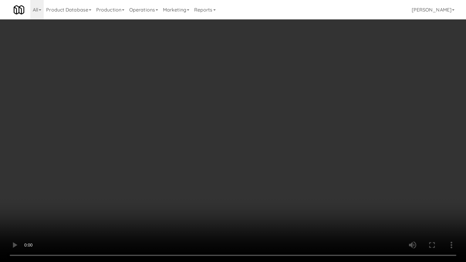
click at [260, 196] on video at bounding box center [233, 131] width 466 height 262
click at [262, 196] on video at bounding box center [233, 131] width 466 height 262
click at [263, 196] on video at bounding box center [233, 131] width 466 height 262
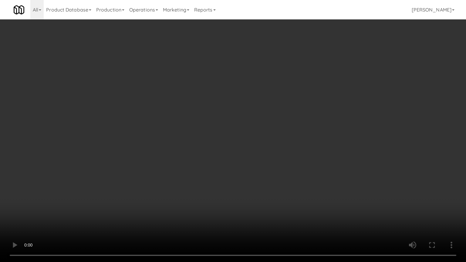
click at [263, 196] on video at bounding box center [233, 131] width 466 height 262
click at [264, 197] on video at bounding box center [233, 131] width 466 height 262
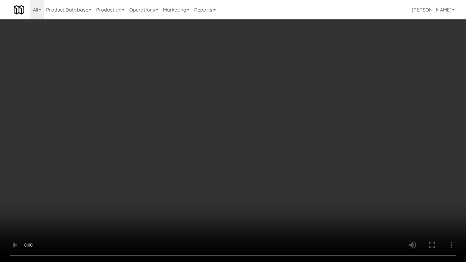
click at [264, 197] on video at bounding box center [233, 131] width 466 height 262
click at [263, 196] on video at bounding box center [233, 131] width 466 height 262
drag, startPoint x: 263, startPoint y: 196, endPoint x: 286, endPoint y: 106, distance: 93.5
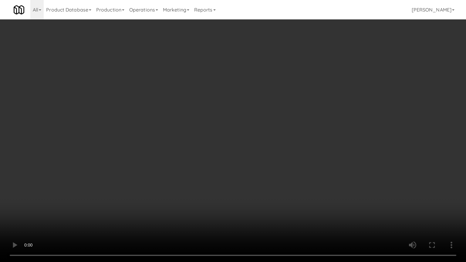
click at [263, 196] on video at bounding box center [233, 131] width 466 height 262
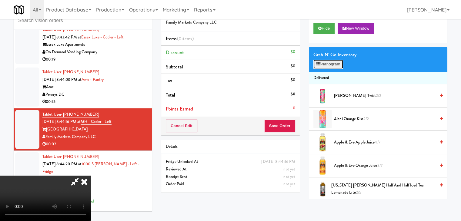
click at [320, 62] on button "Planogram" at bounding box center [328, 64] width 30 height 9
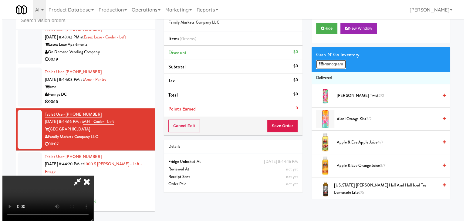
scroll to position [4416, 0]
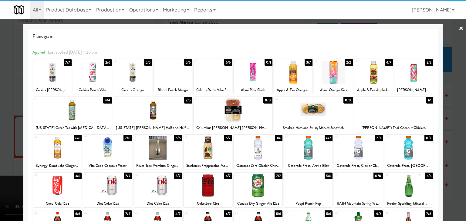
click at [61, 179] on div at bounding box center [57, 185] width 49 height 23
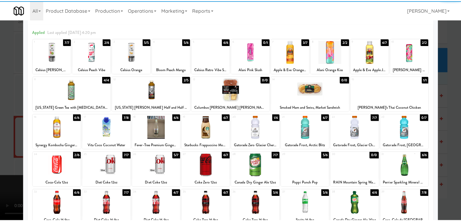
scroll to position [30, 0]
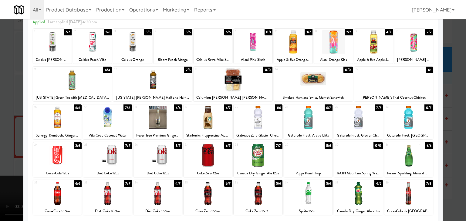
click at [305, 159] on div at bounding box center [308, 155] width 49 height 23
drag, startPoint x: 0, startPoint y: 156, endPoint x: 66, endPoint y: 153, distance: 66.5
click at [2, 156] on div at bounding box center [233, 110] width 466 height 221
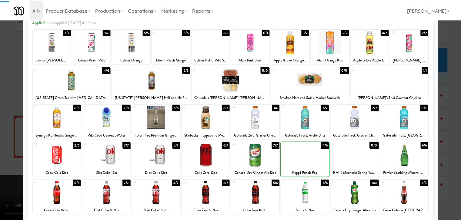
scroll to position [4423, 0]
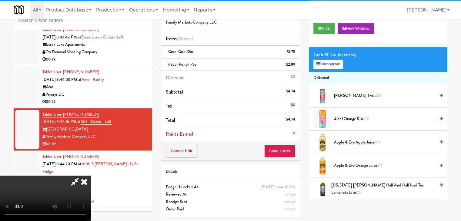
click at [91, 176] on video at bounding box center [45, 198] width 91 height 45
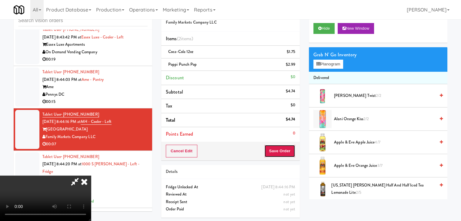
click at [289, 151] on button "Save Order" at bounding box center [279, 151] width 31 height 13
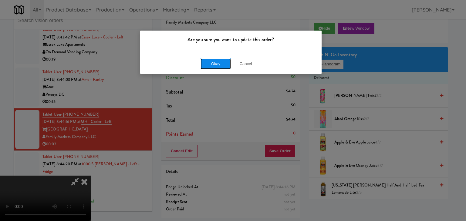
click at [223, 66] on button "Okay" at bounding box center [215, 64] width 30 height 11
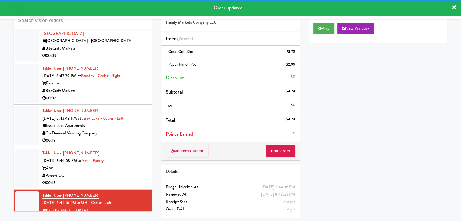
scroll to position [4332, 0]
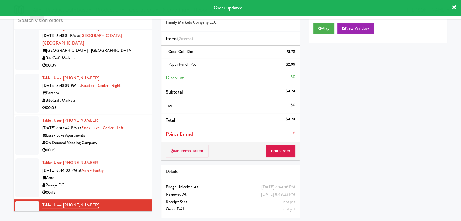
click at [141, 182] on div "Pennys DC" at bounding box center [94, 186] width 105 height 8
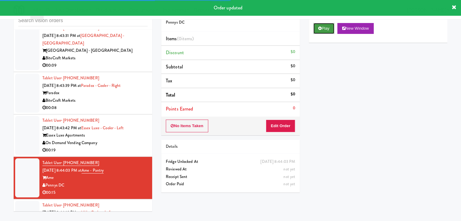
click at [314, 31] on button "Play" at bounding box center [323, 28] width 21 height 11
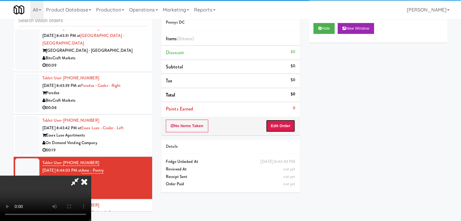
click at [280, 130] on button "Edit Order" at bounding box center [280, 126] width 29 height 13
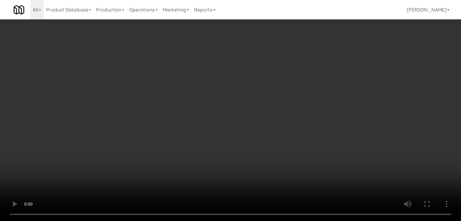
scroll to position [4325, 0]
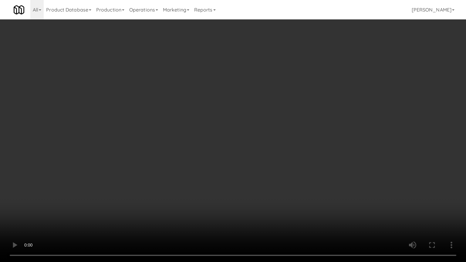
click at [258, 169] on video at bounding box center [233, 131] width 466 height 262
click at [260, 164] on video at bounding box center [233, 131] width 466 height 262
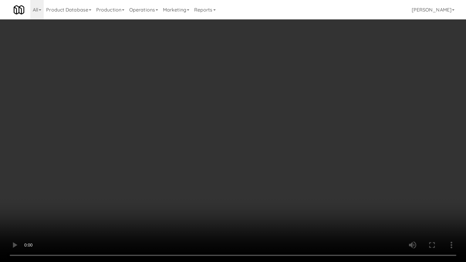
click at [260, 164] on video at bounding box center [233, 131] width 466 height 262
click at [261, 163] on video at bounding box center [233, 131] width 466 height 262
click at [260, 162] on video at bounding box center [233, 131] width 466 height 262
click at [260, 161] on video at bounding box center [233, 131] width 466 height 262
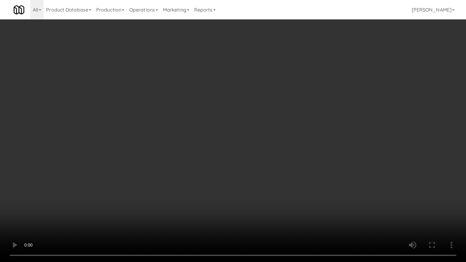
click at [260, 162] on video at bounding box center [233, 131] width 466 height 262
click at [260, 161] on video at bounding box center [233, 131] width 466 height 262
click at [261, 161] on video at bounding box center [233, 131] width 466 height 262
click at [262, 161] on video at bounding box center [233, 131] width 466 height 262
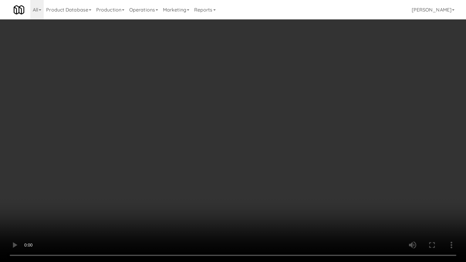
click at [262, 161] on video at bounding box center [233, 131] width 466 height 262
click at [263, 160] on video at bounding box center [233, 131] width 466 height 262
click at [263, 159] on video at bounding box center [233, 131] width 466 height 262
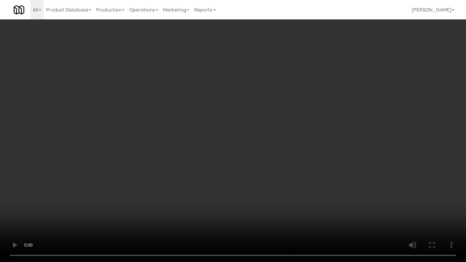
click at [263, 159] on video at bounding box center [233, 131] width 466 height 262
click at [265, 152] on video at bounding box center [233, 131] width 466 height 262
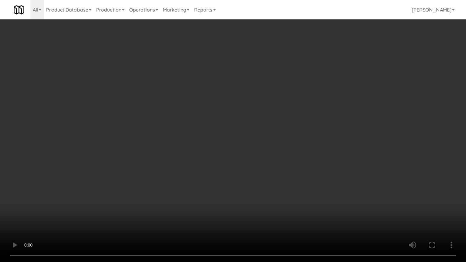
click at [265, 151] on video at bounding box center [233, 131] width 466 height 262
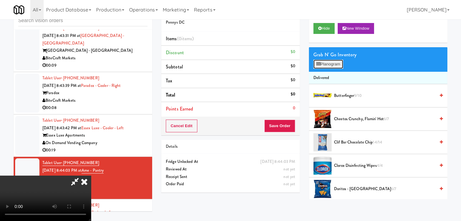
click at [321, 65] on button "Planogram" at bounding box center [328, 64] width 30 height 9
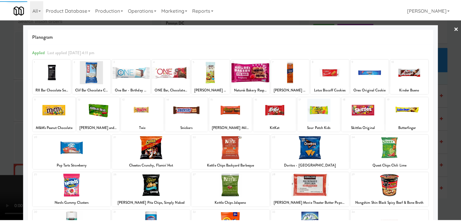
scroll to position [30, 0]
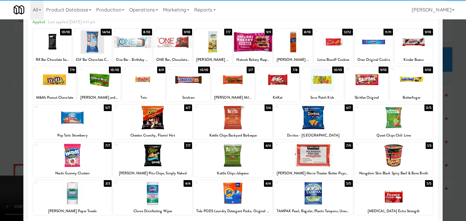
click at [303, 149] on div at bounding box center [313, 155] width 79 height 23
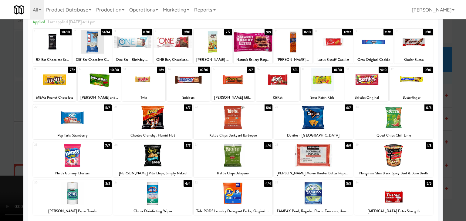
click at [148, 76] on div at bounding box center [143, 79] width 43 height 23
drag, startPoint x: 0, startPoint y: 107, endPoint x: 56, endPoint y: 107, distance: 55.8
click at [2, 107] on div at bounding box center [233, 110] width 466 height 221
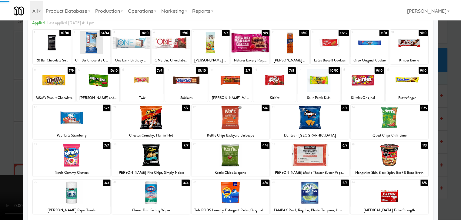
scroll to position [4332, 0]
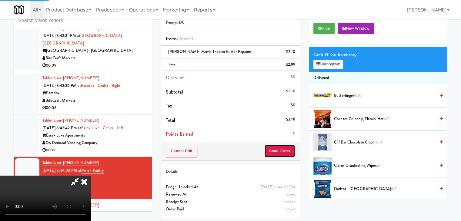
click at [286, 147] on button "Save Order" at bounding box center [279, 151] width 31 height 13
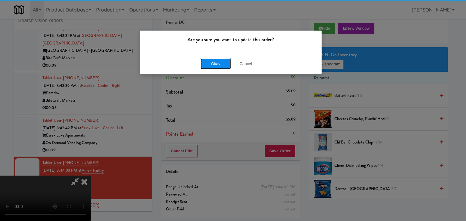
click at [218, 65] on button "Okay" at bounding box center [215, 64] width 30 height 11
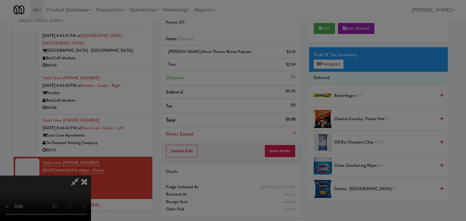
click at [218, 63] on div "Okay Cancel" at bounding box center [230, 52] width 181 height 20
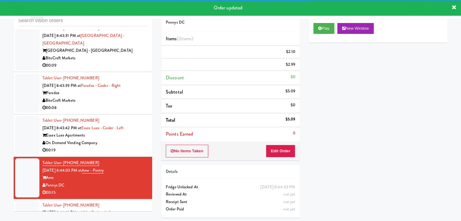
click at [126, 139] on div "On Demand Vending Company" at bounding box center [94, 143] width 105 height 8
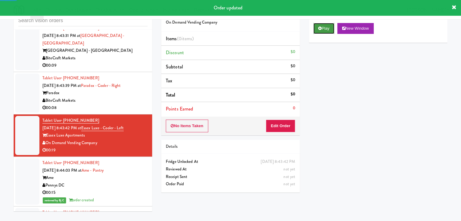
click at [330, 27] on button "Play" at bounding box center [323, 28] width 21 height 11
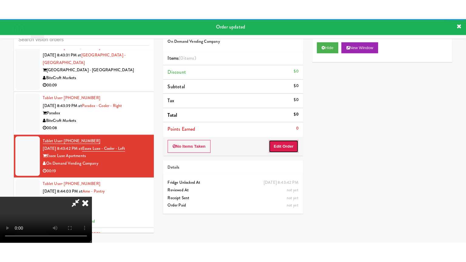
click
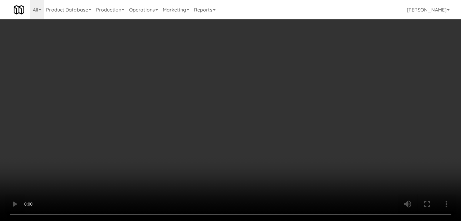
scroll to position [4325, 0]
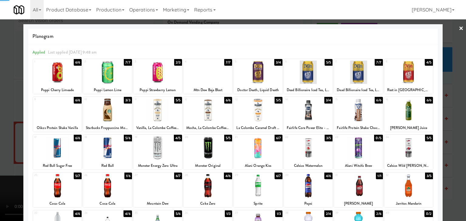
drag, startPoint x: 0, startPoint y: 120, endPoint x: 73, endPoint y: 129, distance: 73.3
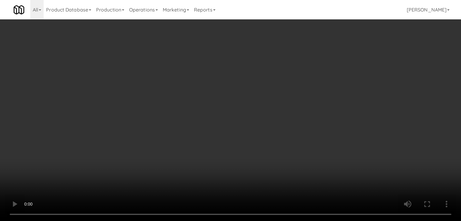
scroll to position [4264, 0]
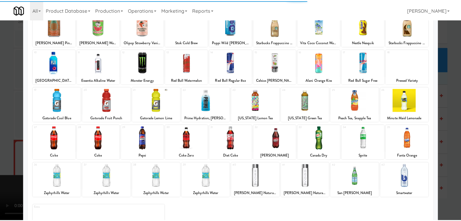
scroll to position [61, 0]
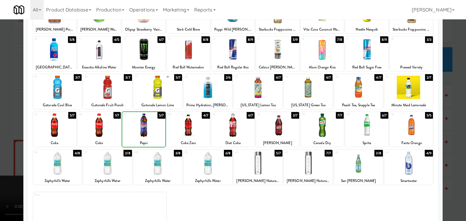
drag, startPoint x: 0, startPoint y: 117, endPoint x: 55, endPoint y: 117, distance: 54.6
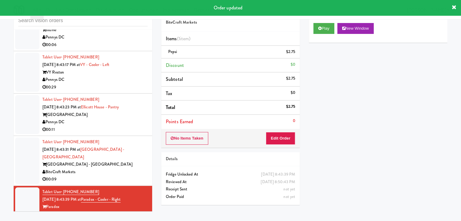
scroll to position [4211, 0]
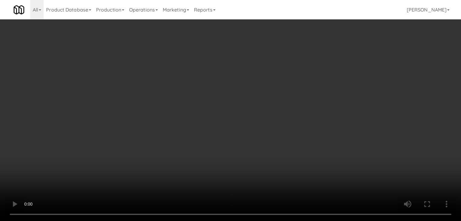
scroll to position [4203, 0]
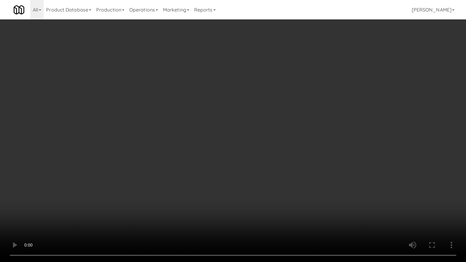
drag, startPoint x: 293, startPoint y: 169, endPoint x: 299, endPoint y: 135, distance: 34.6
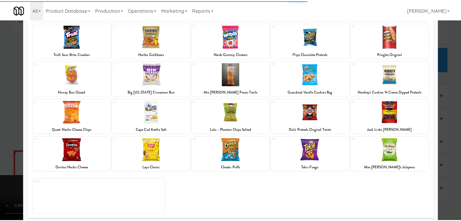
scroll to position [76, 0]
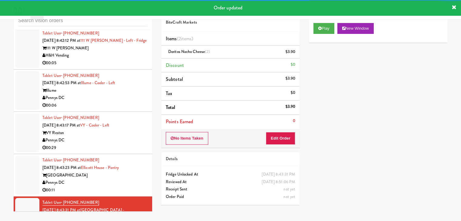
scroll to position [4150, 0]
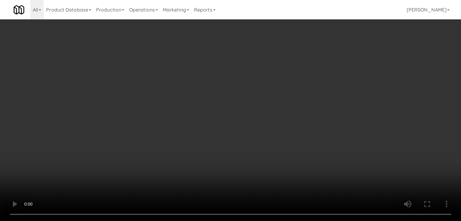
scroll to position [4143, 0]
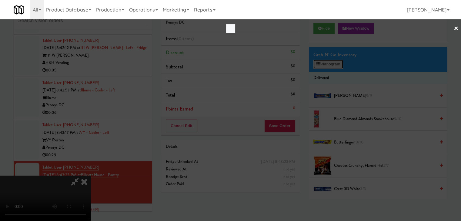
scroll to position [4143, 0]
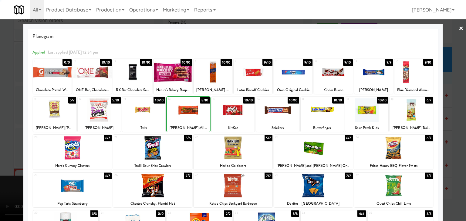
drag, startPoint x: 0, startPoint y: 117, endPoint x: 86, endPoint y: 120, distance: 86.2
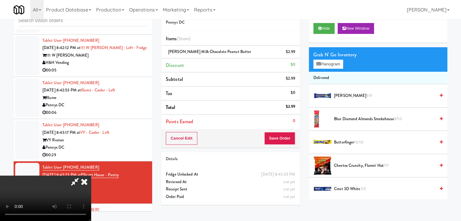
scroll to position [85, 0]
drag, startPoint x: 331, startPoint y: 63, endPoint x: 212, endPoint y: 104, distance: 126.3
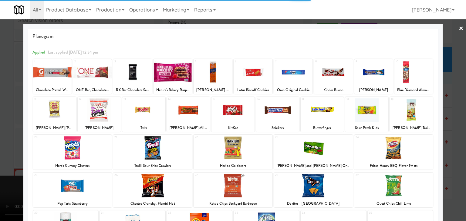
drag, startPoint x: 0, startPoint y: 75, endPoint x: 63, endPoint y: 82, distance: 63.7
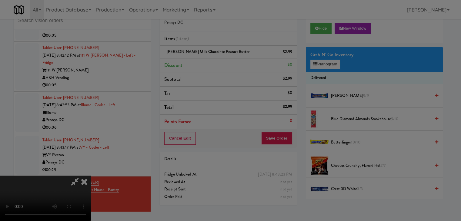
scroll to position [4158, 0]
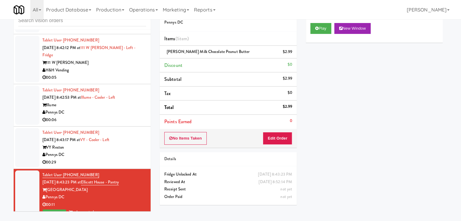
drag, startPoint x: 148, startPoint y: 184, endPoint x: 147, endPoint y: 188, distance: 4.8
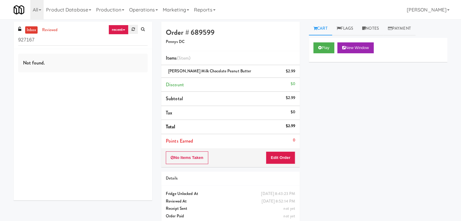
click at [133, 29] on icon at bounding box center [133, 29] width 3 height 4
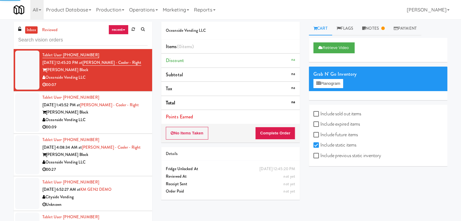
click at [133, 29] on icon at bounding box center [133, 29] width 3 height 4
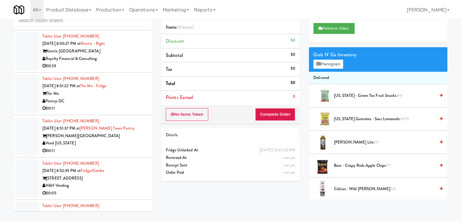
scroll to position [2225, 0]
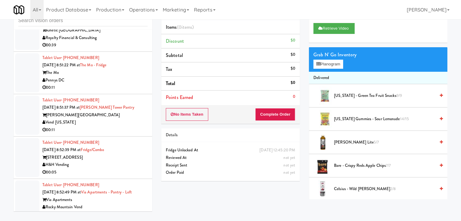
click at [118, 161] on div "H&H Vending" at bounding box center [94, 165] width 105 height 8
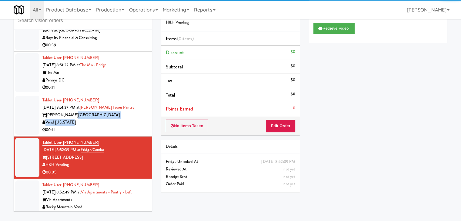
drag, startPoint x: 123, startPoint y: 107, endPoint x: 121, endPoint y: 111, distance: 4.0
click at [121, 111] on div "Tablet User · (703) 623-4117 Aug 23, 2025 8:51:37 PM at Archer Tower Pantry Arc…" at bounding box center [94, 115] width 105 height 37
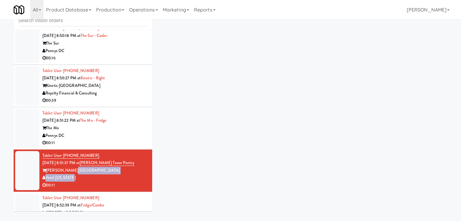
scroll to position [2134, 0]
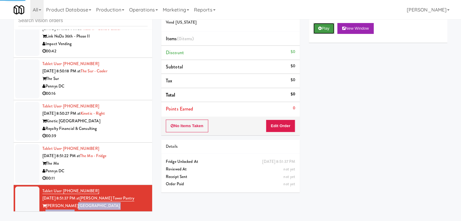
click at [324, 30] on button "Play" at bounding box center [323, 28] width 21 height 11
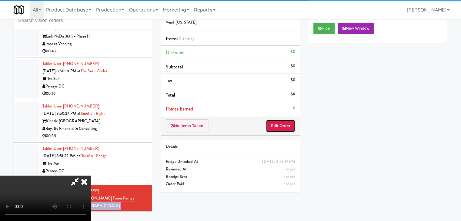
click at [276, 129] on button "Edit Order" at bounding box center [280, 126] width 29 height 13
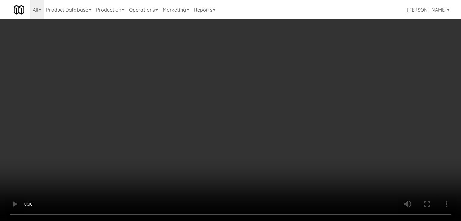
scroll to position [2127, 0]
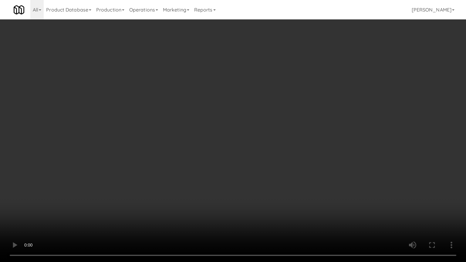
click at [315, 194] on video at bounding box center [233, 131] width 466 height 262
click at [315, 196] on video at bounding box center [233, 131] width 466 height 262
click at [316, 195] on video at bounding box center [233, 131] width 466 height 262
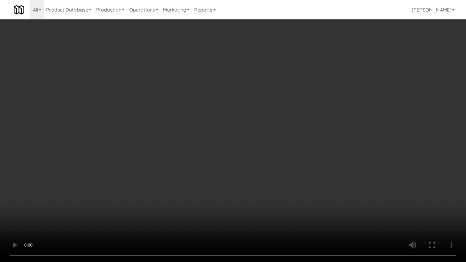
click at [316, 195] on video at bounding box center [233, 131] width 466 height 262
click at [319, 195] on video at bounding box center [233, 131] width 466 height 262
click at [319, 194] on video at bounding box center [233, 131] width 466 height 262
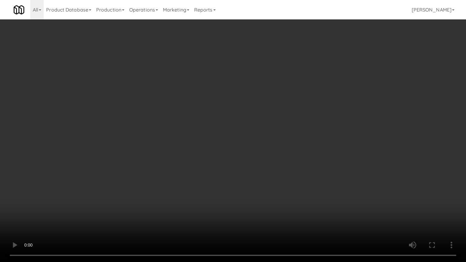
click at [323, 187] on video at bounding box center [233, 131] width 466 height 262
click at [324, 179] on video at bounding box center [233, 131] width 466 height 262
drag, startPoint x: 324, startPoint y: 179, endPoint x: 325, endPoint y: 129, distance: 51.0
click at [323, 179] on video at bounding box center [233, 131] width 466 height 262
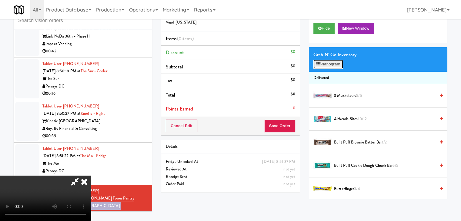
click at [332, 62] on button "Planogram" at bounding box center [328, 64] width 30 height 9
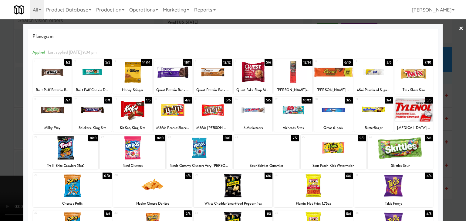
click at [325, 73] on div at bounding box center [333, 72] width 39 height 23
drag, startPoint x: 0, startPoint y: 118, endPoint x: 14, endPoint y: 119, distance: 14.3
click at [0, 118] on div at bounding box center [233, 110] width 466 height 221
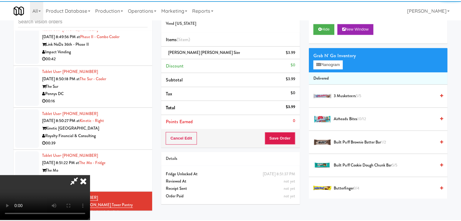
scroll to position [2134, 0]
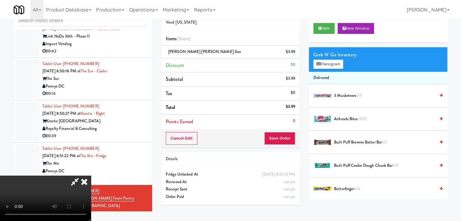
click at [91, 176] on video at bounding box center [45, 198] width 91 height 45
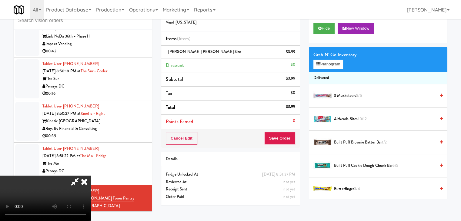
click at [91, 176] on video at bounding box center [45, 198] width 91 height 45
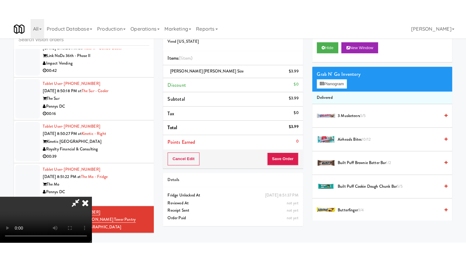
scroll to position [85, 0]
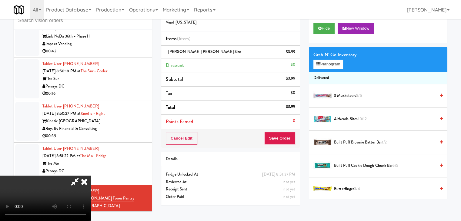
click at [91, 186] on video at bounding box center [45, 198] width 91 height 45
click at [91, 183] on video at bounding box center [45, 198] width 91 height 45
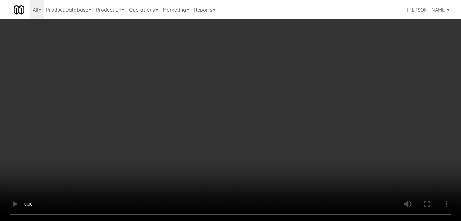
scroll to position [2127, 0]
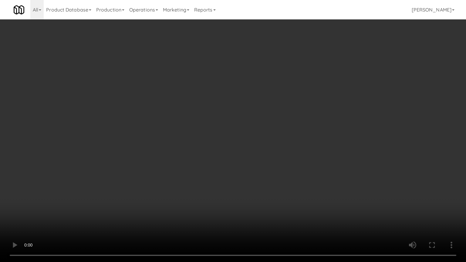
click at [243, 193] on video at bounding box center [233, 131] width 466 height 262
click at [259, 189] on video at bounding box center [233, 131] width 466 height 262
click at [236, 189] on video at bounding box center [233, 131] width 466 height 262
click at [247, 187] on video at bounding box center [233, 131] width 466 height 262
click at [251, 187] on video at bounding box center [233, 131] width 466 height 262
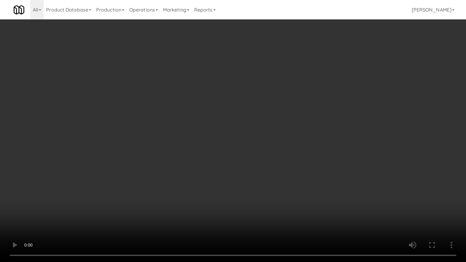
click at [251, 187] on video at bounding box center [233, 131] width 466 height 262
drag, startPoint x: 251, startPoint y: 187, endPoint x: 238, endPoint y: 201, distance: 19.5
click at [251, 187] on video at bounding box center [233, 131] width 466 height 262
click at [257, 188] on video at bounding box center [233, 131] width 466 height 262
click at [260, 189] on video at bounding box center [233, 131] width 466 height 262
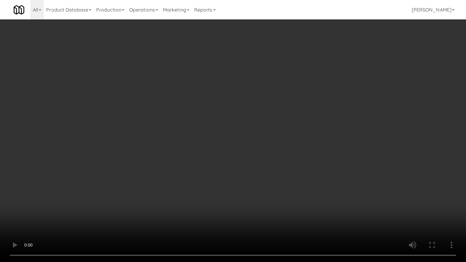
click at [260, 189] on video at bounding box center [233, 131] width 466 height 262
click at [263, 189] on video at bounding box center [233, 131] width 466 height 262
click at [267, 188] on video at bounding box center [233, 131] width 466 height 262
click at [270, 187] on video at bounding box center [233, 131] width 466 height 262
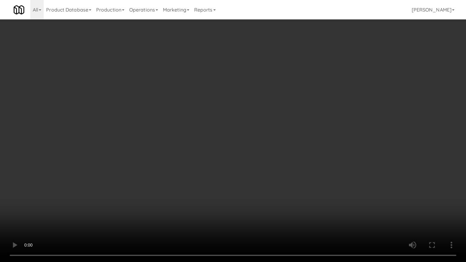
click at [271, 187] on video at bounding box center [233, 131] width 466 height 262
click at [272, 186] on video at bounding box center [233, 131] width 466 height 262
click at [272, 185] on video at bounding box center [233, 131] width 466 height 262
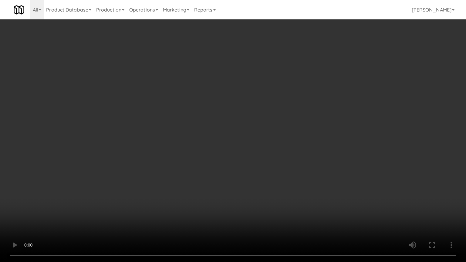
click at [273, 185] on video at bounding box center [233, 131] width 466 height 262
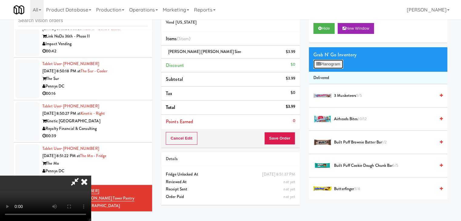
click at [327, 61] on button "Planogram" at bounding box center [328, 64] width 30 height 9
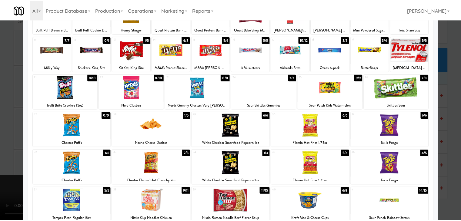
scroll to position [30, 0]
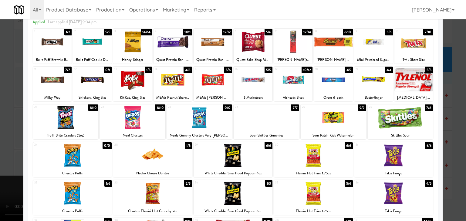
click at [50, 85] on div at bounding box center [52, 79] width 39 height 23
drag, startPoint x: 0, startPoint y: 100, endPoint x: 101, endPoint y: 101, distance: 101.3
click at [3, 100] on div at bounding box center [233, 110] width 466 height 221
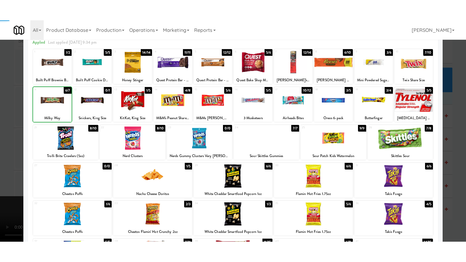
scroll to position [2134, 0]
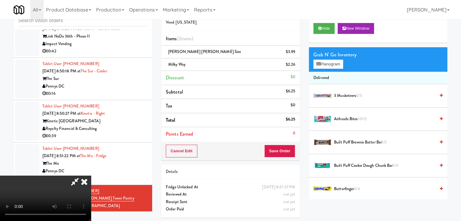
click at [91, 176] on video at bounding box center [45, 198] width 91 height 45
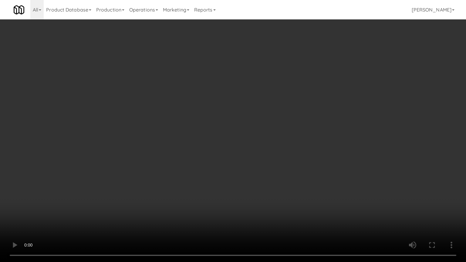
click at [222, 166] on video at bounding box center [233, 131] width 466 height 262
click at [281, 173] on video at bounding box center [233, 131] width 466 height 262
click at [281, 172] on video at bounding box center [233, 131] width 466 height 262
click at [282, 172] on video at bounding box center [233, 131] width 466 height 262
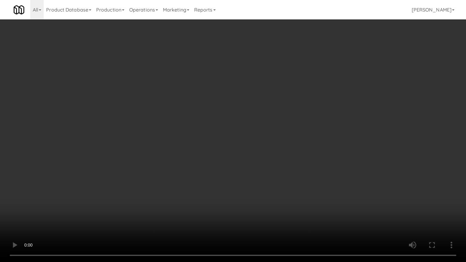
click at [283, 171] on video at bounding box center [233, 131] width 466 height 262
click at [283, 170] on video at bounding box center [233, 131] width 466 height 262
click at [287, 172] on video at bounding box center [233, 131] width 466 height 262
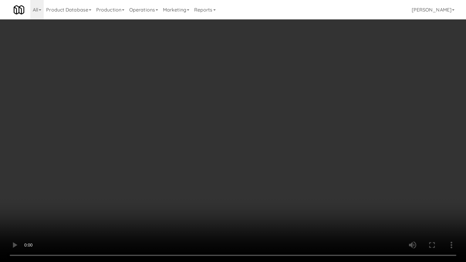
click at [288, 172] on video at bounding box center [233, 131] width 466 height 262
click at [289, 172] on video at bounding box center [233, 131] width 466 height 262
click at [288, 173] on video at bounding box center [233, 131] width 466 height 262
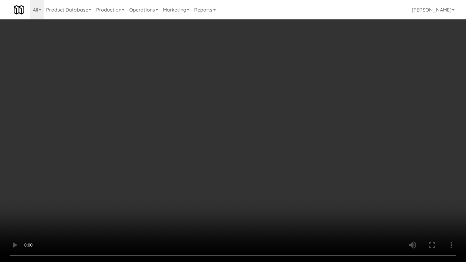
click at [266, 158] on video at bounding box center [233, 131] width 466 height 262
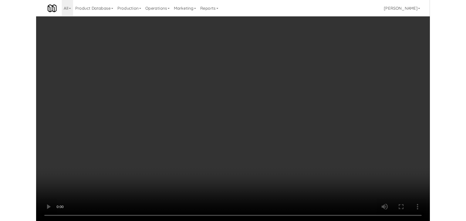
scroll to position [2134, 0]
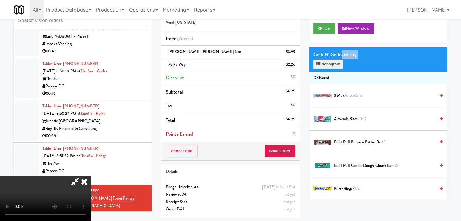
click at [340, 59] on div "Grab N' Go Inventory Planogram" at bounding box center [378, 59] width 139 height 25
click at [338, 62] on button "Planogram" at bounding box center [328, 64] width 30 height 9
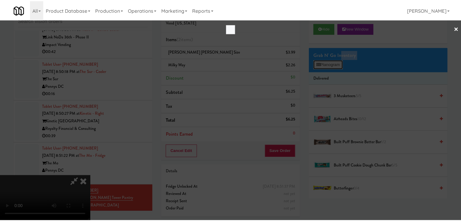
scroll to position [2127, 0]
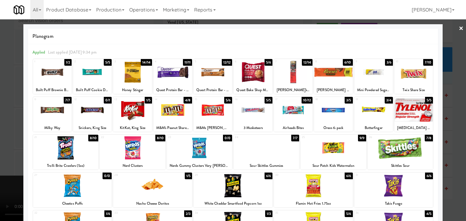
click at [0, 120] on div at bounding box center [233, 110] width 466 height 221
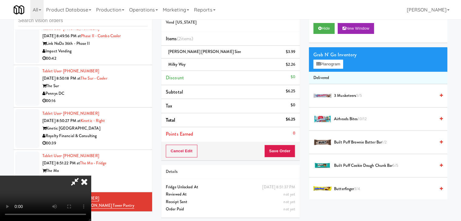
scroll to position [2134, 0]
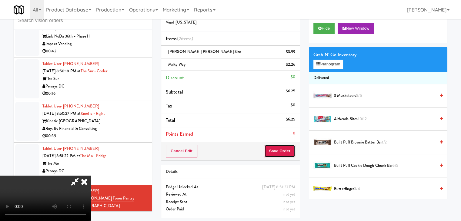
click at [283, 149] on button "Save Order" at bounding box center [279, 151] width 31 height 13
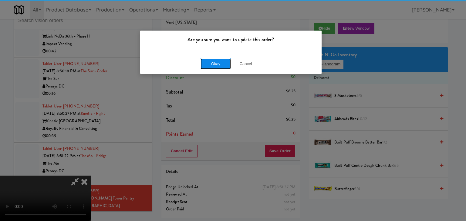
click at [220, 66] on button "Okay" at bounding box center [215, 64] width 30 height 11
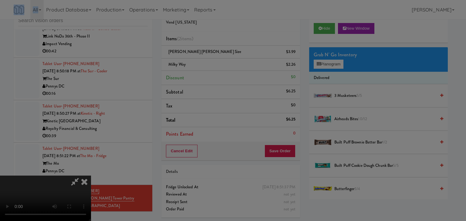
click at [220, 63] on div "Okay Cancel" at bounding box center [230, 52] width 181 height 20
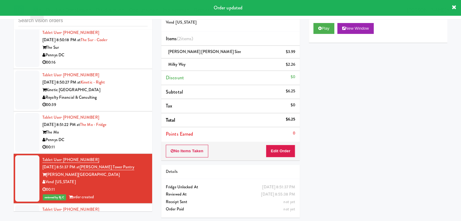
scroll to position [2164, 0]
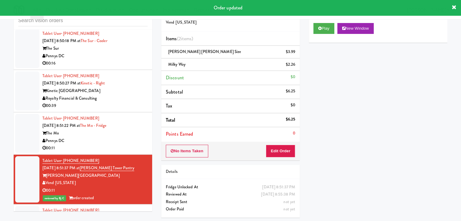
click at [140, 137] on div "Pennys DC" at bounding box center [94, 141] width 105 height 8
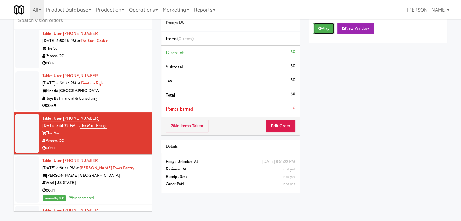
drag, startPoint x: 329, startPoint y: 26, endPoint x: 320, endPoint y: 48, distance: 23.8
click at [329, 26] on button "Play" at bounding box center [323, 28] width 21 height 11
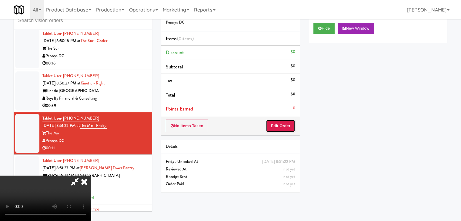
click at [283, 124] on button "Edit Order" at bounding box center [280, 126] width 29 height 13
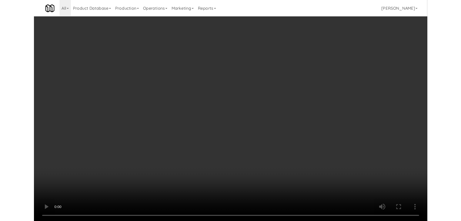
scroll to position [2157, 0]
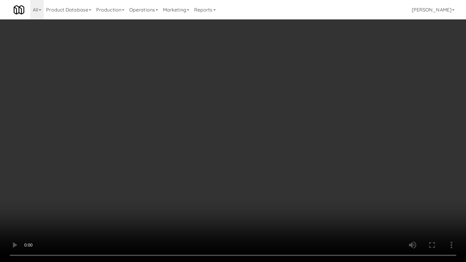
click at [267, 187] on video at bounding box center [233, 131] width 466 height 262
click at [268, 187] on video at bounding box center [233, 131] width 466 height 262
click at [269, 186] on video at bounding box center [233, 131] width 466 height 262
click at [275, 183] on video at bounding box center [233, 131] width 466 height 262
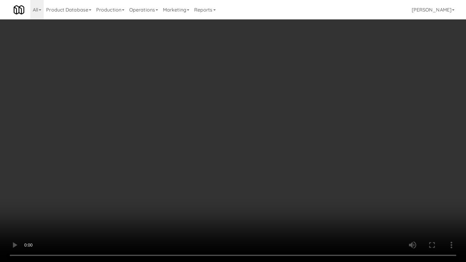
click at [275, 183] on video at bounding box center [233, 131] width 466 height 262
click at [276, 182] on video at bounding box center [233, 131] width 466 height 262
click at [276, 181] on video at bounding box center [233, 131] width 466 height 262
click at [278, 168] on video at bounding box center [233, 131] width 466 height 262
click at [277, 167] on video at bounding box center [233, 131] width 466 height 262
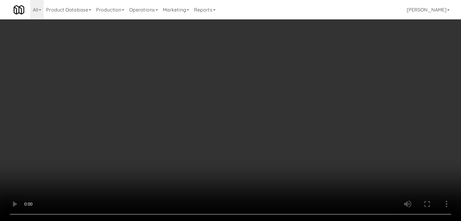
scroll to position [2164, 0]
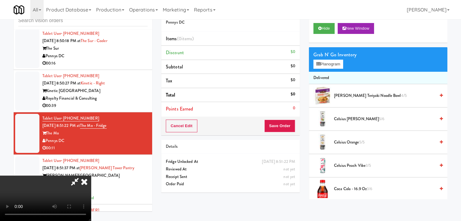
click at [91, 176] on video at bounding box center [45, 198] width 91 height 45
click at [334, 62] on button "Planogram" at bounding box center [328, 64] width 30 height 9
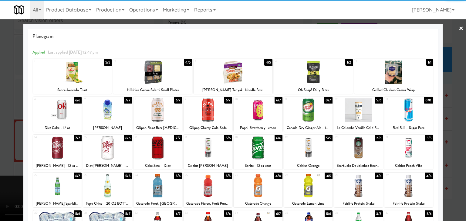
click at [62, 149] on div at bounding box center [57, 147] width 49 height 23
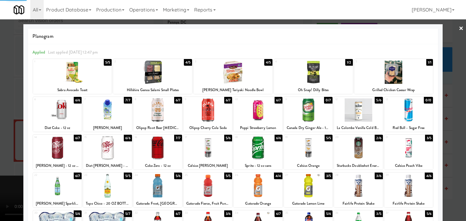
click at [63, 187] on div at bounding box center [57, 185] width 49 height 23
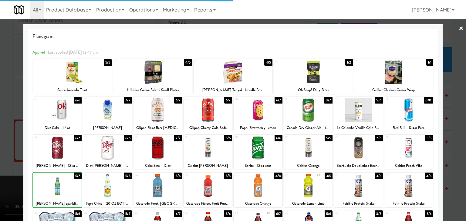
click at [4, 178] on div at bounding box center [233, 110] width 466 height 221
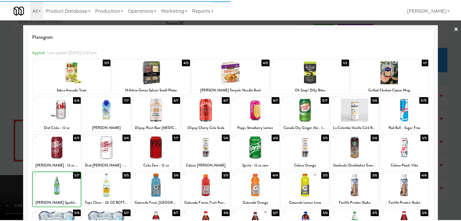
scroll to position [2164, 0]
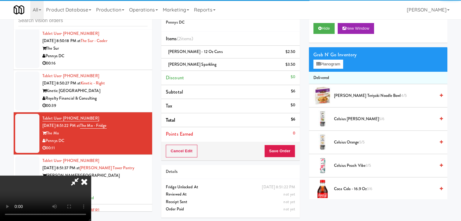
click at [91, 176] on video at bounding box center [45, 198] width 91 height 45
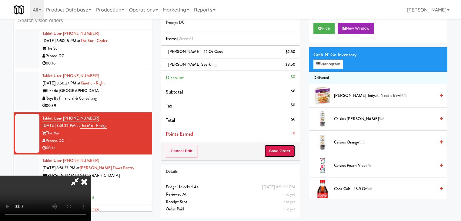
click at [282, 151] on button "Save Order" at bounding box center [279, 151] width 31 height 13
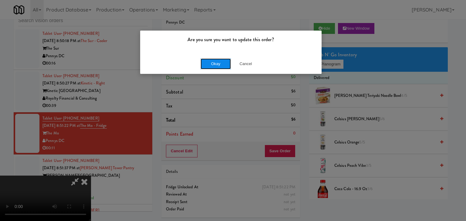
click at [222, 65] on button "Okay" at bounding box center [215, 64] width 30 height 11
click at [222, 65] on div "Okay Cancel" at bounding box center [230, 64] width 181 height 20
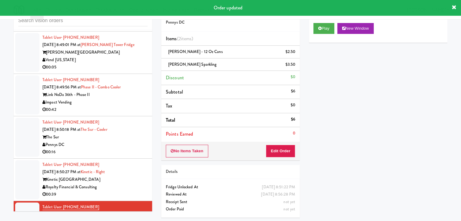
scroll to position [2073, 0]
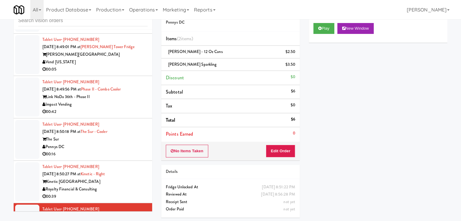
click at [133, 136] on div "The Sur" at bounding box center [94, 140] width 105 height 8
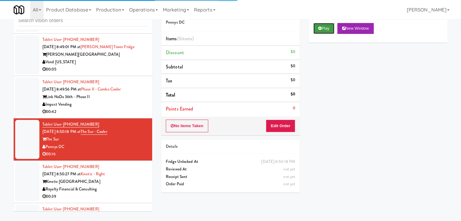
click at [324, 28] on button "Play" at bounding box center [323, 28] width 21 height 11
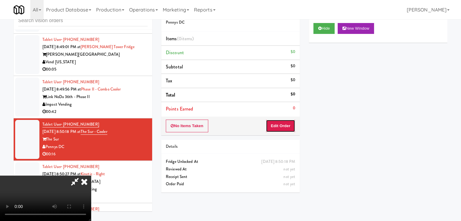
click at [282, 122] on button "Edit Order" at bounding box center [280, 126] width 29 height 13
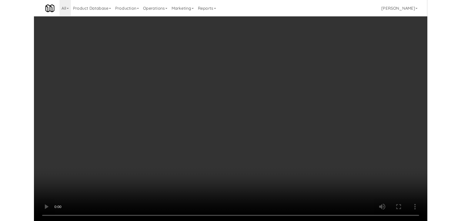
scroll to position [2066, 0]
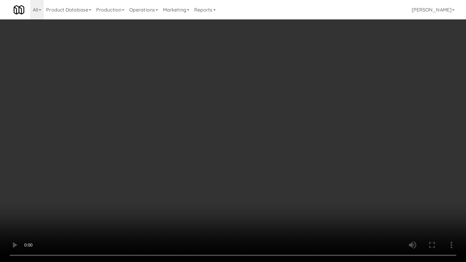
click at [275, 178] on video at bounding box center [233, 131] width 466 height 262
click at [274, 177] on video at bounding box center [233, 131] width 466 height 262
click at [276, 176] on video at bounding box center [233, 131] width 466 height 262
click at [273, 176] on video at bounding box center [233, 131] width 466 height 262
click at [273, 174] on video at bounding box center [233, 131] width 466 height 262
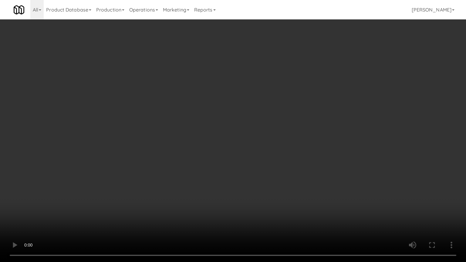
click at [273, 174] on video at bounding box center [233, 131] width 466 height 262
click at [273, 171] on video at bounding box center [233, 131] width 466 height 262
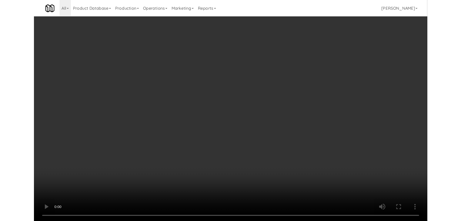
scroll to position [2073, 0]
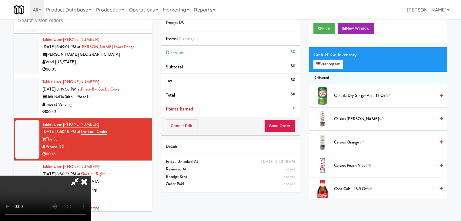
click at [347, 96] on span "Canada Dry Ginger Ale - 12 oz 7/7" at bounding box center [384, 96] width 101 height 8
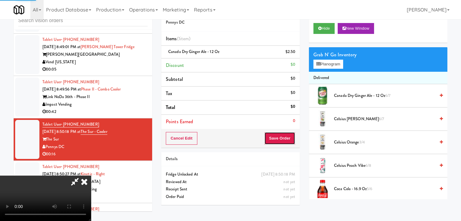
click at [290, 137] on button "Save Order" at bounding box center [279, 138] width 31 height 13
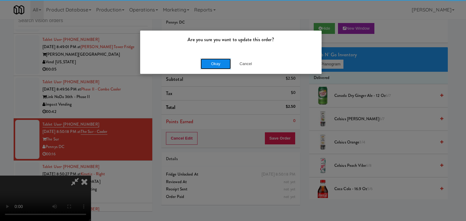
click at [212, 65] on button "Okay" at bounding box center [215, 64] width 30 height 11
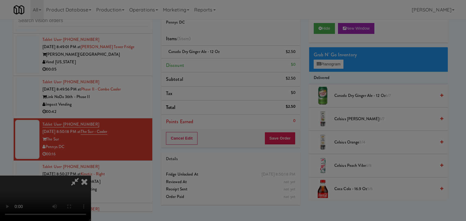
click at [213, 63] on div "Okay Cancel" at bounding box center [230, 52] width 181 height 20
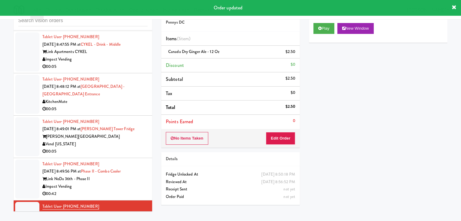
scroll to position [1982, 0]
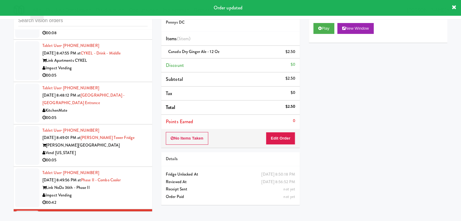
drag, startPoint x: 118, startPoint y: 149, endPoint x: 122, endPoint y: 151, distance: 4.1
click at [119, 157] on div "00:05" at bounding box center [94, 161] width 105 height 8
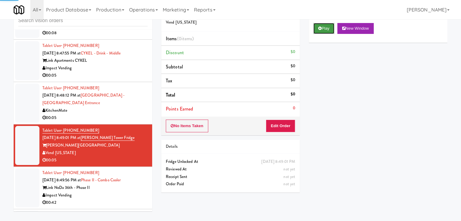
click at [327, 27] on button "Play" at bounding box center [323, 28] width 21 height 11
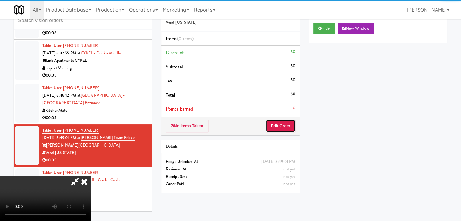
click at [285, 124] on button "Edit Order" at bounding box center [280, 126] width 29 height 13
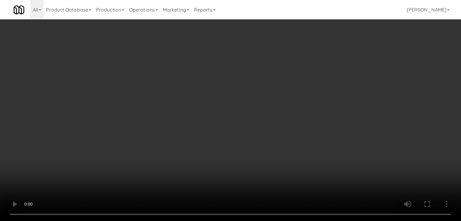
scroll to position [1975, 0]
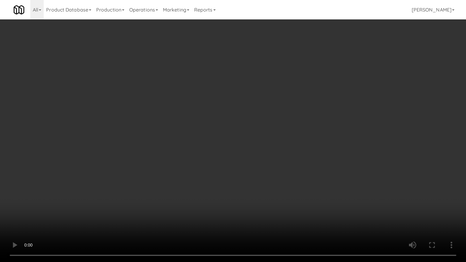
click at [296, 160] on video at bounding box center [233, 131] width 466 height 262
click at [303, 150] on video at bounding box center [233, 131] width 466 height 262
drag, startPoint x: 303, startPoint y: 150, endPoint x: 320, endPoint y: 98, distance: 55.0
click at [303, 150] on video at bounding box center [233, 131] width 466 height 262
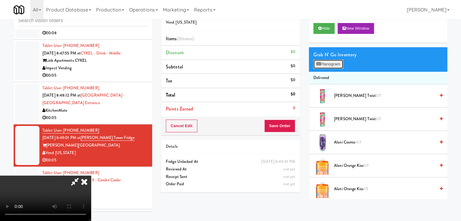
click at [336, 61] on button "Planogram" at bounding box center [328, 64] width 30 height 9
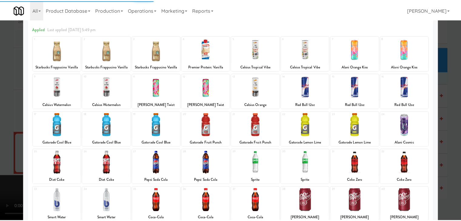
scroll to position [61, 0]
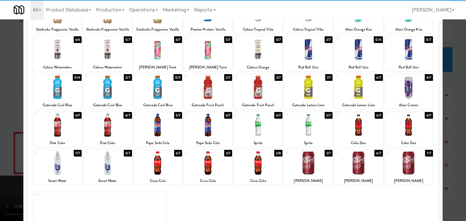
drag, startPoint x: 203, startPoint y: 130, endPoint x: 194, endPoint y: 130, distance: 8.8
click at [203, 130] on div at bounding box center [207, 125] width 49 height 23
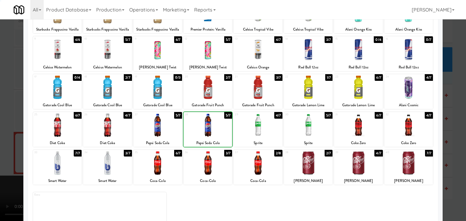
drag, startPoint x: 0, startPoint y: 137, endPoint x: 29, endPoint y: 133, distance: 29.1
click at [1, 136] on div at bounding box center [233, 110] width 466 height 221
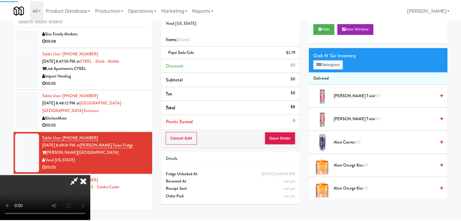
scroll to position [1982, 0]
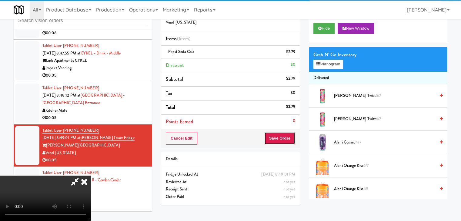
click at [287, 141] on button "Save Order" at bounding box center [279, 138] width 31 height 13
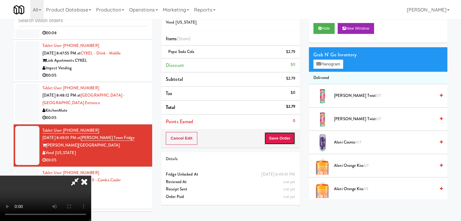
click at [287, 141] on button "Save Order" at bounding box center [279, 138] width 31 height 13
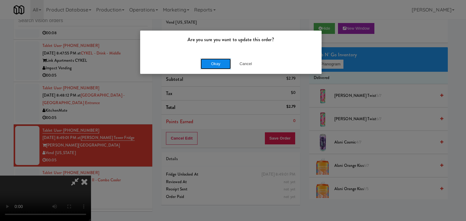
click at [217, 65] on button "Okay" at bounding box center [215, 64] width 30 height 11
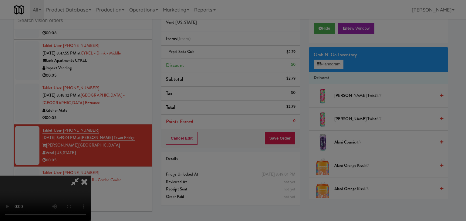
click at [217, 63] on div "Okay Cancel" at bounding box center [230, 52] width 181 height 20
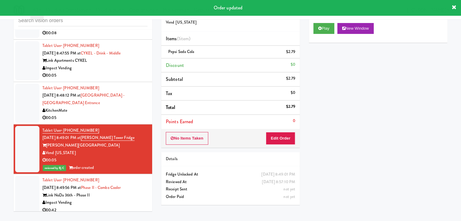
click at [118, 114] on div "00:05" at bounding box center [94, 118] width 105 height 8
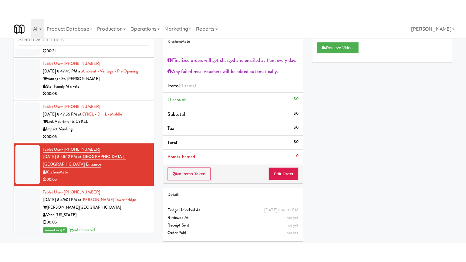
scroll to position [1922, 0]
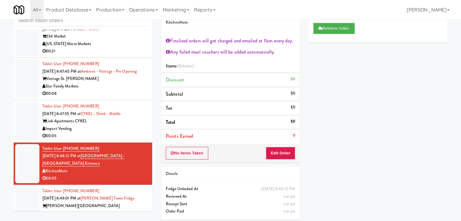
click at [116, 125] on div "Impact Vending" at bounding box center [94, 129] width 105 height 8
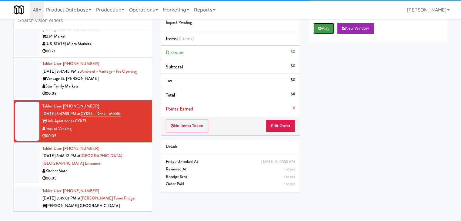
click at [325, 28] on button "Play" at bounding box center [323, 28] width 21 height 11
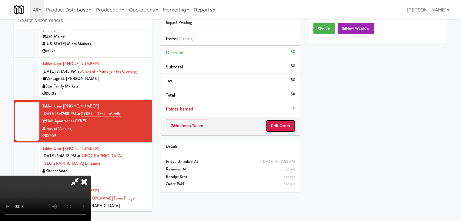
click at [281, 123] on button "Edit Order" at bounding box center [280, 126] width 29 height 13
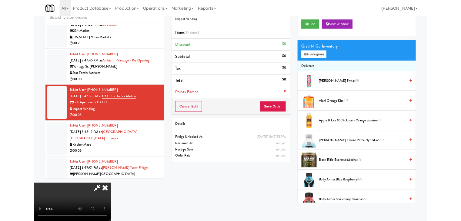
scroll to position [1914, 0]
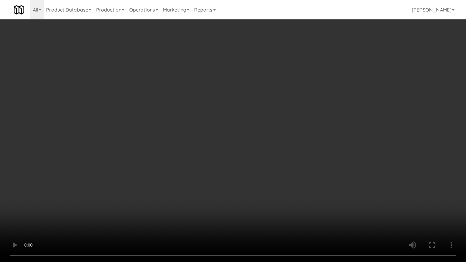
click at [287, 129] on video at bounding box center [233, 131] width 466 height 262
click at [297, 144] on video at bounding box center [233, 131] width 466 height 262
click at [296, 182] on video at bounding box center [233, 131] width 466 height 262
click at [325, 165] on video at bounding box center [233, 131] width 466 height 262
drag, startPoint x: 325, startPoint y: 165, endPoint x: 337, endPoint y: 111, distance: 55.2
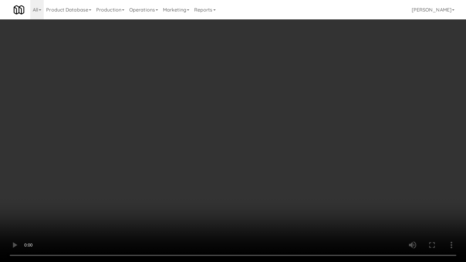
click at [325, 165] on video at bounding box center [233, 131] width 466 height 262
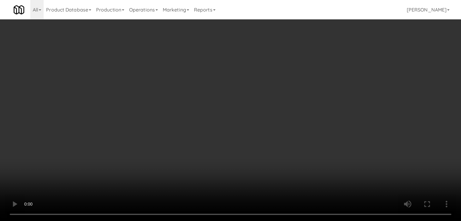
click at [335, 59] on div "Grab N' Go Inventory Planogram" at bounding box center [378, 59] width 139 height 25
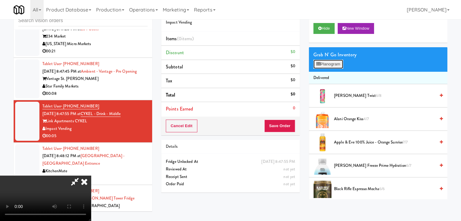
click at [335, 61] on button "Planogram" at bounding box center [328, 64] width 30 height 9
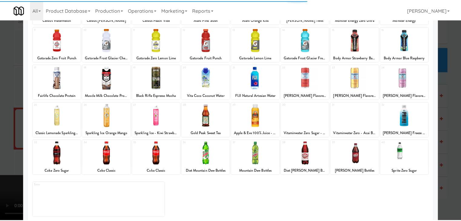
scroll to position [76, 0]
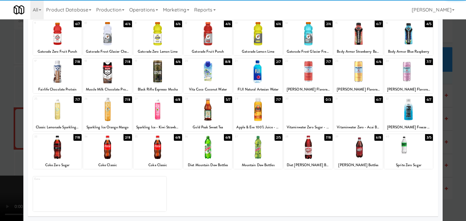
click at [103, 150] on div at bounding box center [107, 147] width 49 height 23
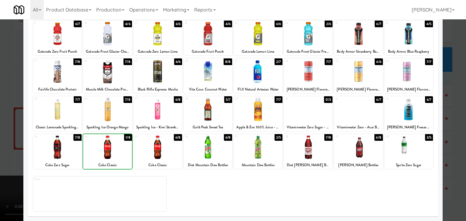
drag, startPoint x: 0, startPoint y: 148, endPoint x: 107, endPoint y: 147, distance: 106.7
click at [7, 147] on div at bounding box center [233, 110] width 466 height 221
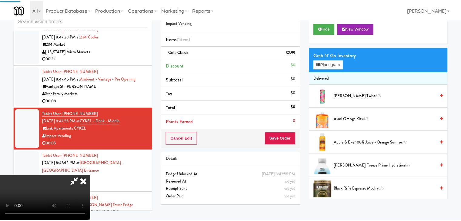
scroll to position [1922, 0]
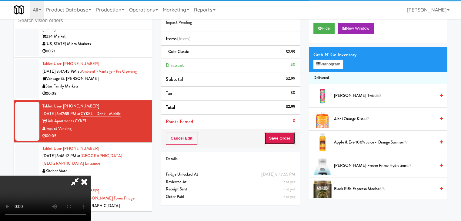
click at [287, 142] on button "Save Order" at bounding box center [279, 138] width 31 height 13
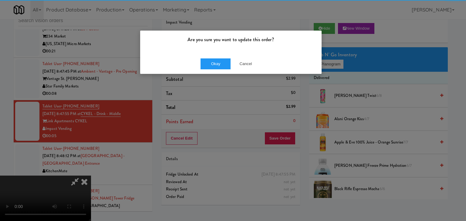
click at [209, 58] on div "Okay Cancel" at bounding box center [230, 64] width 181 height 20
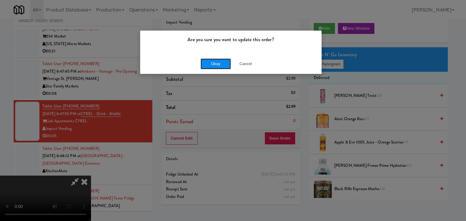
click at [210, 60] on button "Okay" at bounding box center [215, 64] width 30 height 11
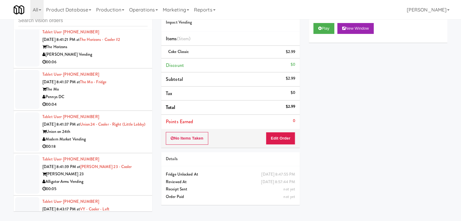
scroll to position [1656, 0]
click at [112, 102] on div "00:04" at bounding box center [94, 106] width 105 height 8
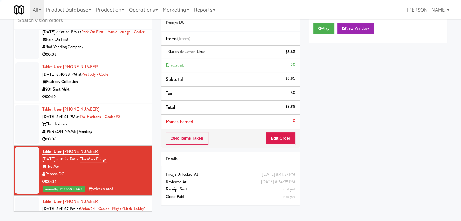
scroll to position [1565, 0]
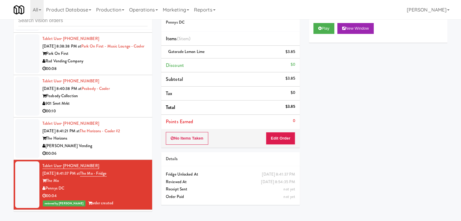
click at [107, 142] on div "[PERSON_NAME] Vending" at bounding box center [94, 146] width 105 height 8
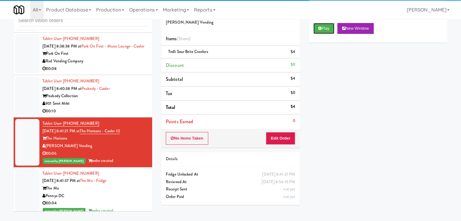
drag, startPoint x: 322, startPoint y: 29, endPoint x: 93, endPoint y: 126, distance: 248.2
click at [76, 125] on div "inbox reviewed recent all unclear take inventory issue suspicious failed recent…" at bounding box center [230, 109] width 443 height 214
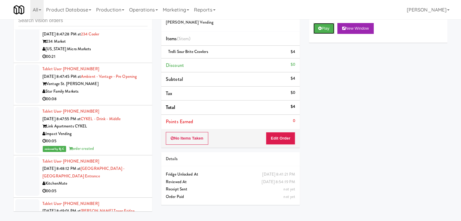
scroll to position [1898, 0]
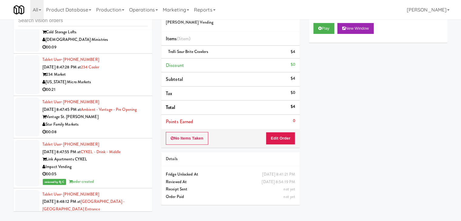
click at [117, 121] on div "Star Family Markets" at bounding box center [94, 125] width 105 height 8
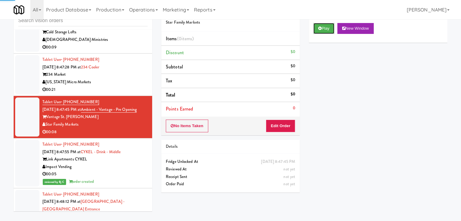
drag, startPoint x: 323, startPoint y: 30, endPoint x: 311, endPoint y: 88, distance: 59.6
click at [323, 30] on button "Play" at bounding box center [323, 28] width 21 height 11
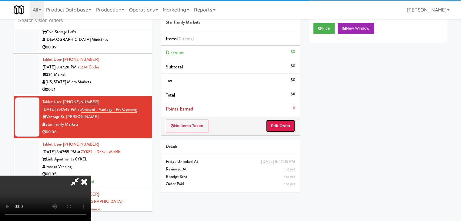
drag, startPoint x: 293, startPoint y: 123, endPoint x: 288, endPoint y: 123, distance: 5.2
click at [288, 123] on button "Edit Order" at bounding box center [280, 126] width 29 height 13
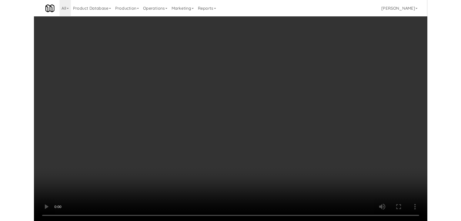
scroll to position [1891, 0]
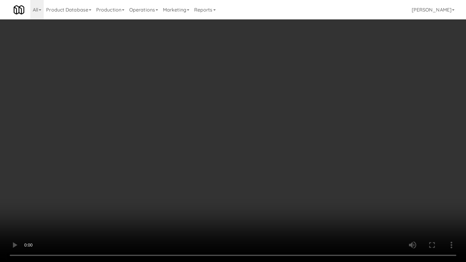
click at [288, 161] on video at bounding box center [233, 131] width 466 height 262
drag, startPoint x: 266, startPoint y: 169, endPoint x: 271, endPoint y: 170, distance: 4.8
click at [268, 169] on video at bounding box center [233, 131] width 466 height 262
click at [272, 170] on video at bounding box center [233, 131] width 466 height 262
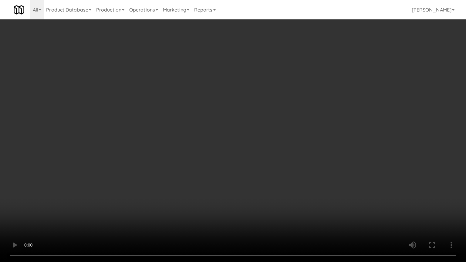
click at [272, 170] on video at bounding box center [233, 131] width 466 height 262
click at [278, 170] on video at bounding box center [233, 131] width 466 height 262
click at [278, 169] on video at bounding box center [233, 131] width 466 height 262
click at [278, 170] on video at bounding box center [233, 131] width 466 height 262
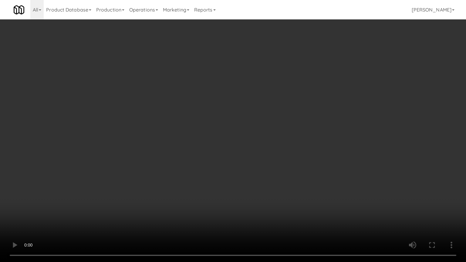
click at [279, 169] on video at bounding box center [233, 131] width 466 height 262
click at [286, 162] on video at bounding box center [233, 131] width 466 height 262
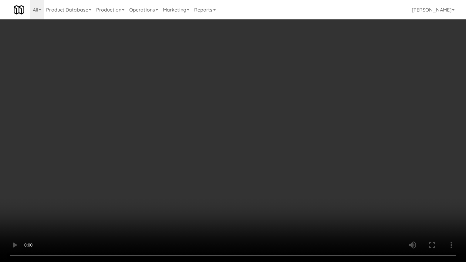
click at [286, 161] on video at bounding box center [233, 131] width 466 height 262
click at [288, 160] on video at bounding box center [233, 131] width 466 height 262
click at [287, 161] on video at bounding box center [233, 131] width 466 height 262
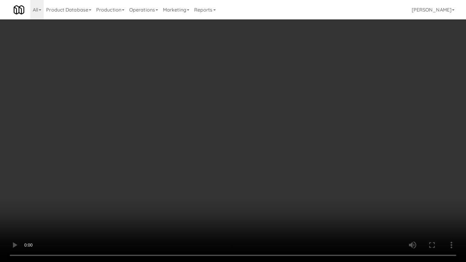
click at [287, 160] on video at bounding box center [233, 131] width 466 height 262
click at [302, 192] on video at bounding box center [233, 131] width 466 height 262
click at [302, 193] on video at bounding box center [233, 131] width 466 height 262
click at [264, 200] on video at bounding box center [233, 131] width 466 height 262
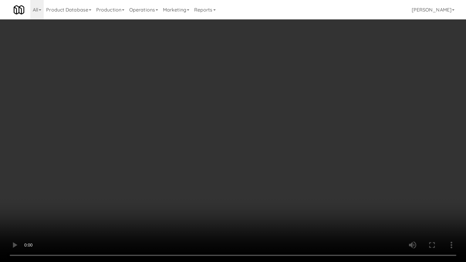
click at [261, 196] on video at bounding box center [233, 131] width 466 height 262
click at [262, 196] on video at bounding box center [233, 131] width 466 height 262
click at [270, 181] on video at bounding box center [233, 131] width 466 height 262
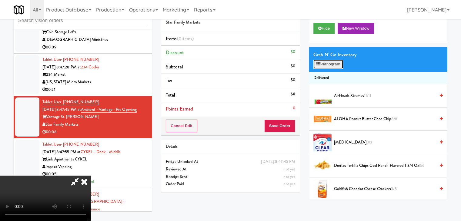
click at [339, 62] on button "Planogram" at bounding box center [328, 64] width 30 height 9
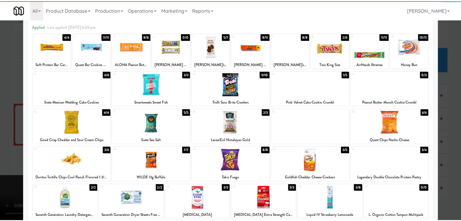
scroll to position [61, 0]
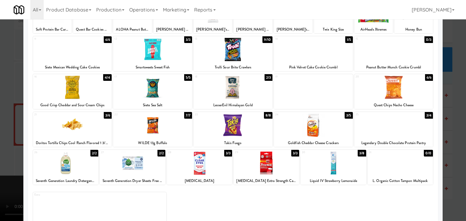
click at [387, 129] on div at bounding box center [393, 125] width 79 height 23
click at [242, 131] on div at bounding box center [232, 125] width 79 height 23
drag, startPoint x: 0, startPoint y: 129, endPoint x: 31, endPoint y: 127, distance: 31.0
click at [3, 129] on div at bounding box center [233, 110] width 466 height 221
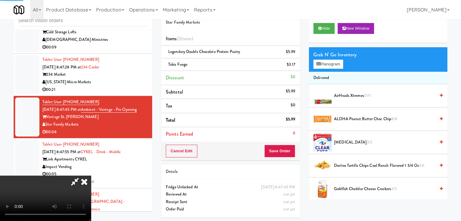
click at [91, 176] on video at bounding box center [45, 198] width 91 height 45
click at [280, 148] on button "Save Order" at bounding box center [279, 151] width 31 height 13
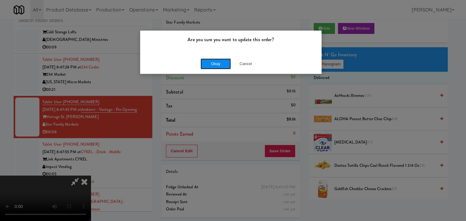
click at [223, 65] on button "Okay" at bounding box center [215, 64] width 30 height 11
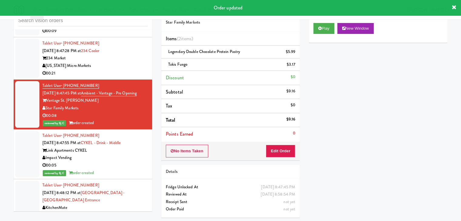
scroll to position [1838, 0]
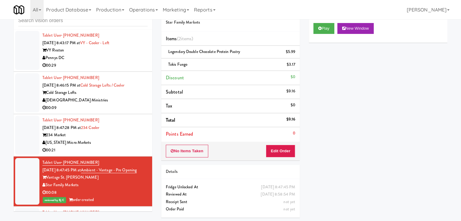
click at [118, 132] on div "234 Market" at bounding box center [94, 136] width 105 height 8
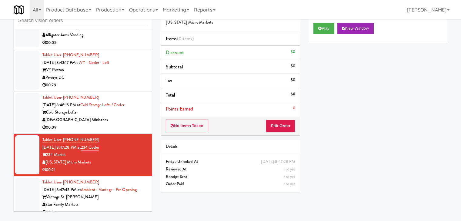
scroll to position [1807, 0]
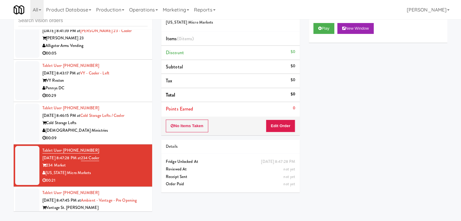
click at [120, 127] on div "[DEMOGRAPHIC_DATA] Ministries" at bounding box center [94, 131] width 105 height 8
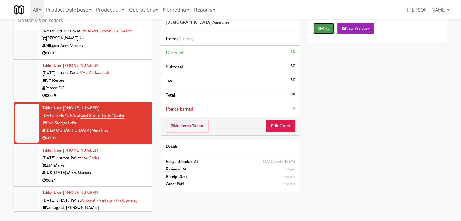
click at [330, 32] on button "Play" at bounding box center [323, 28] width 21 height 11
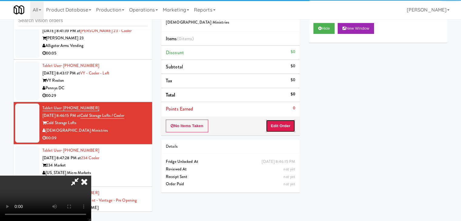
click at [284, 125] on button "Edit Order" at bounding box center [280, 126] width 29 height 13
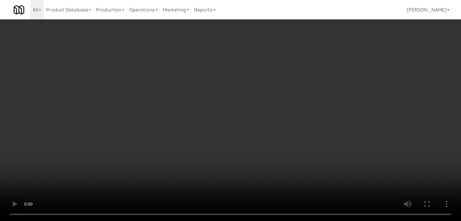
scroll to position [1800, 0]
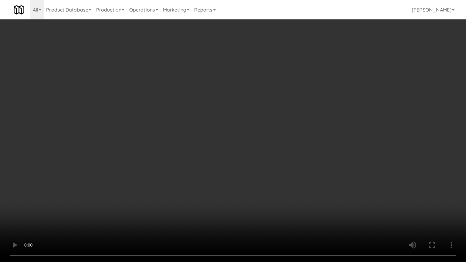
click at [285, 196] on video at bounding box center [233, 131] width 466 height 262
click at [284, 195] on video at bounding box center [233, 131] width 466 height 262
click at [296, 187] on video at bounding box center [233, 131] width 466 height 262
click at [296, 185] on video at bounding box center [233, 131] width 466 height 262
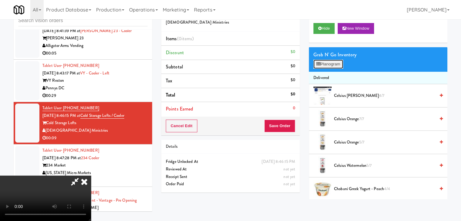
click at [339, 65] on button "Planogram" at bounding box center [328, 64] width 30 height 9
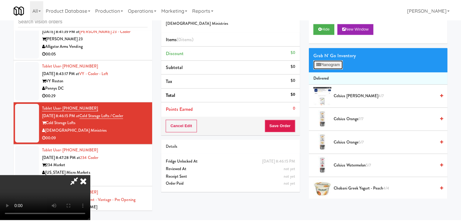
scroll to position [1800, 0]
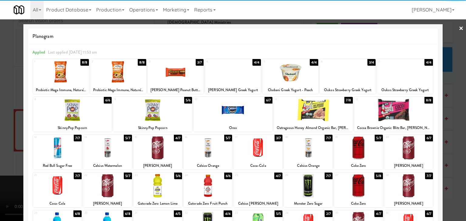
click at [404, 148] on div at bounding box center [408, 147] width 49 height 23
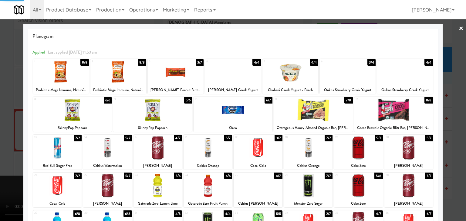
drag, startPoint x: 0, startPoint y: 132, endPoint x: 151, endPoint y: 131, distance: 150.7
click at [1, 132] on div at bounding box center [233, 110] width 466 height 221
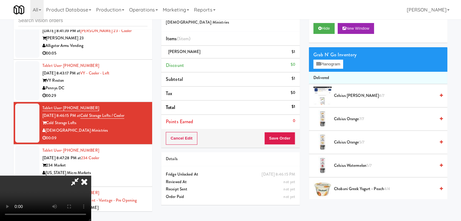
click at [91, 176] on video at bounding box center [45, 198] width 91 height 45
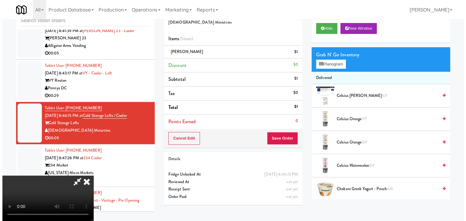
scroll to position [25, 0]
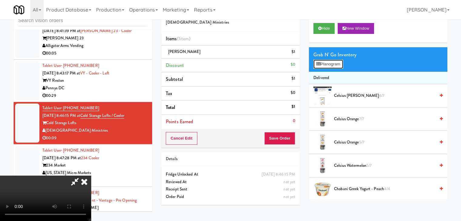
click at [330, 63] on button "Planogram" at bounding box center [328, 64] width 30 height 9
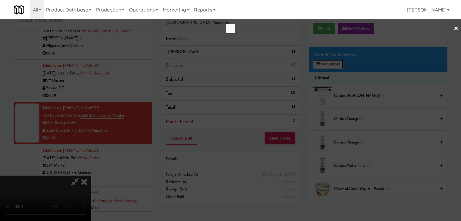
scroll to position [1800, 0]
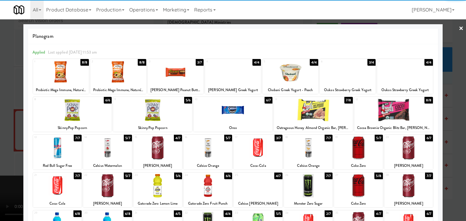
click at [409, 149] on div at bounding box center [408, 147] width 49 height 23
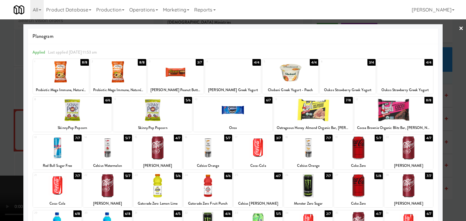
drag, startPoint x: 0, startPoint y: 126, endPoint x: 19, endPoint y: 123, distance: 19.6
click at [0, 125] on div at bounding box center [233, 110] width 466 height 221
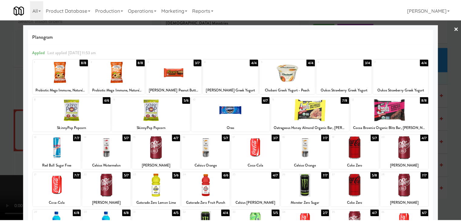
scroll to position [1807, 0]
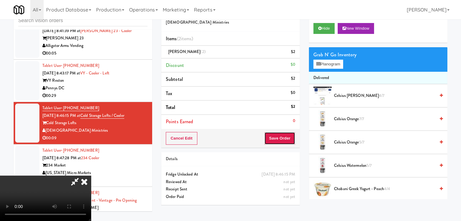
click at [284, 144] on button "Save Order" at bounding box center [279, 138] width 31 height 13
click at [284, 143] on button "Save Order" at bounding box center [279, 138] width 31 height 13
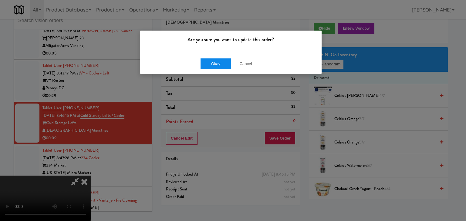
drag, startPoint x: 212, startPoint y: 56, endPoint x: 213, endPoint y: 63, distance: 7.7
click at [213, 58] on div "Okay Cancel" at bounding box center [230, 64] width 181 height 20
click at [213, 63] on button "Okay" at bounding box center [215, 64] width 30 height 11
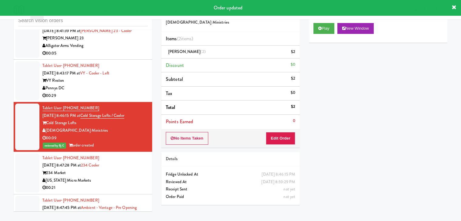
scroll to position [1747, 0]
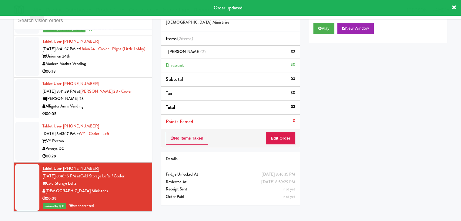
click at [133, 110] on div "00:05" at bounding box center [94, 114] width 105 height 8
